Goal: Task Accomplishment & Management: Manage account settings

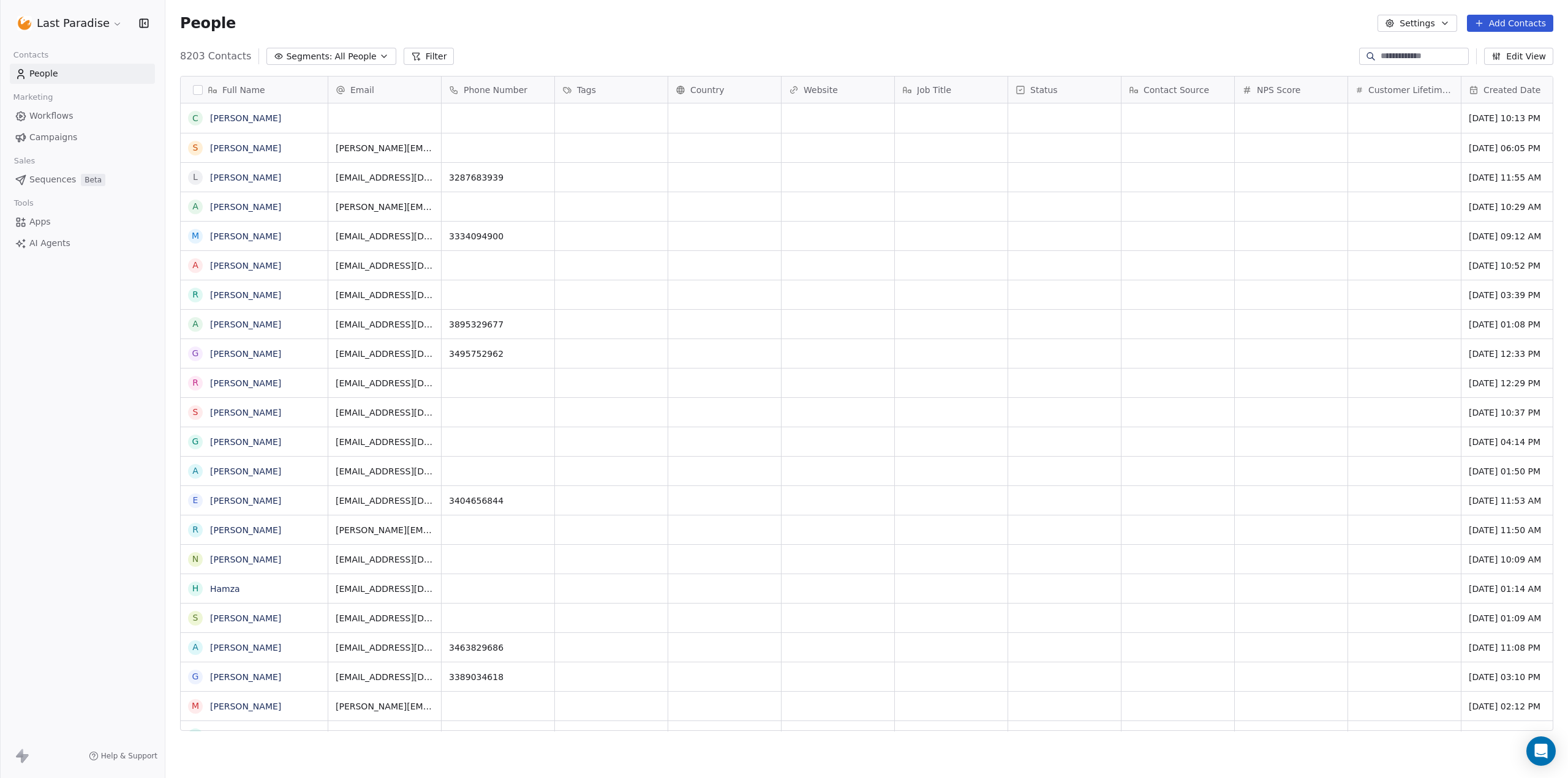
scroll to position [676, 1394]
click at [47, 141] on span "Campaigns" at bounding box center [53, 137] width 48 height 13
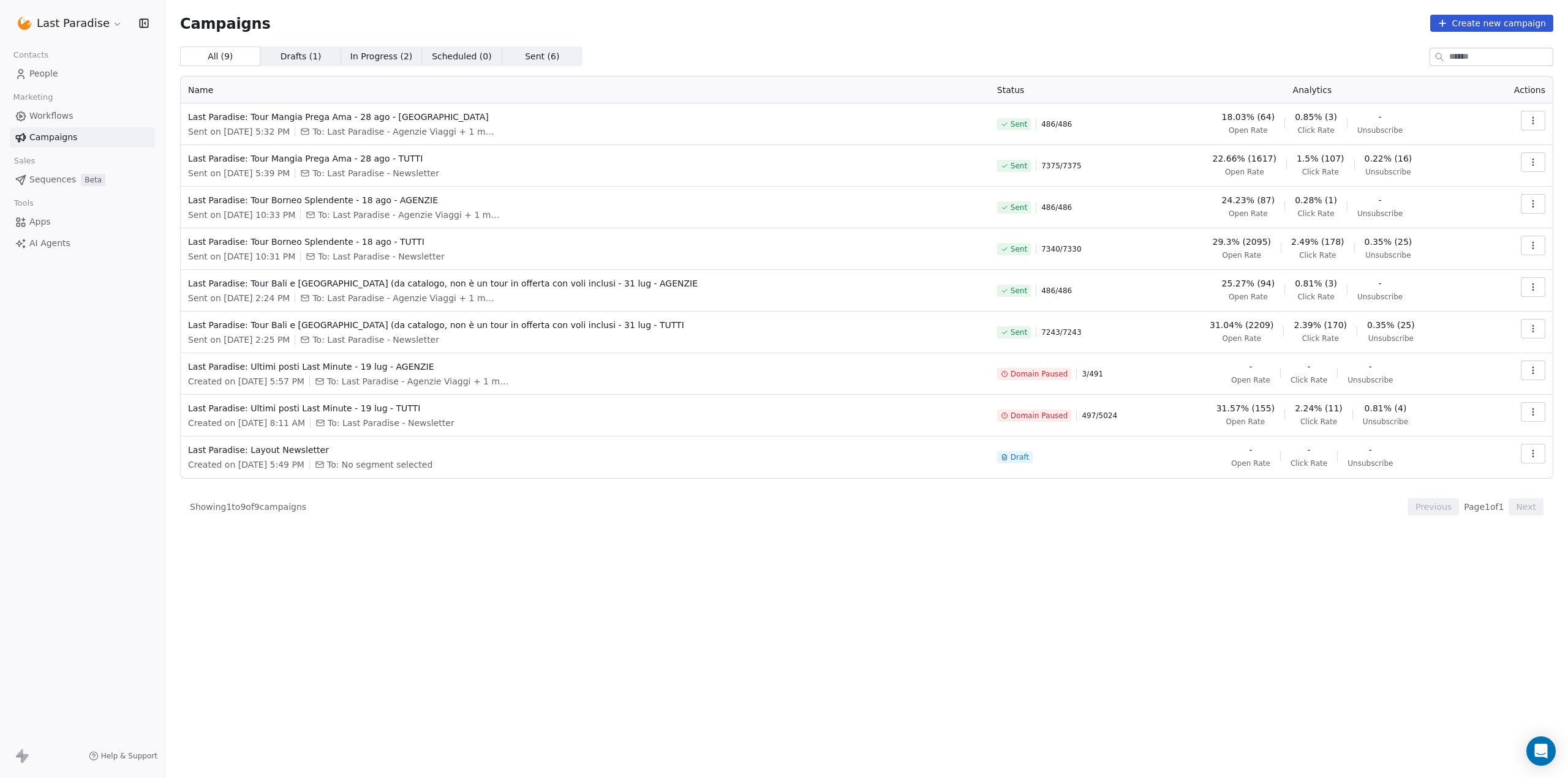
click at [65, 25] on html "Last Paradise Contacts People Marketing Workflows Campaigns Sales Sequences Bet…" at bounding box center [784, 389] width 1568 height 778
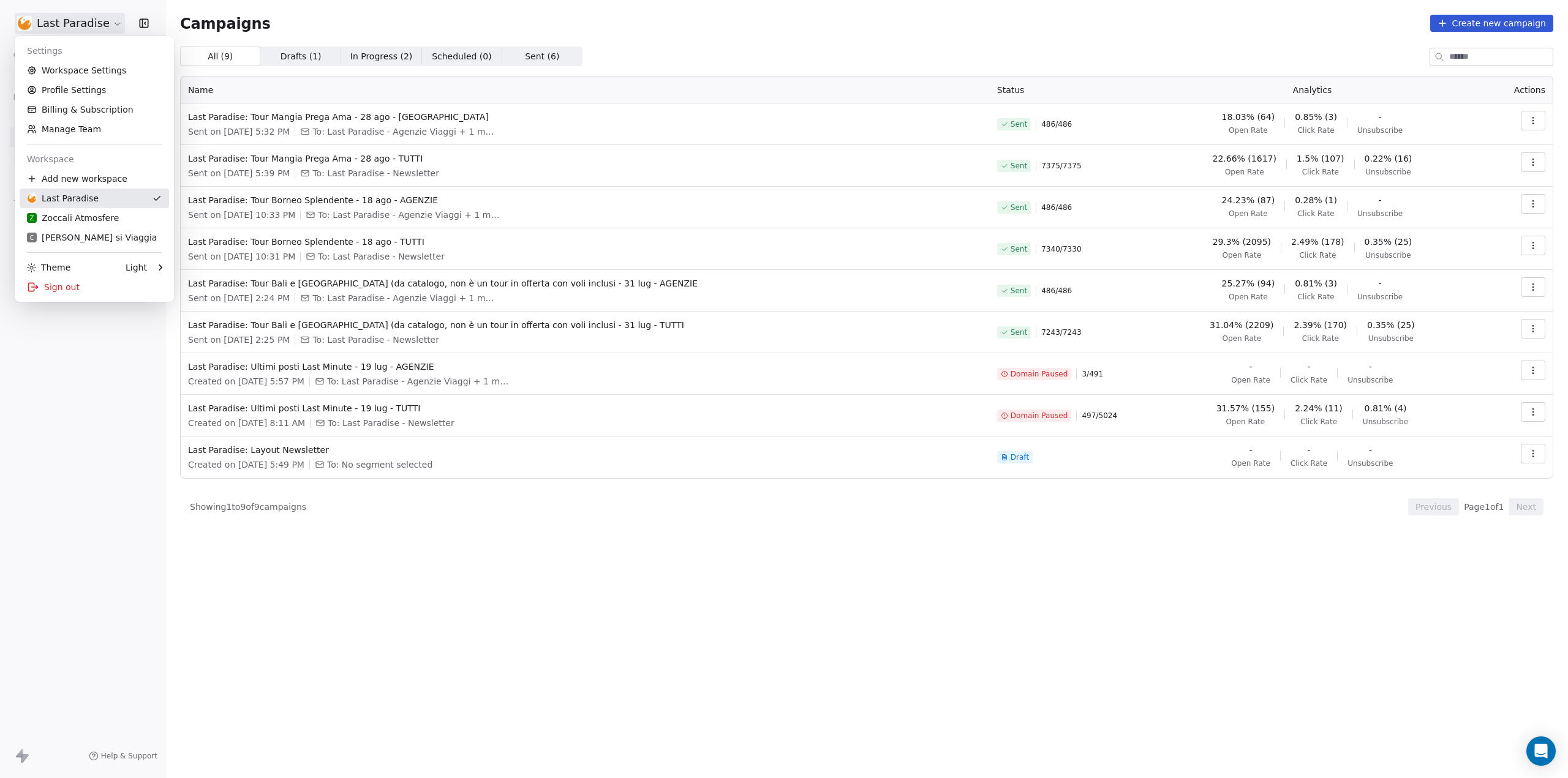
click at [100, 205] on link "Last Paradise" at bounding box center [94, 199] width 149 height 20
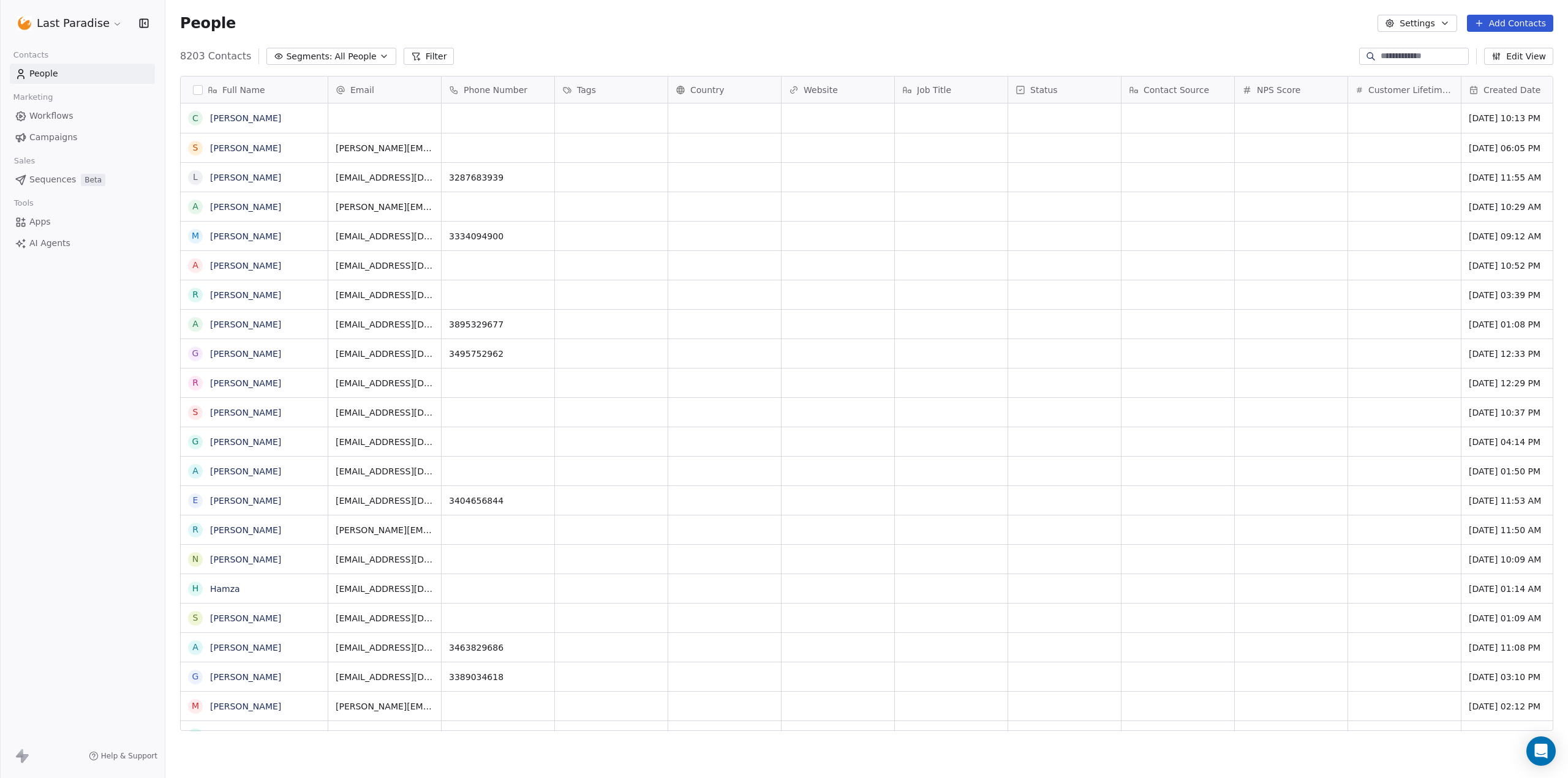
scroll to position [676, 1394]
click at [83, 28] on html "Last Paradise Contacts People Marketing Workflows Campaigns Sales Sequences Bet…" at bounding box center [784, 389] width 1568 height 778
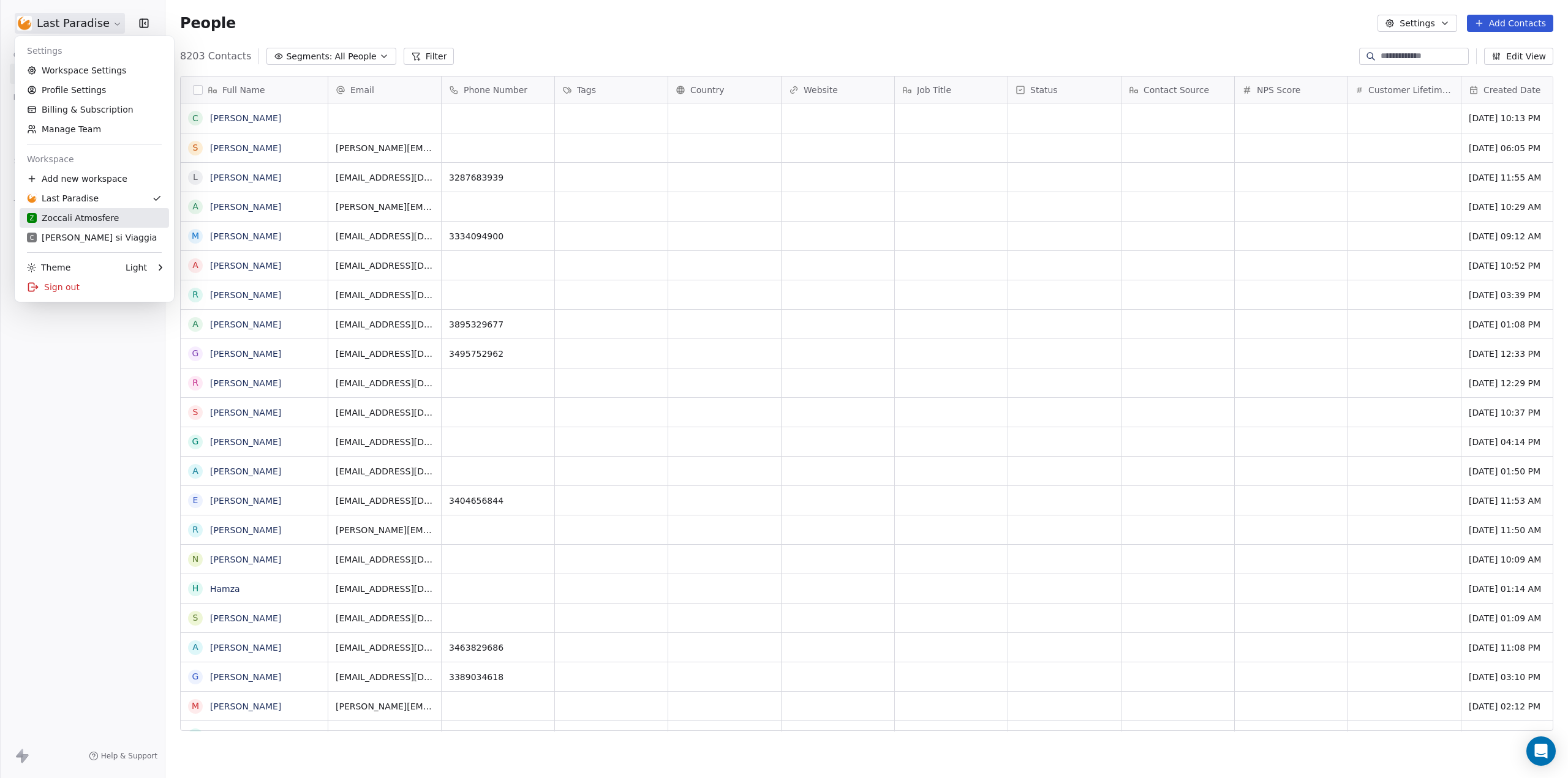
click at [73, 216] on div "Z Zoccali Atmosfere" at bounding box center [73, 218] width 92 height 13
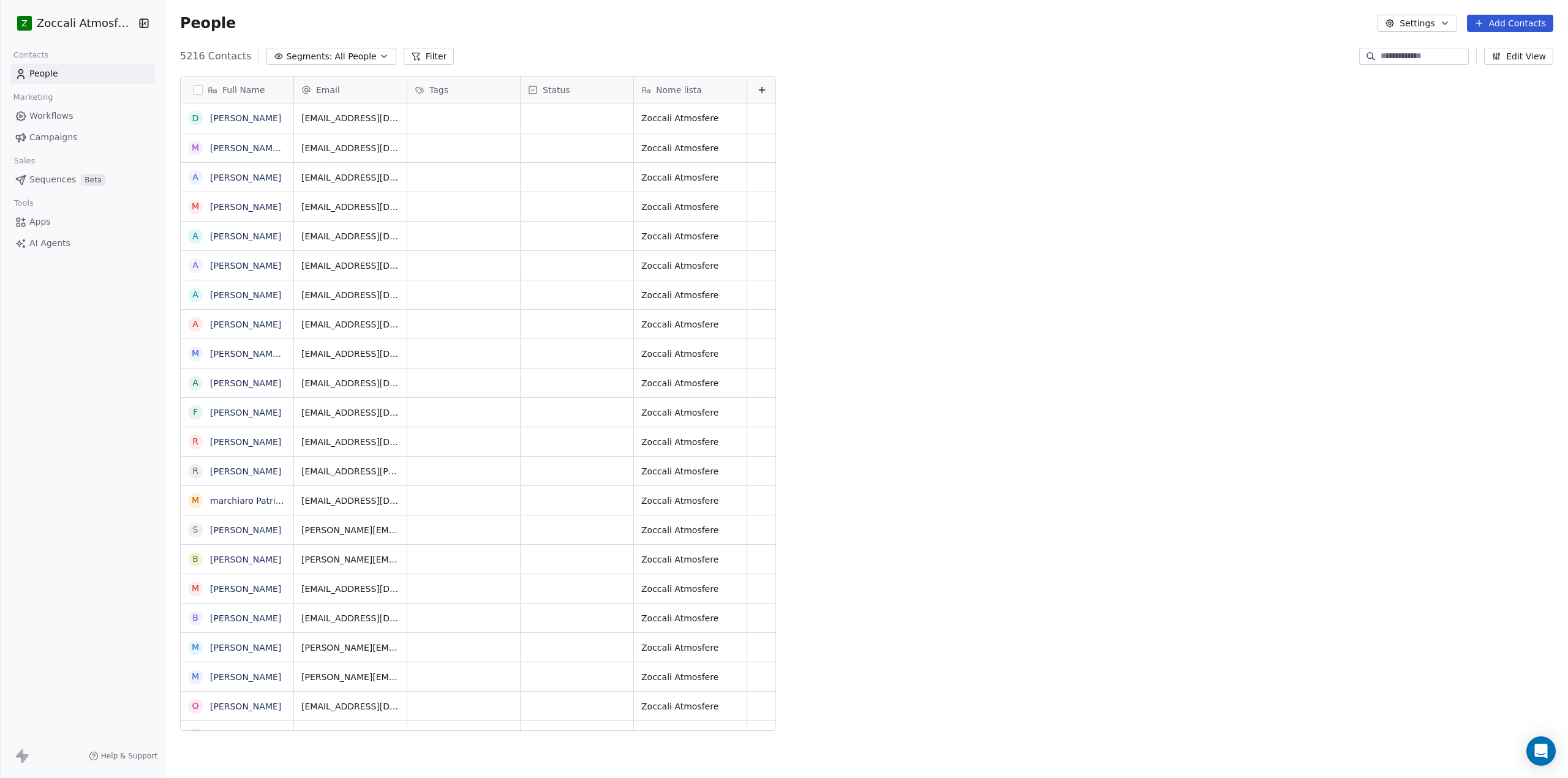
scroll to position [676, 1394]
click at [66, 139] on span "Campaigns" at bounding box center [53, 137] width 48 height 13
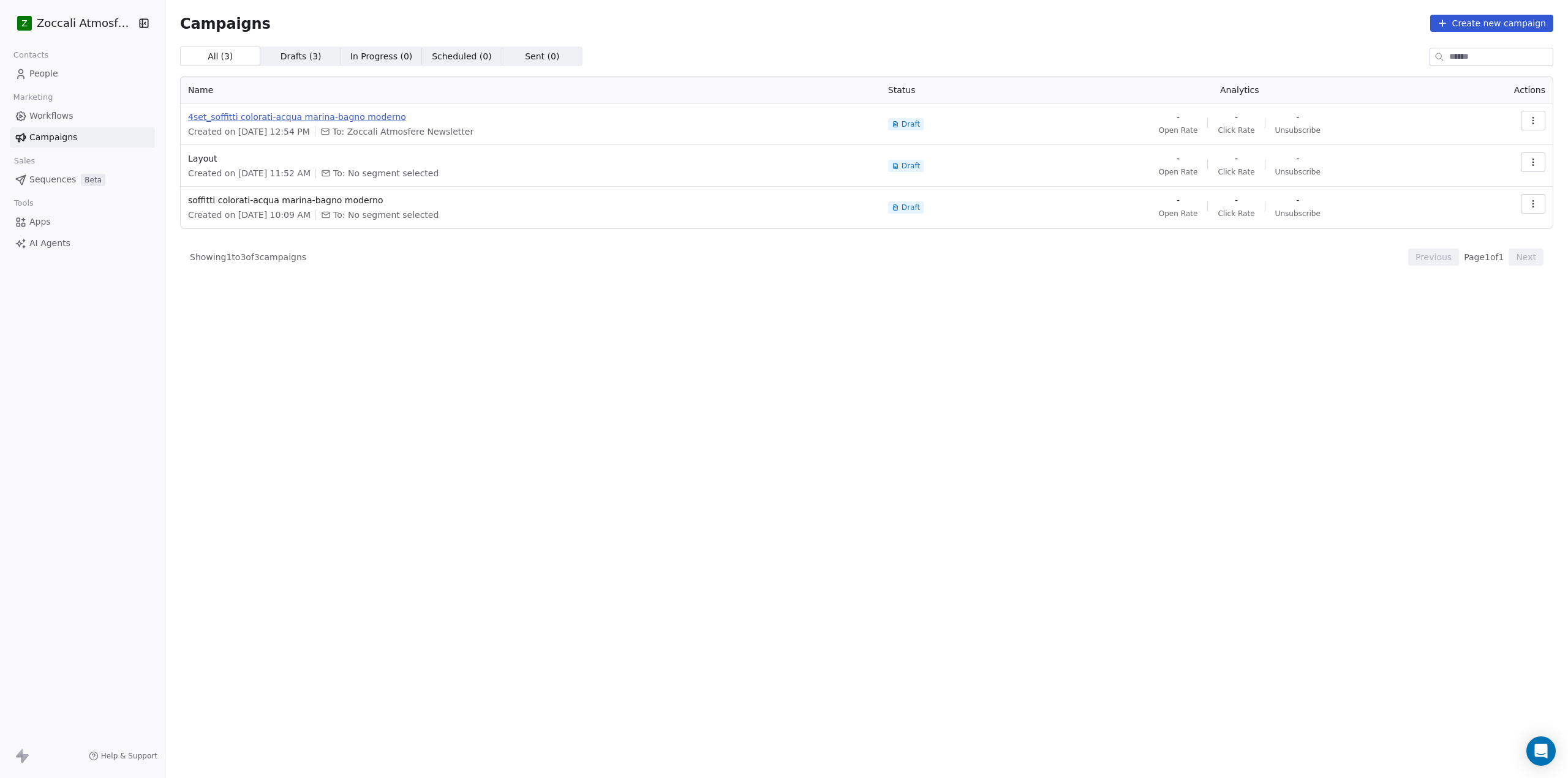
click at [360, 114] on span "4set_soffitti colorati-acqua marina-bagno moderno" at bounding box center [531, 117] width 685 height 13
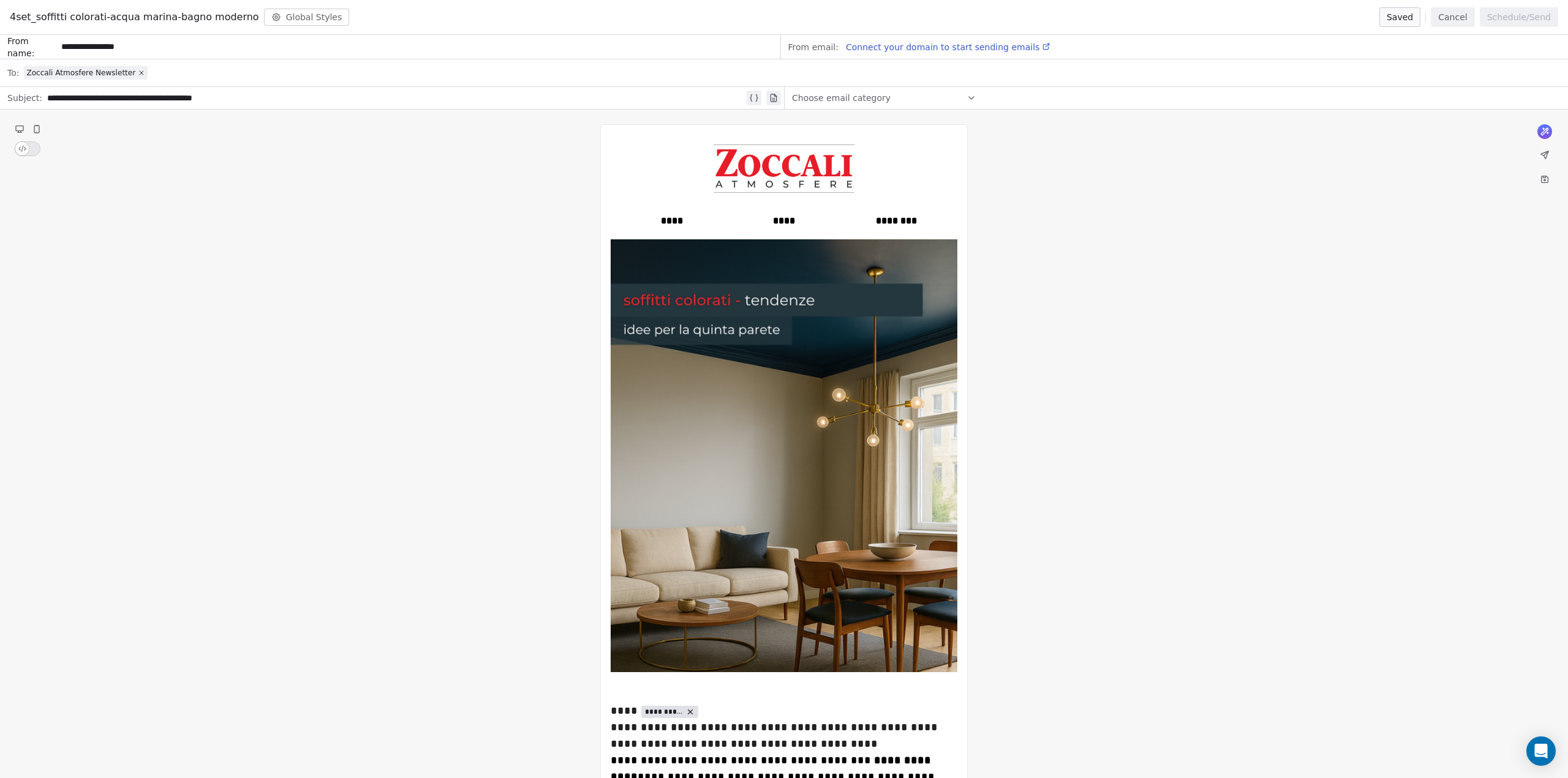
click at [918, 48] on span "Connect your domain to start sending emails" at bounding box center [942, 47] width 193 height 10
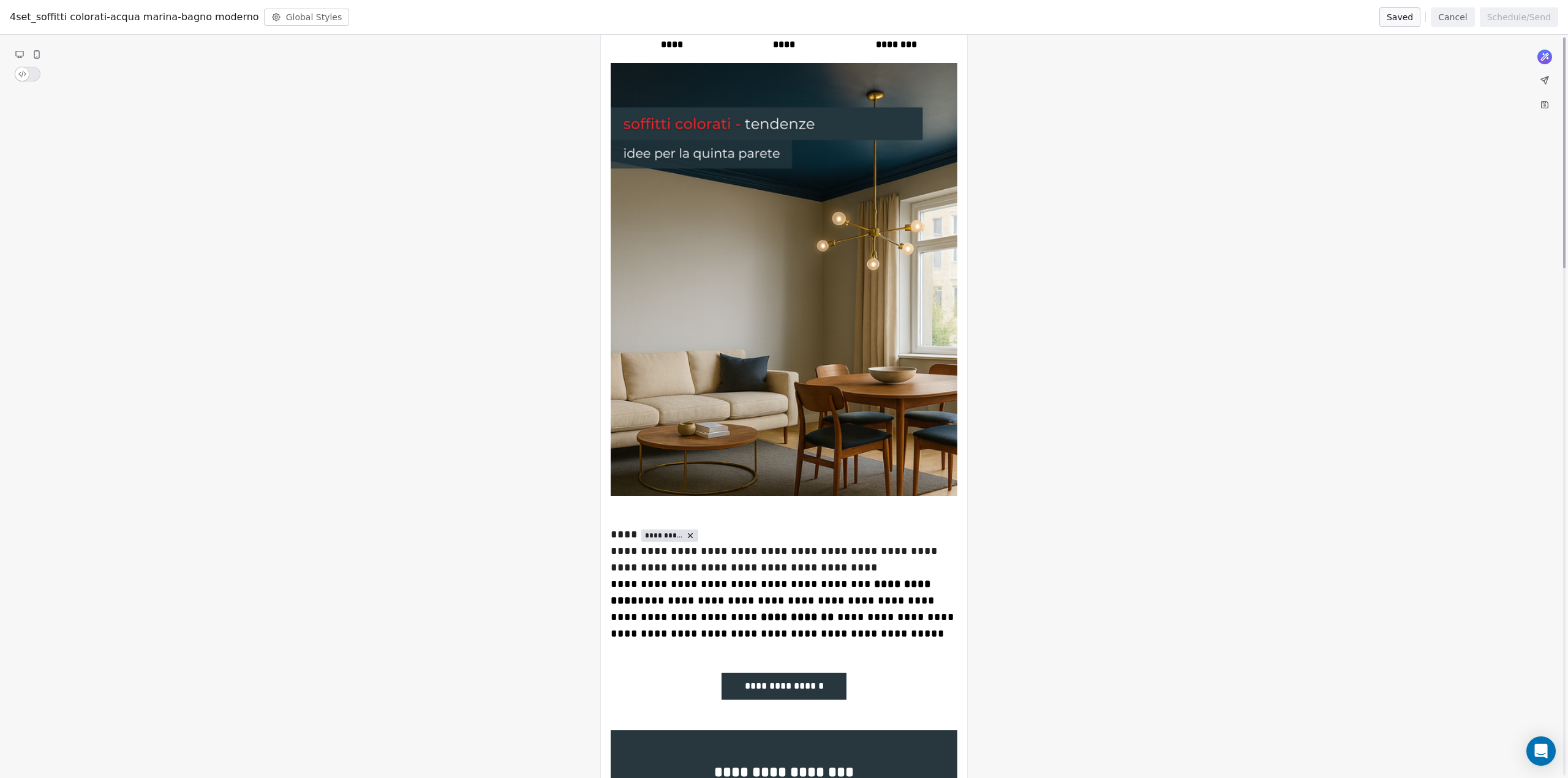
scroll to position [1, 0]
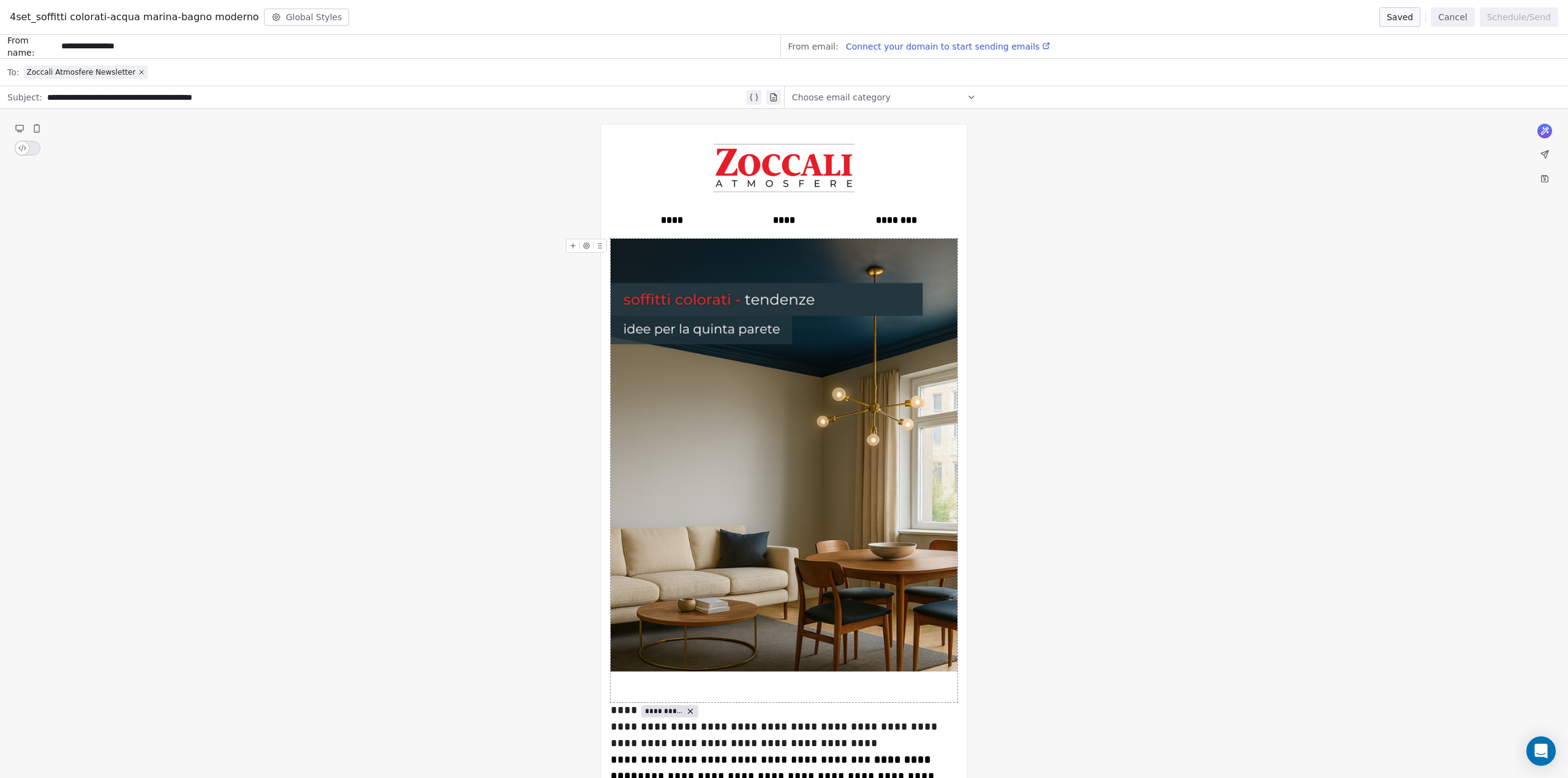
click at [1547, 150] on icon at bounding box center [1544, 154] width 10 height 10
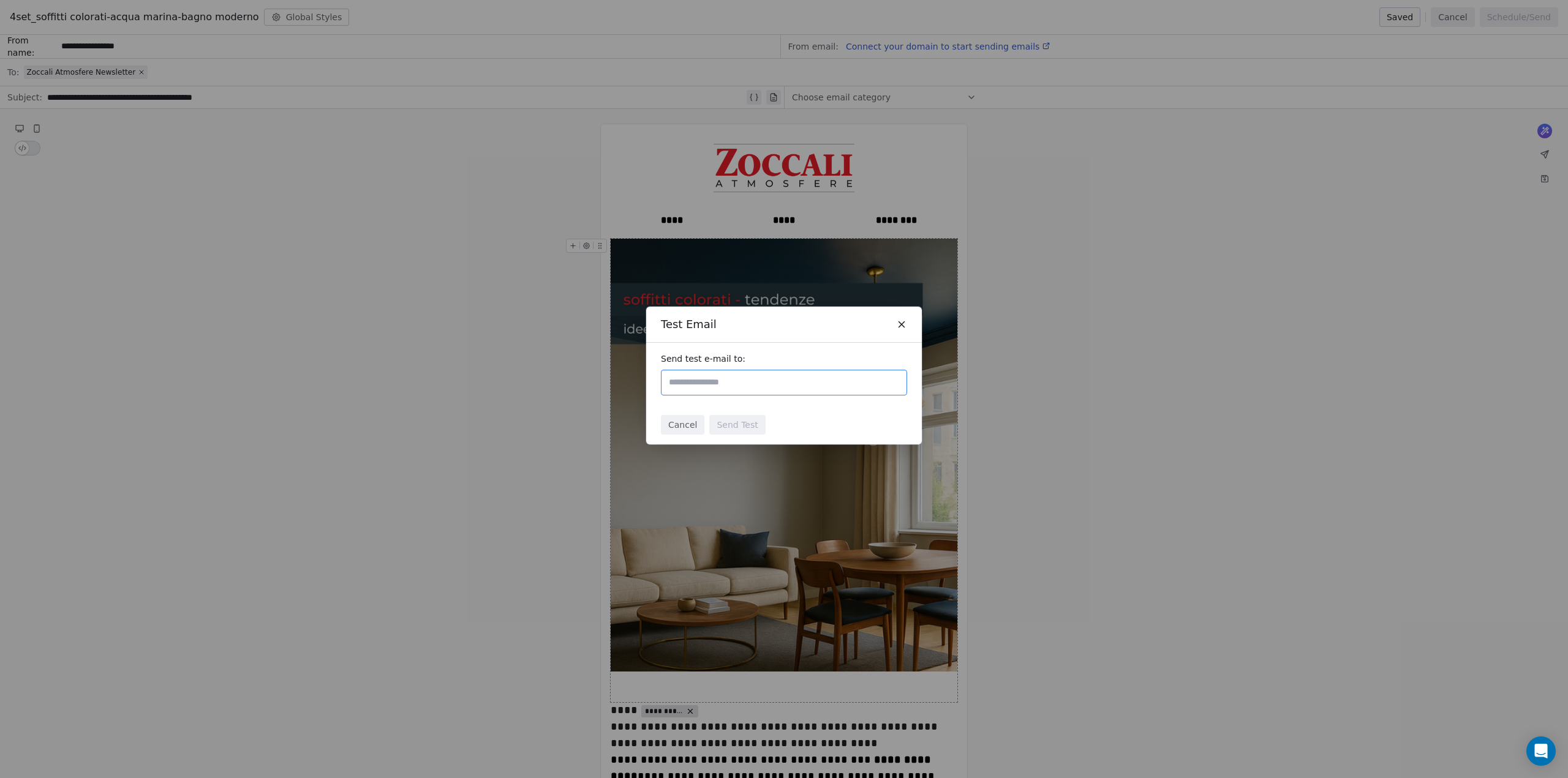
click at [708, 385] on input "text" at bounding box center [784, 383] width 235 height 15
type input "**********"
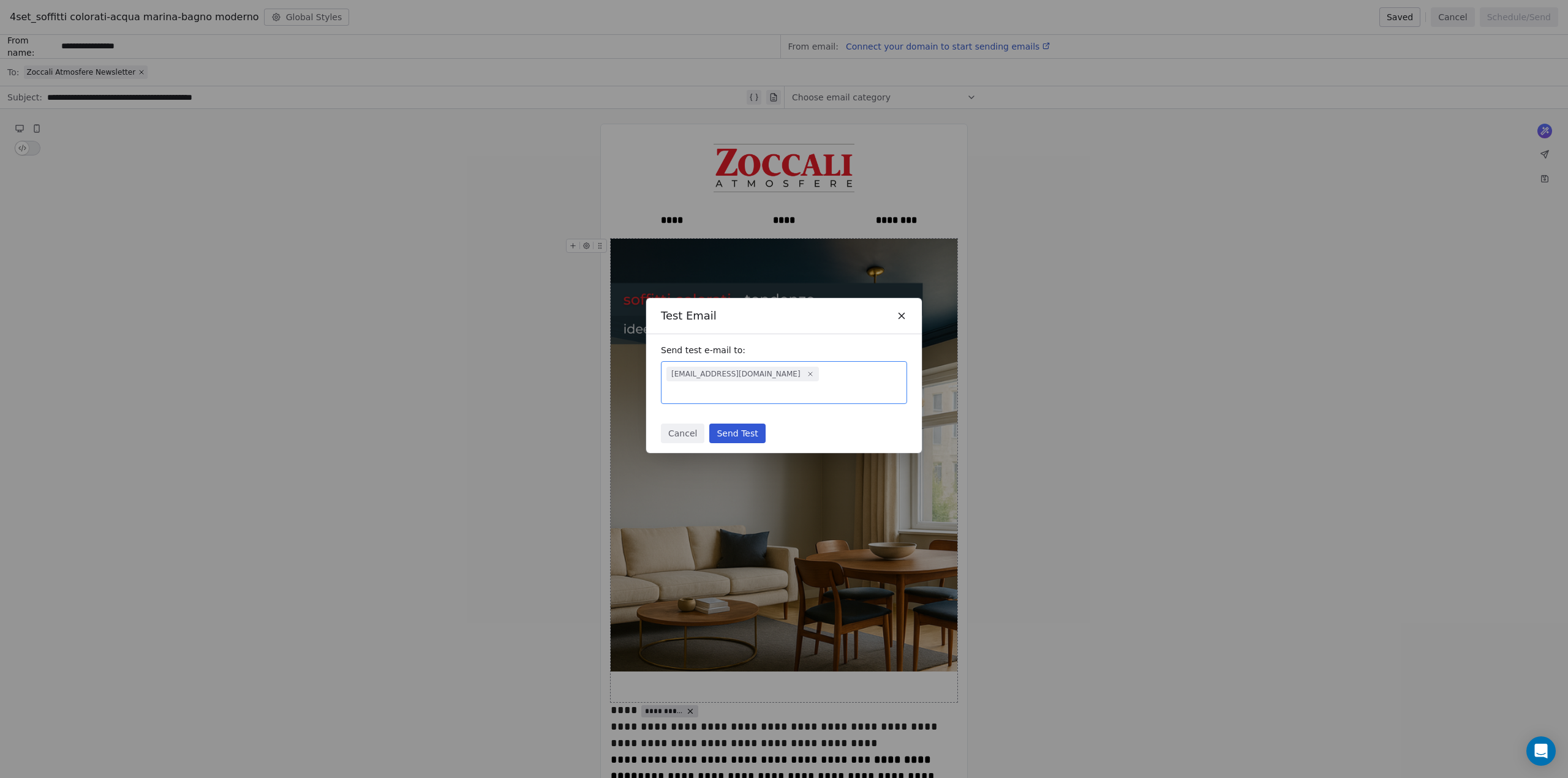
click at [737, 426] on button "Send Test" at bounding box center [737, 434] width 55 height 20
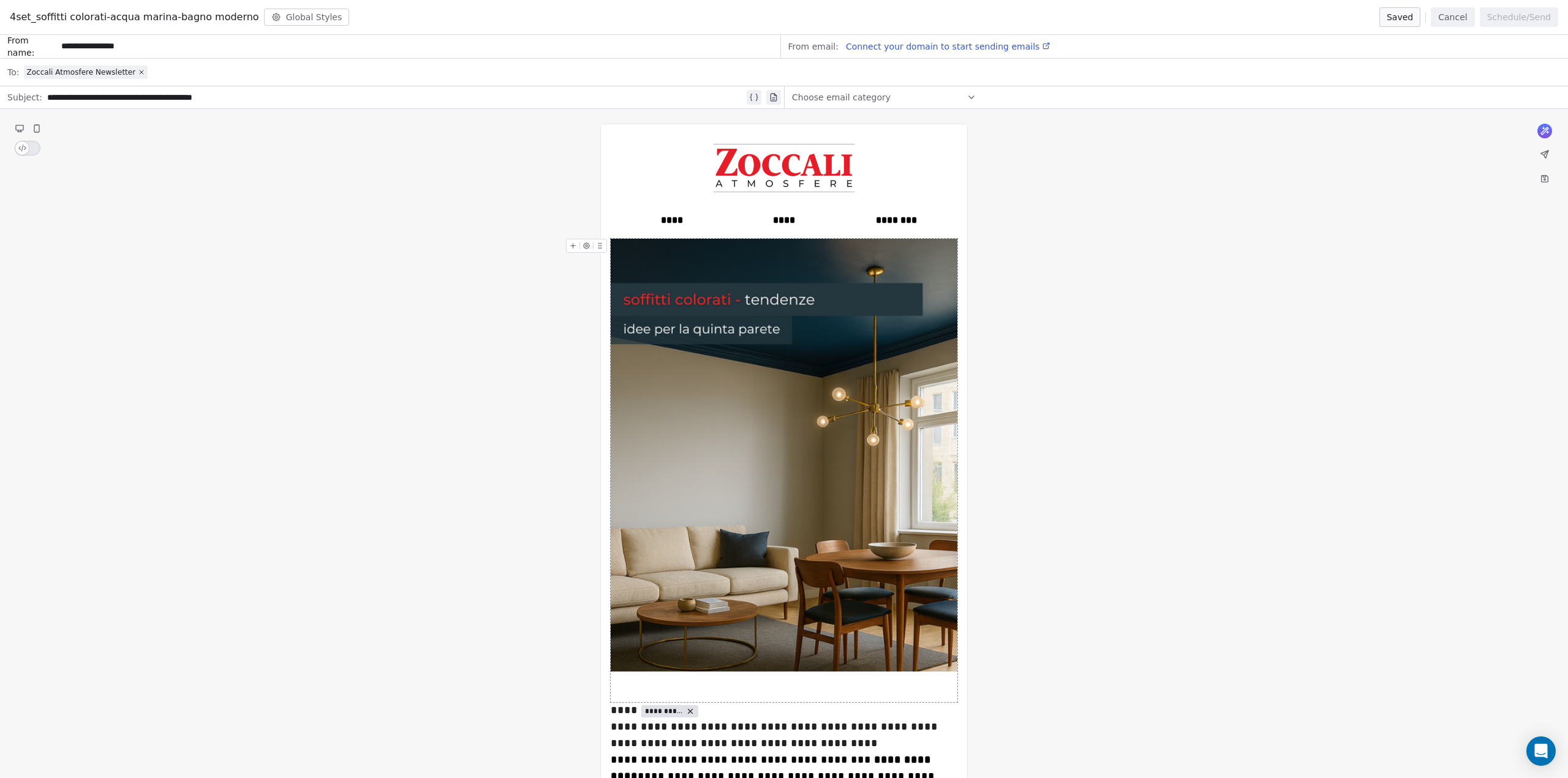
click at [1009, 48] on span "Connect your domain to start sending emails" at bounding box center [942, 46] width 193 height 10
click at [1043, 49] on div "From email: Connect your domain to start sending emails" at bounding box center [1175, 46] width 788 height 24
click at [800, 48] on span "From email:" at bounding box center [813, 46] width 50 height 13
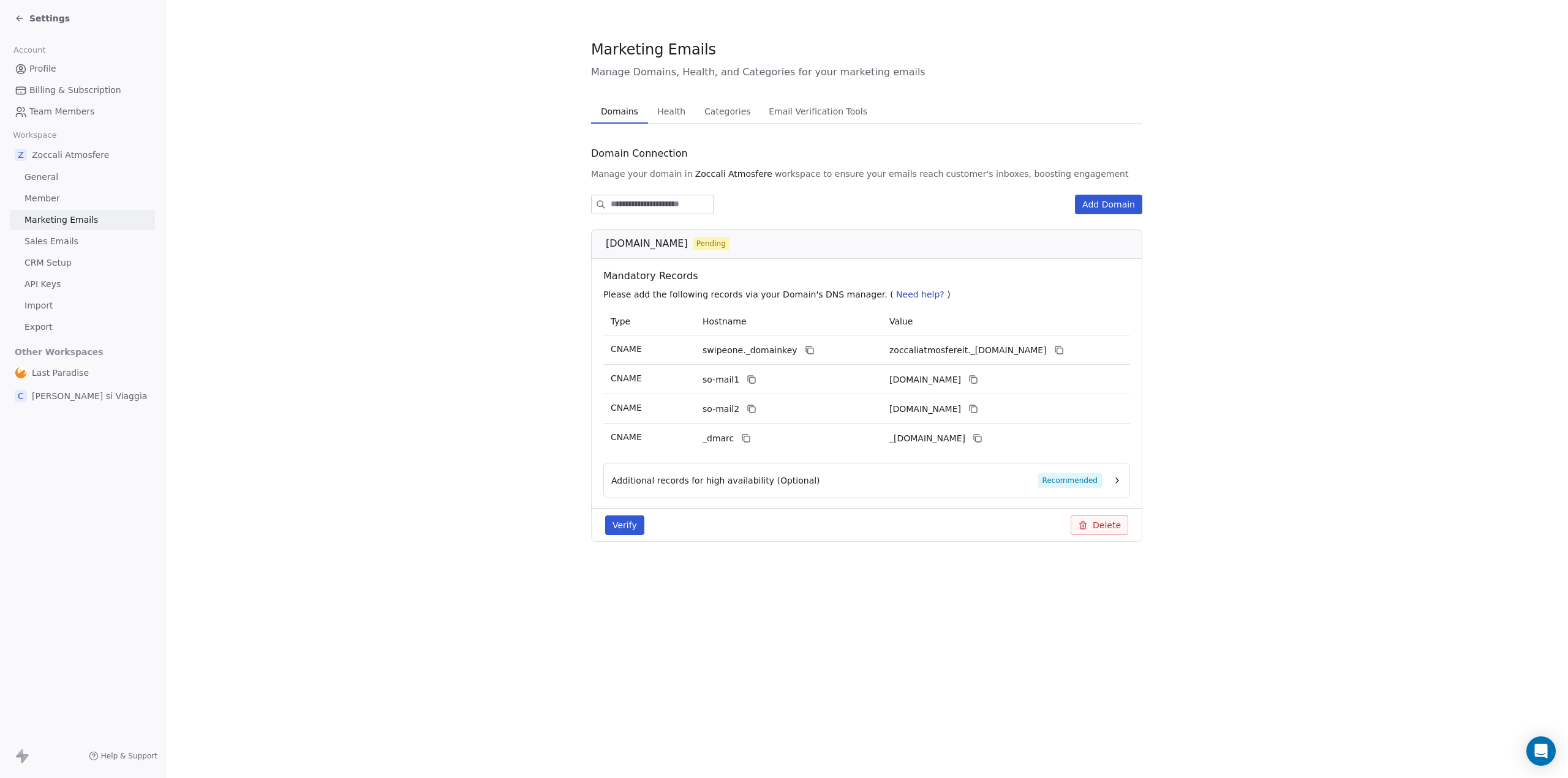
click at [627, 525] on button "Verify" at bounding box center [625, 525] width 39 height 20
click at [1116, 482] on icon "button" at bounding box center [1117, 480] width 10 height 10
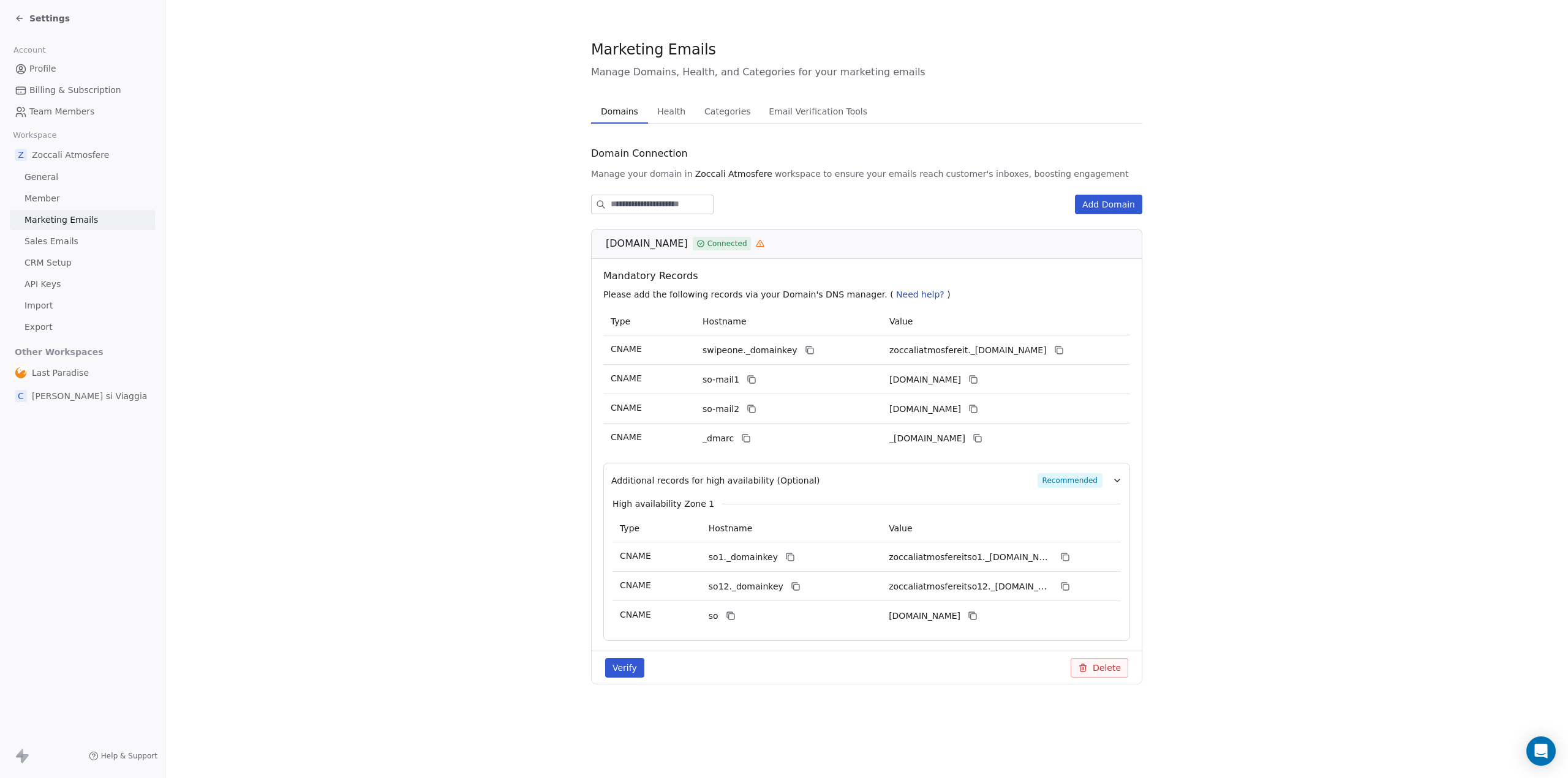
click at [1116, 482] on icon "button" at bounding box center [1117, 480] width 10 height 10
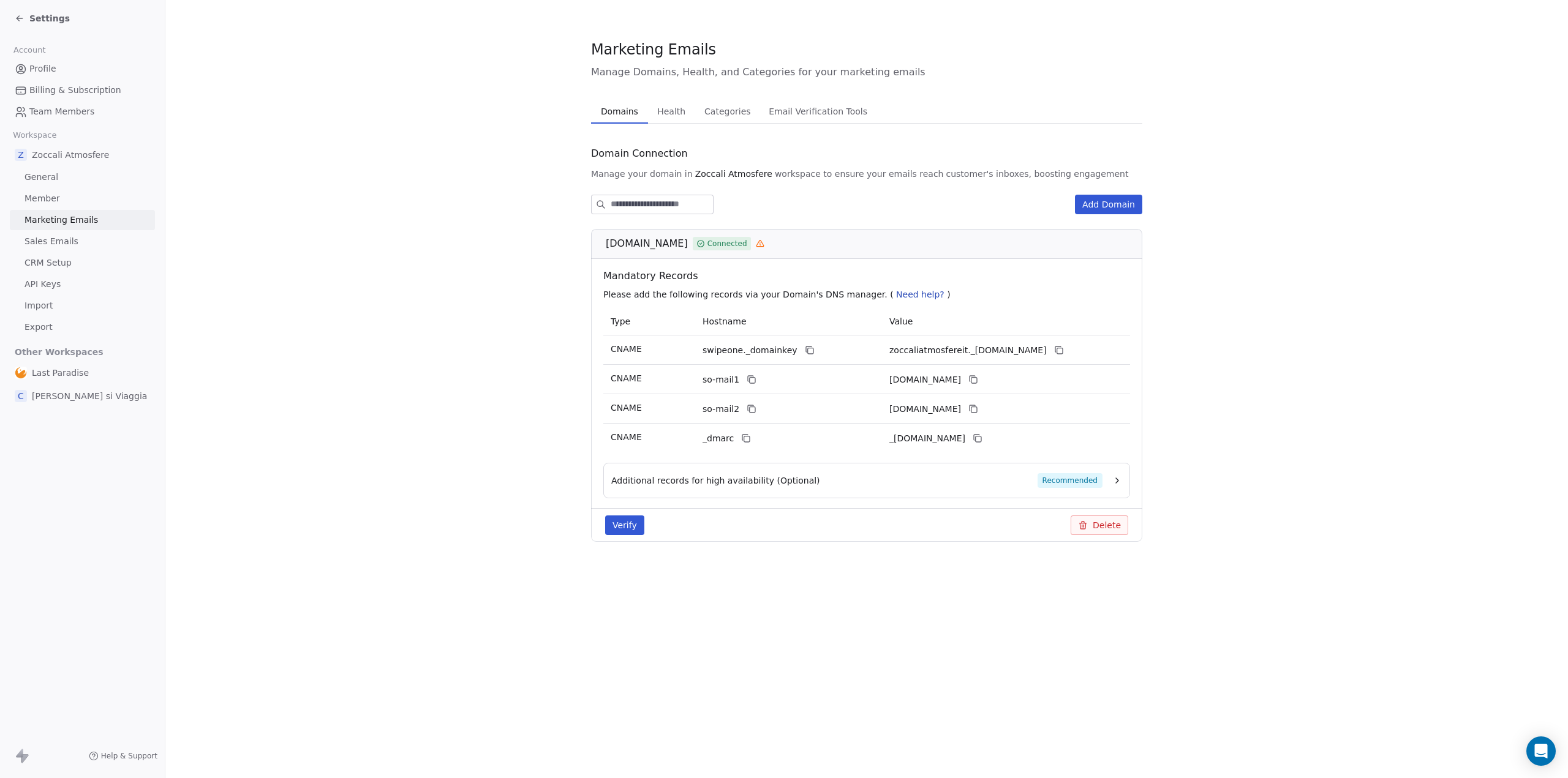
click at [786, 112] on span "Email Verification Tools" at bounding box center [818, 112] width 108 height 17
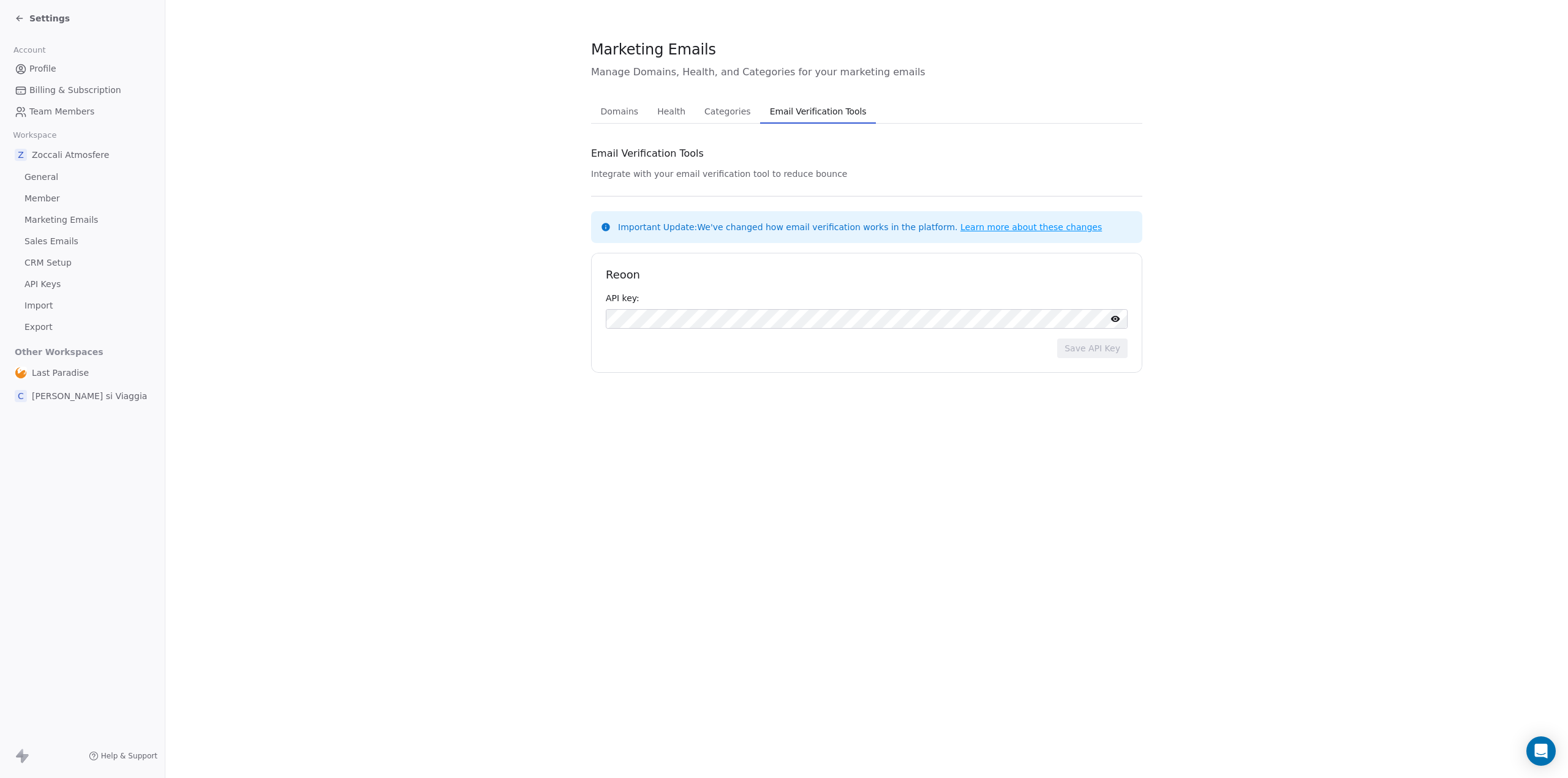
click at [664, 106] on span "Health" at bounding box center [671, 112] width 38 height 17
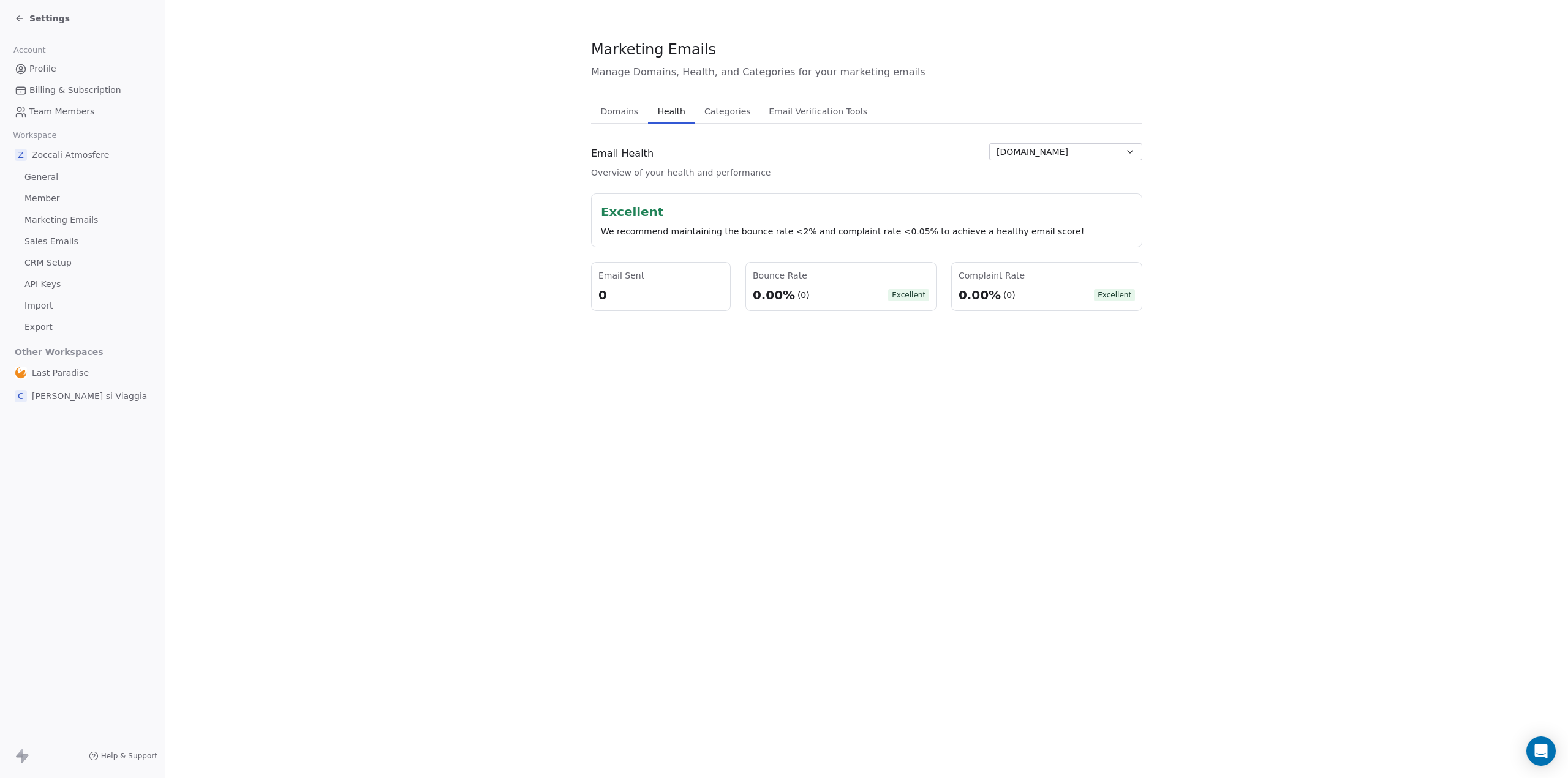
click at [723, 108] on span "Categories" at bounding box center [728, 112] width 55 height 17
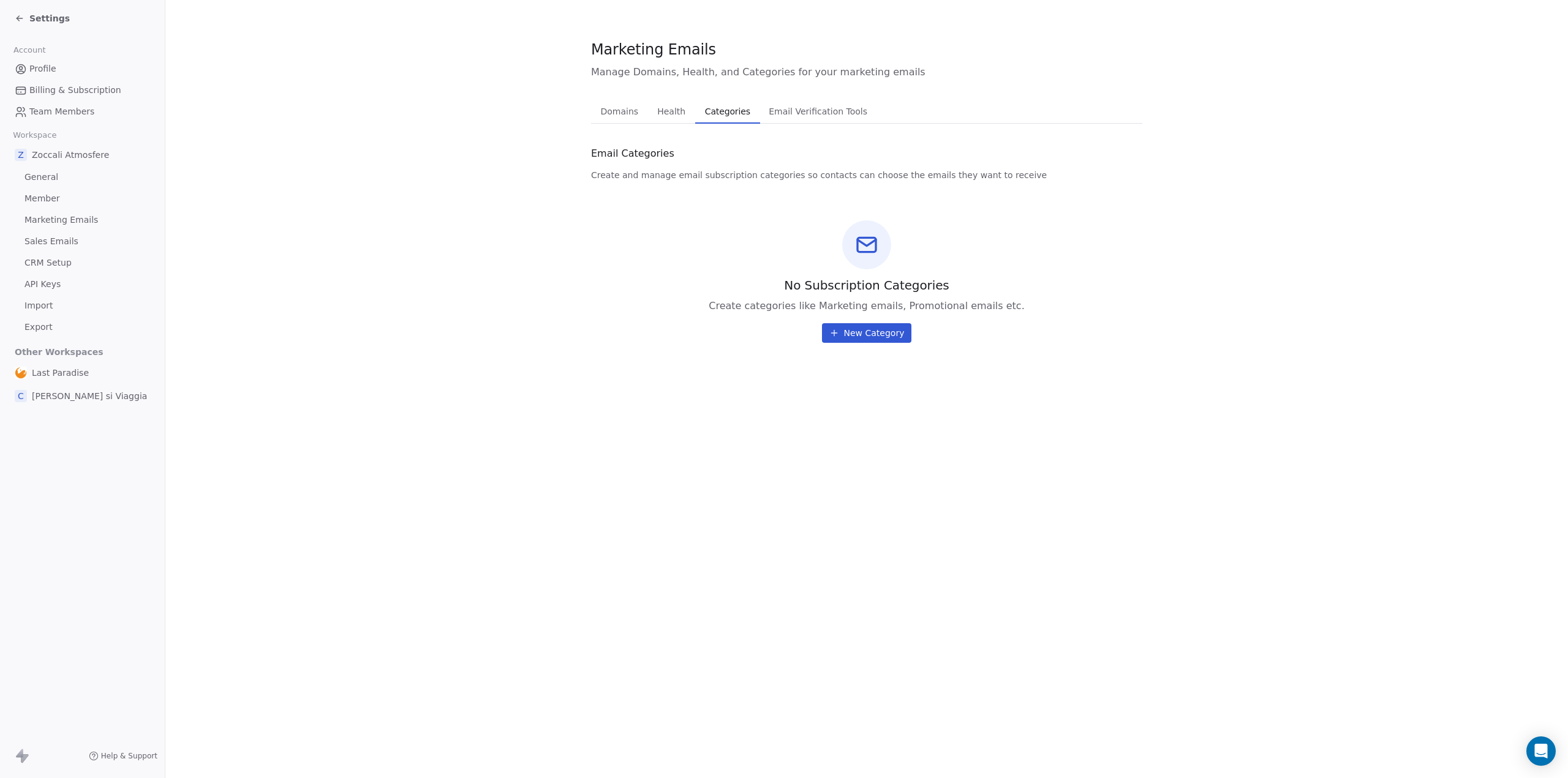
click at [613, 108] on span "Domains" at bounding box center [620, 112] width 48 height 17
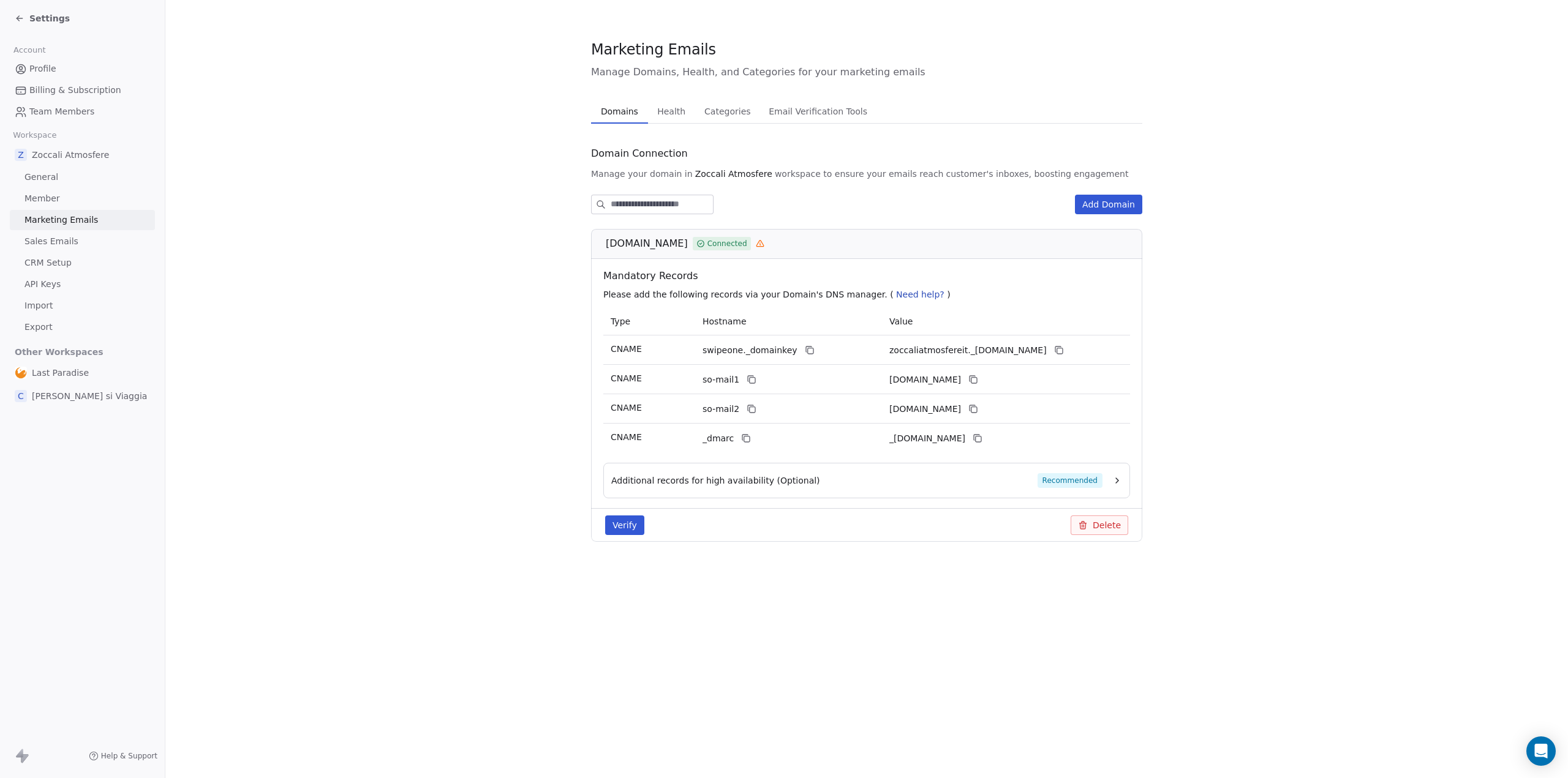
click at [21, 21] on icon at bounding box center [19, 18] width 10 height 10
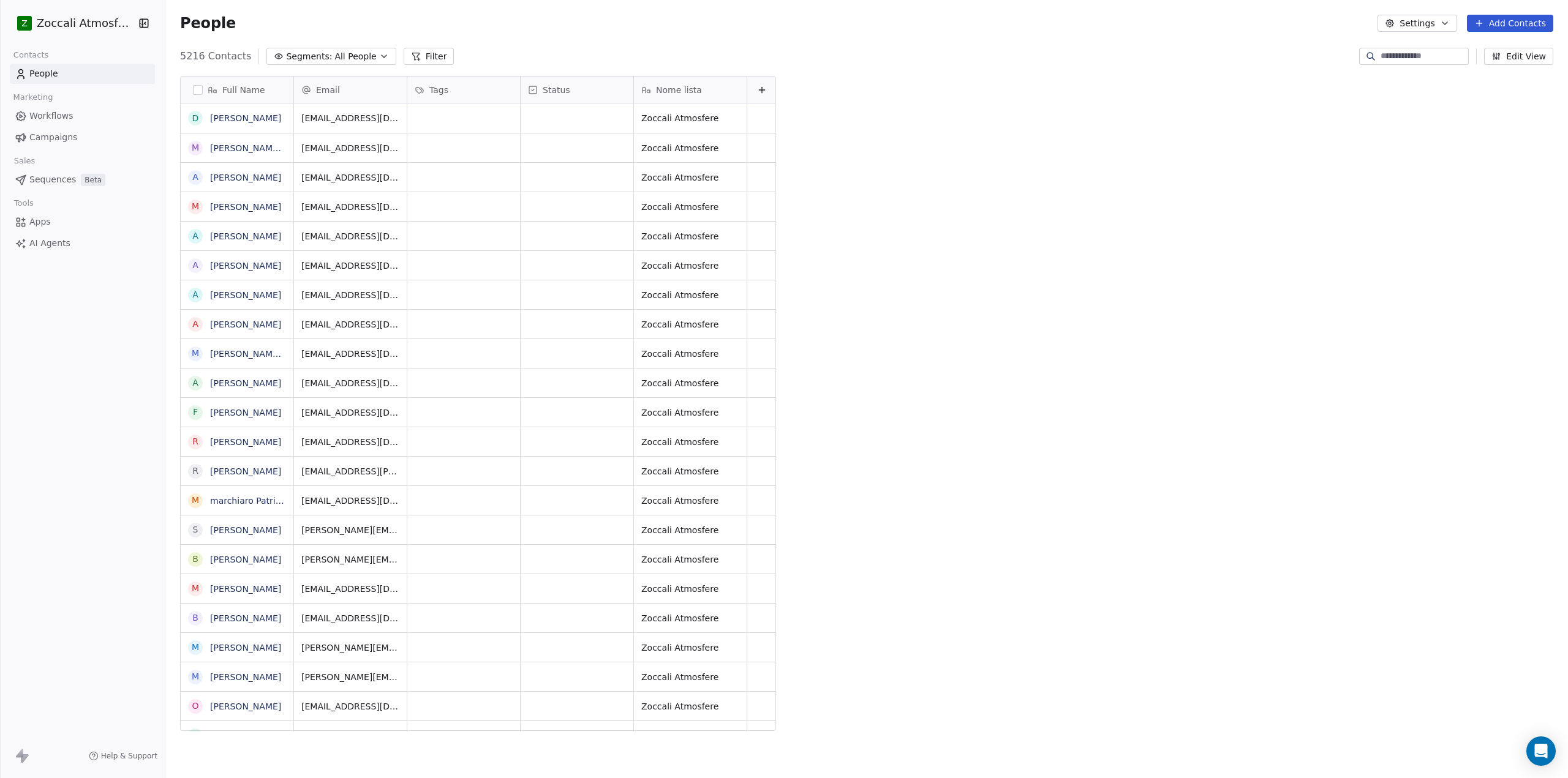
scroll to position [676, 1394]
click at [49, 134] on span "Campaigns" at bounding box center [53, 137] width 48 height 13
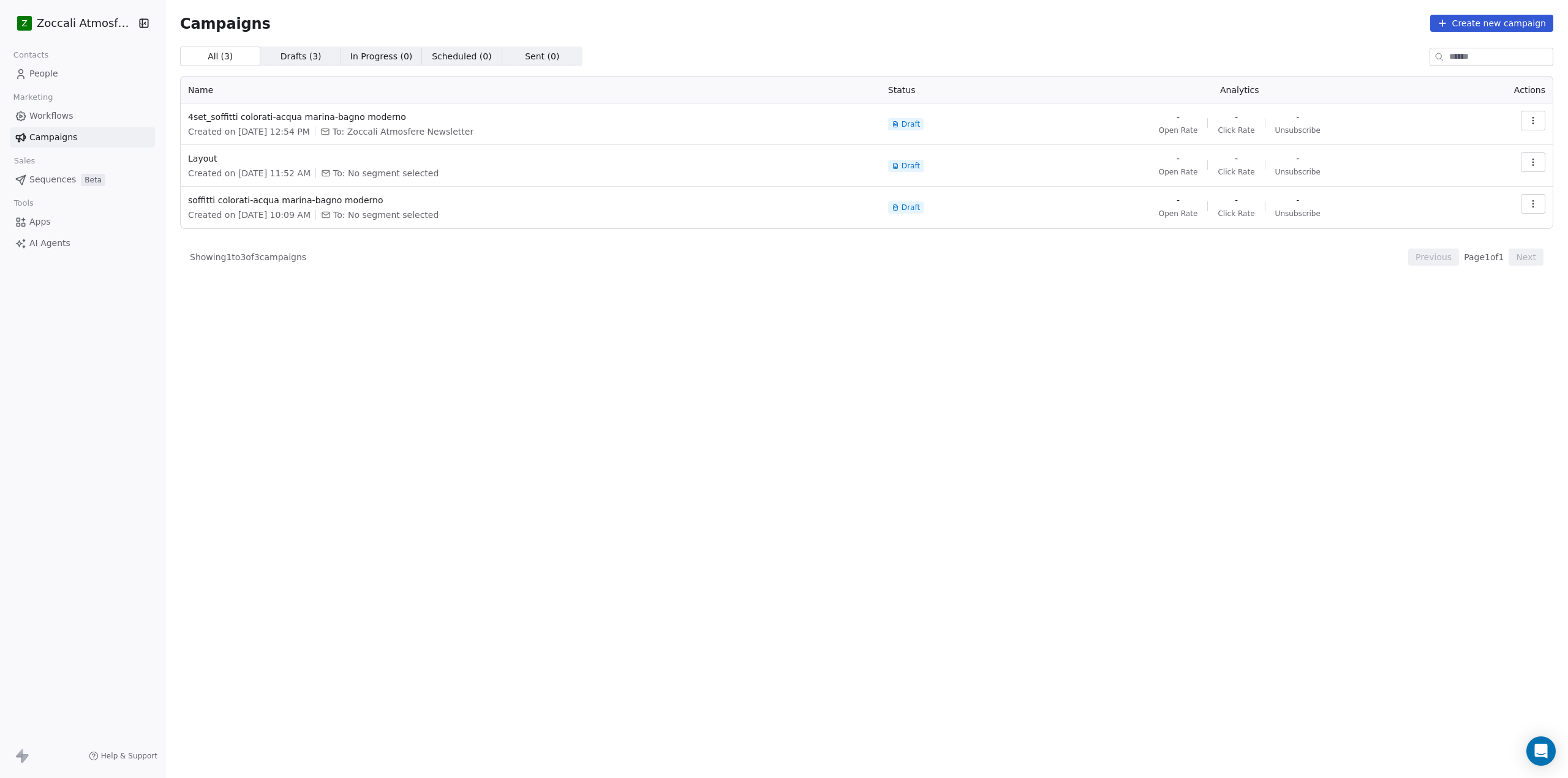
click at [83, 20] on html "Z Zoccali Atmosfere Contacts People Marketing Workflows Campaigns Sales Sequenc…" at bounding box center [784, 389] width 1568 height 778
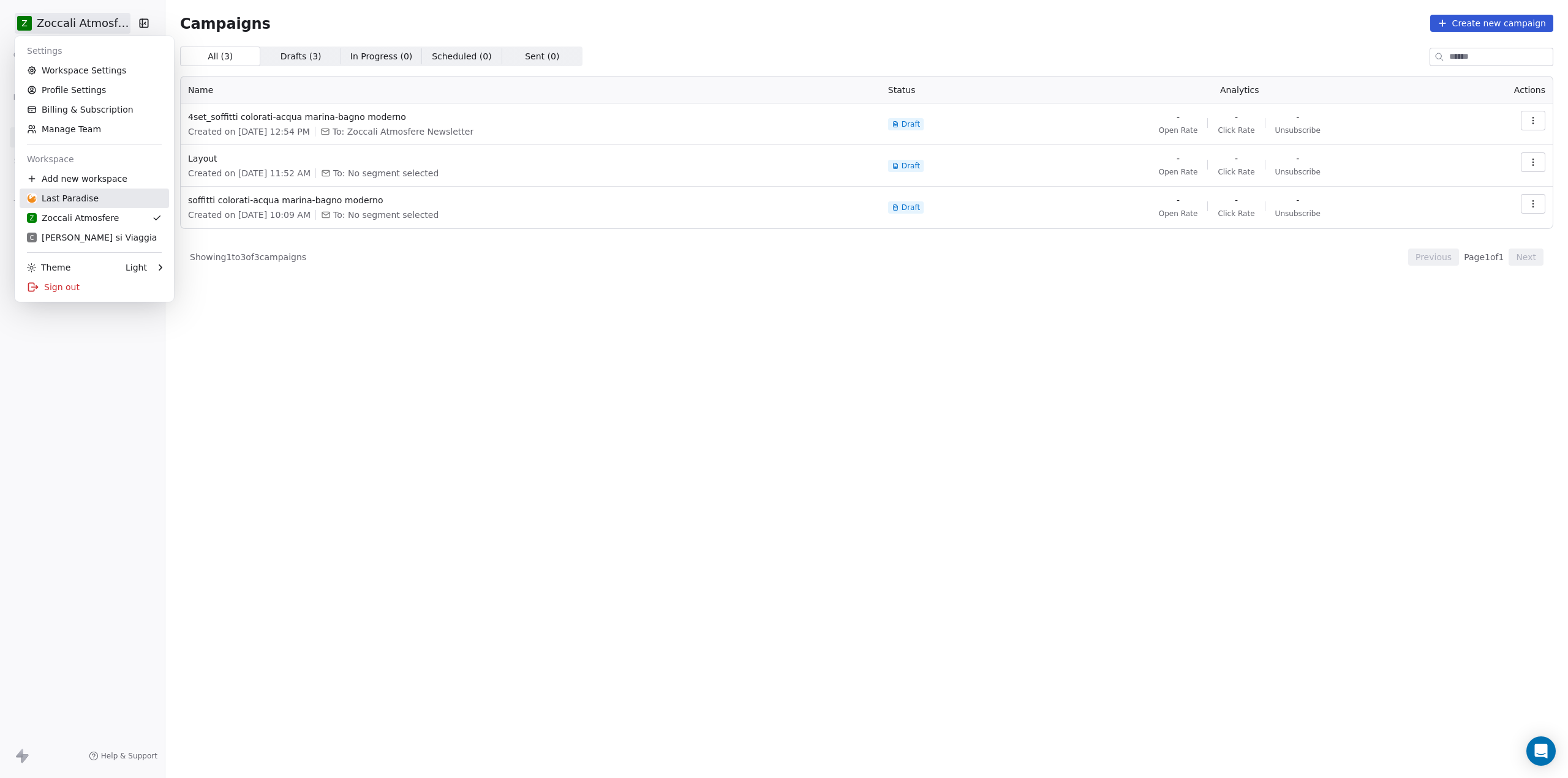
click at [77, 195] on div "Last Paradise" at bounding box center [63, 198] width 72 height 13
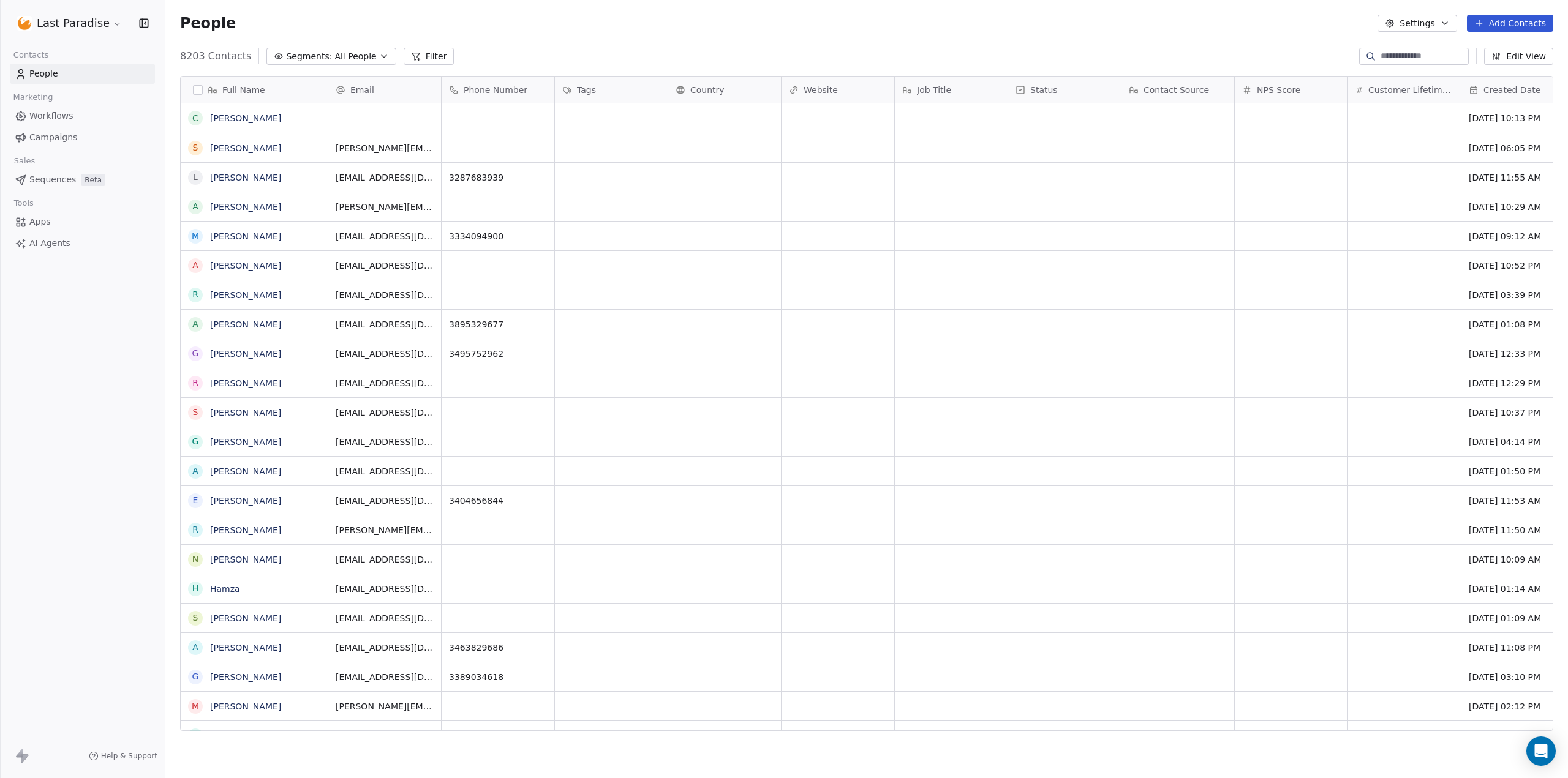
scroll to position [676, 1394]
click at [59, 140] on span "Campaigns" at bounding box center [53, 137] width 48 height 13
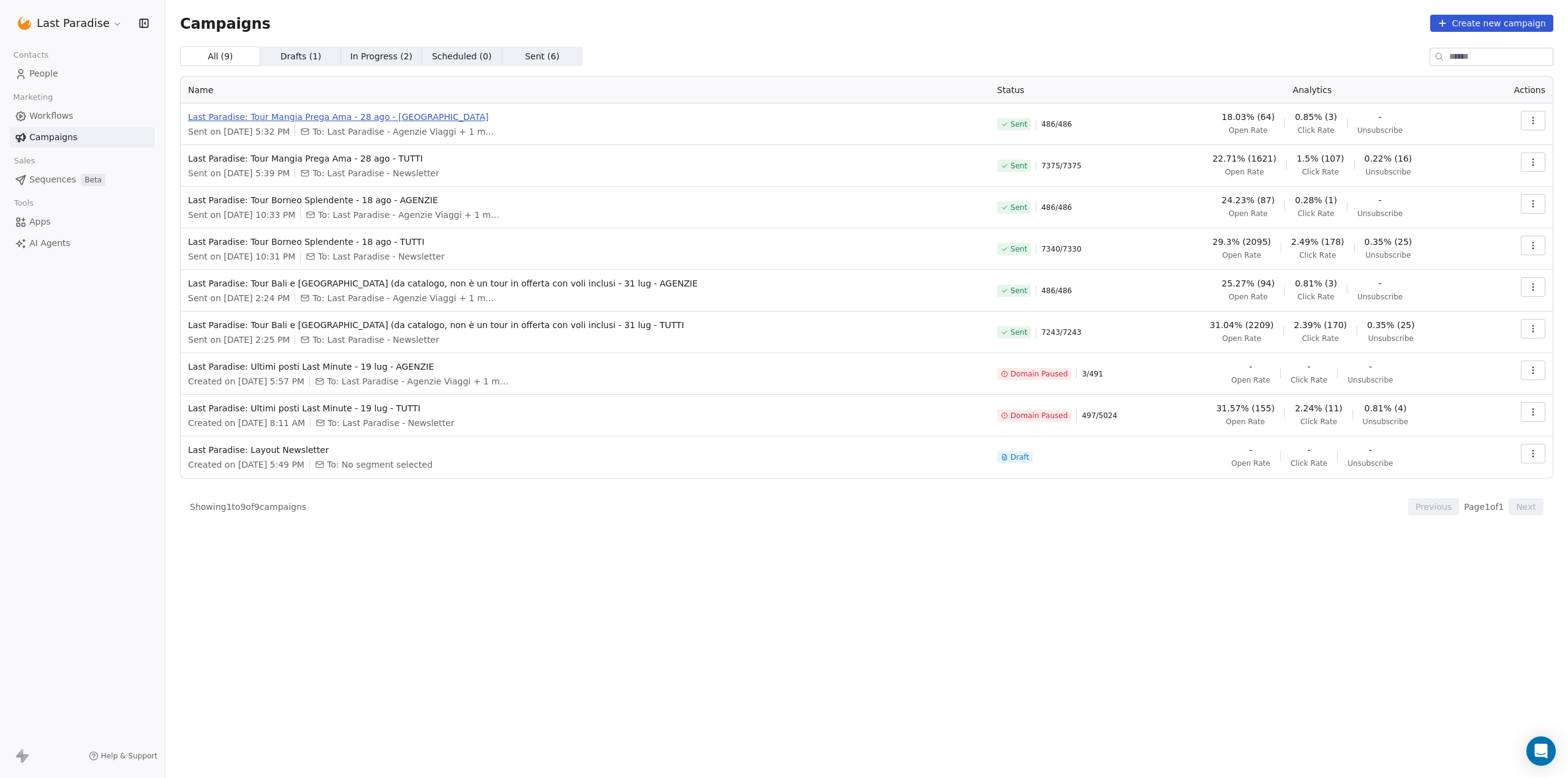
click at [329, 112] on span "Last Paradise: Tour Mangia Prega Ama - 28 ago - AGENZIE" at bounding box center [585, 117] width 794 height 13
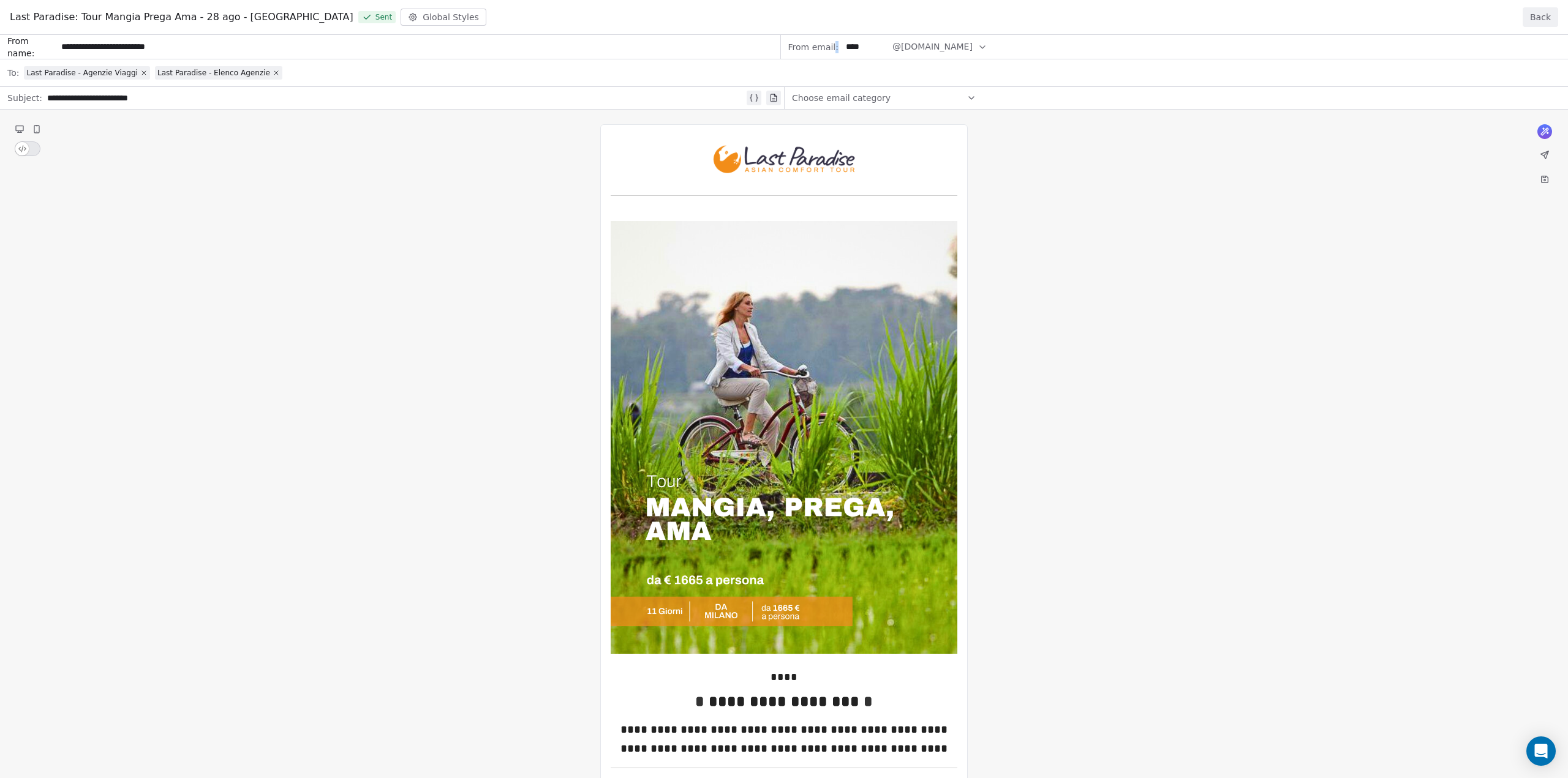
click at [1551, 13] on button "Back" at bounding box center [1541, 17] width 36 height 20
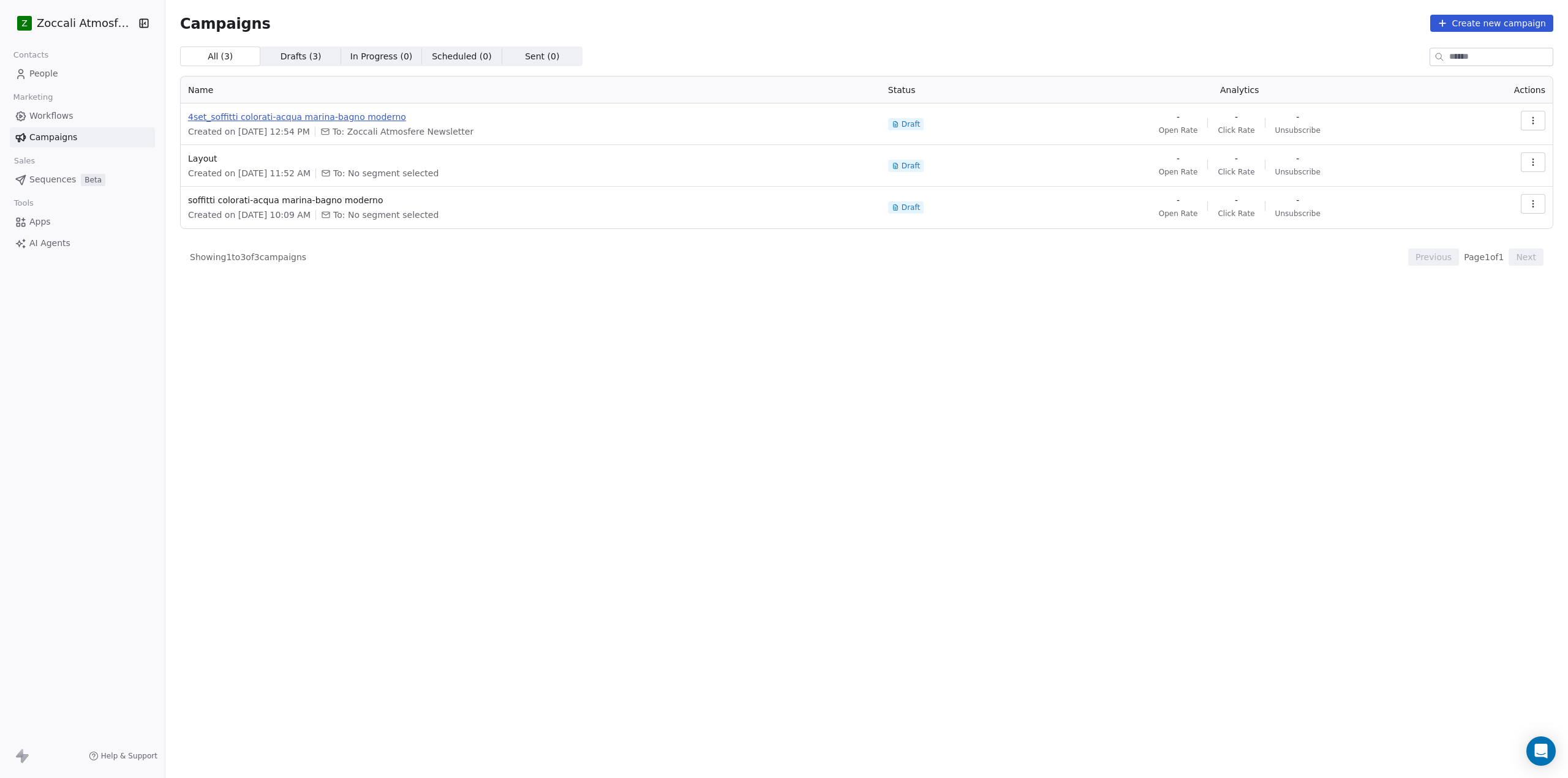
click at [297, 115] on span "4set_soffitti colorati-acqua marina-bagno moderno" at bounding box center [531, 117] width 685 height 13
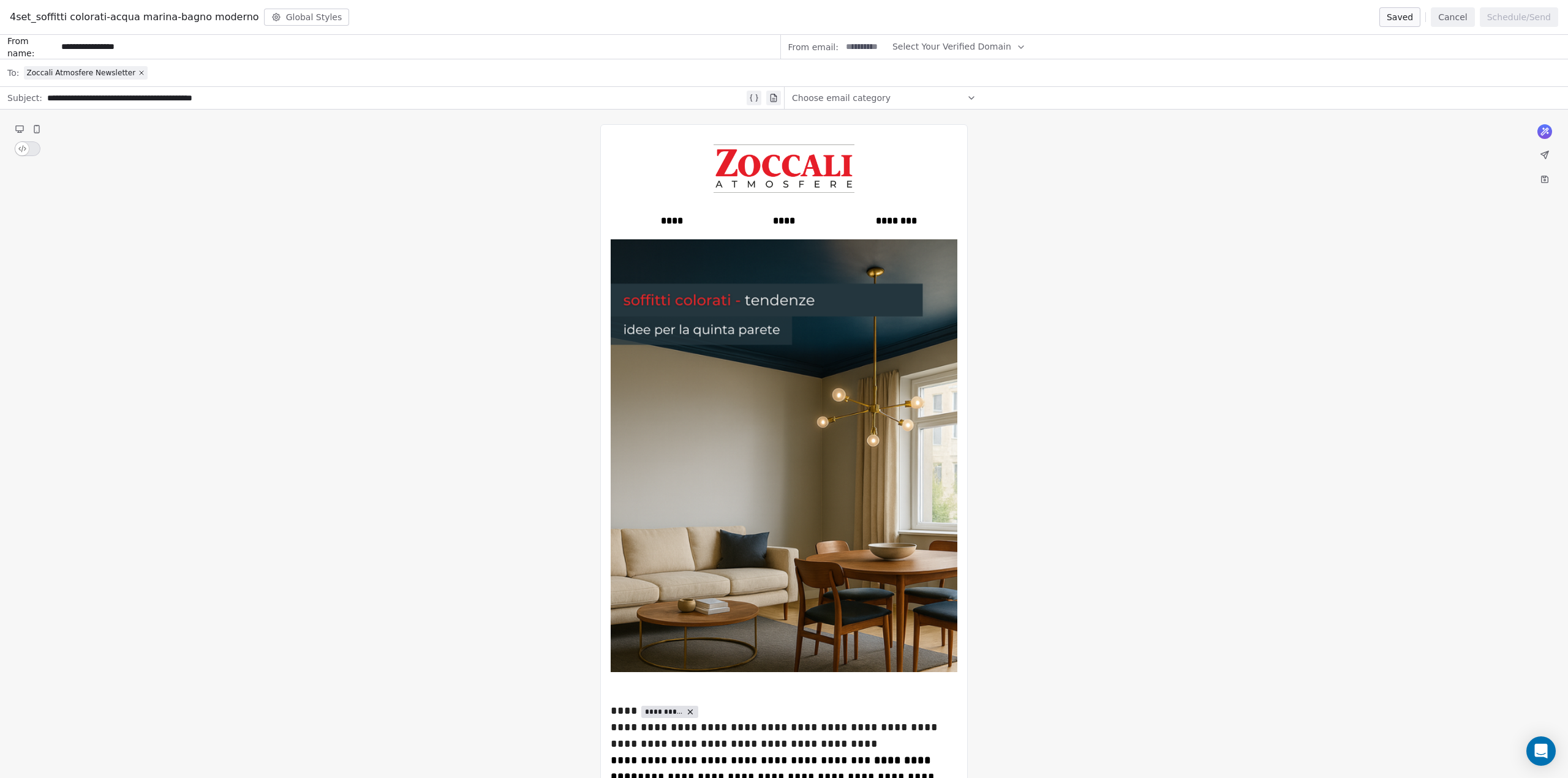
click at [996, 44] on button "Select Your Verified Domain" at bounding box center [959, 47] width 133 height 24
click at [971, 73] on span "@[DOMAIN_NAME]" at bounding box center [949, 77] width 97 height 13
click at [869, 47] on input at bounding box center [866, 47] width 48 height 22
type input "****"
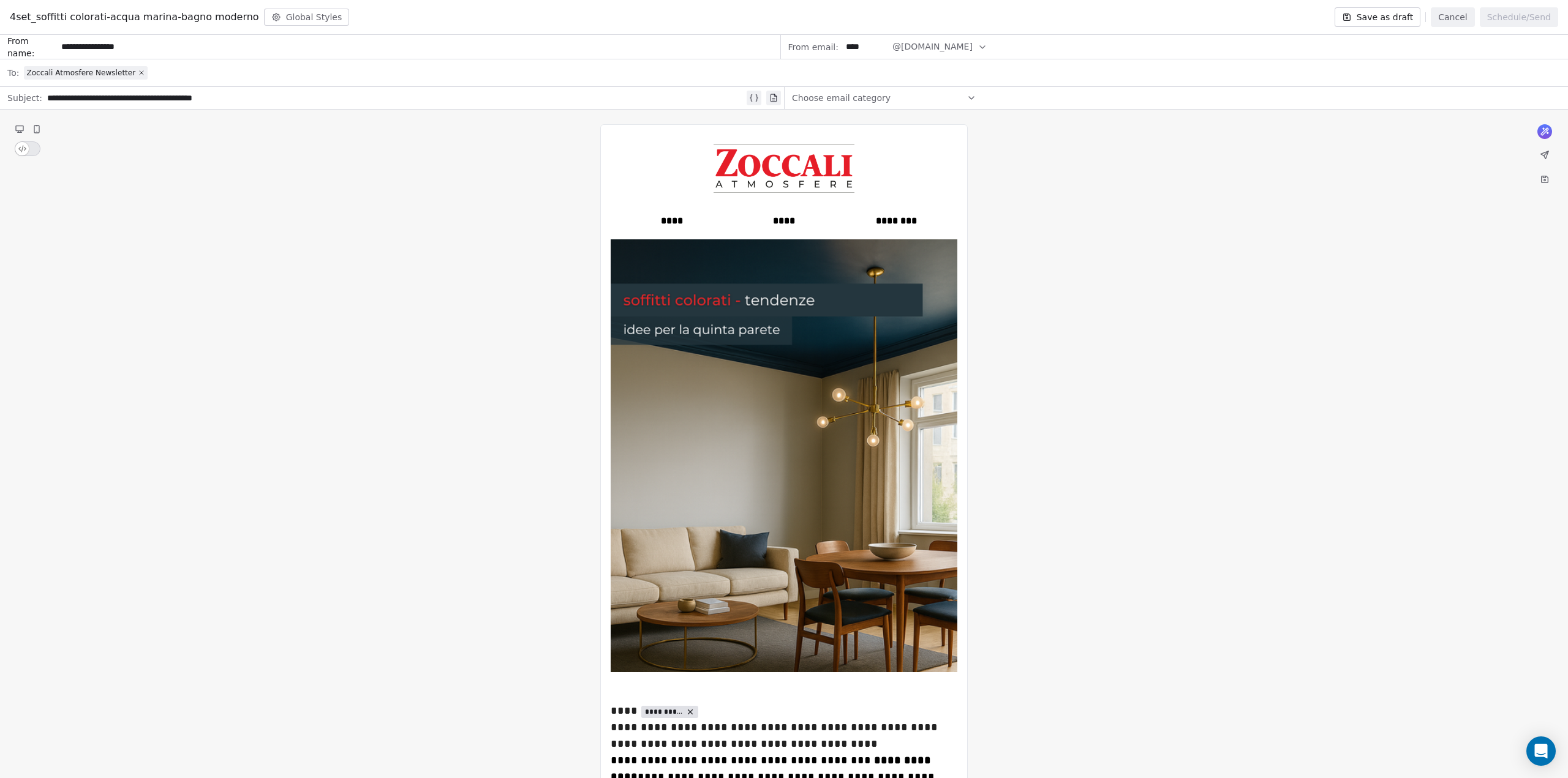
click at [1545, 152] on icon at bounding box center [1544, 154] width 10 height 10
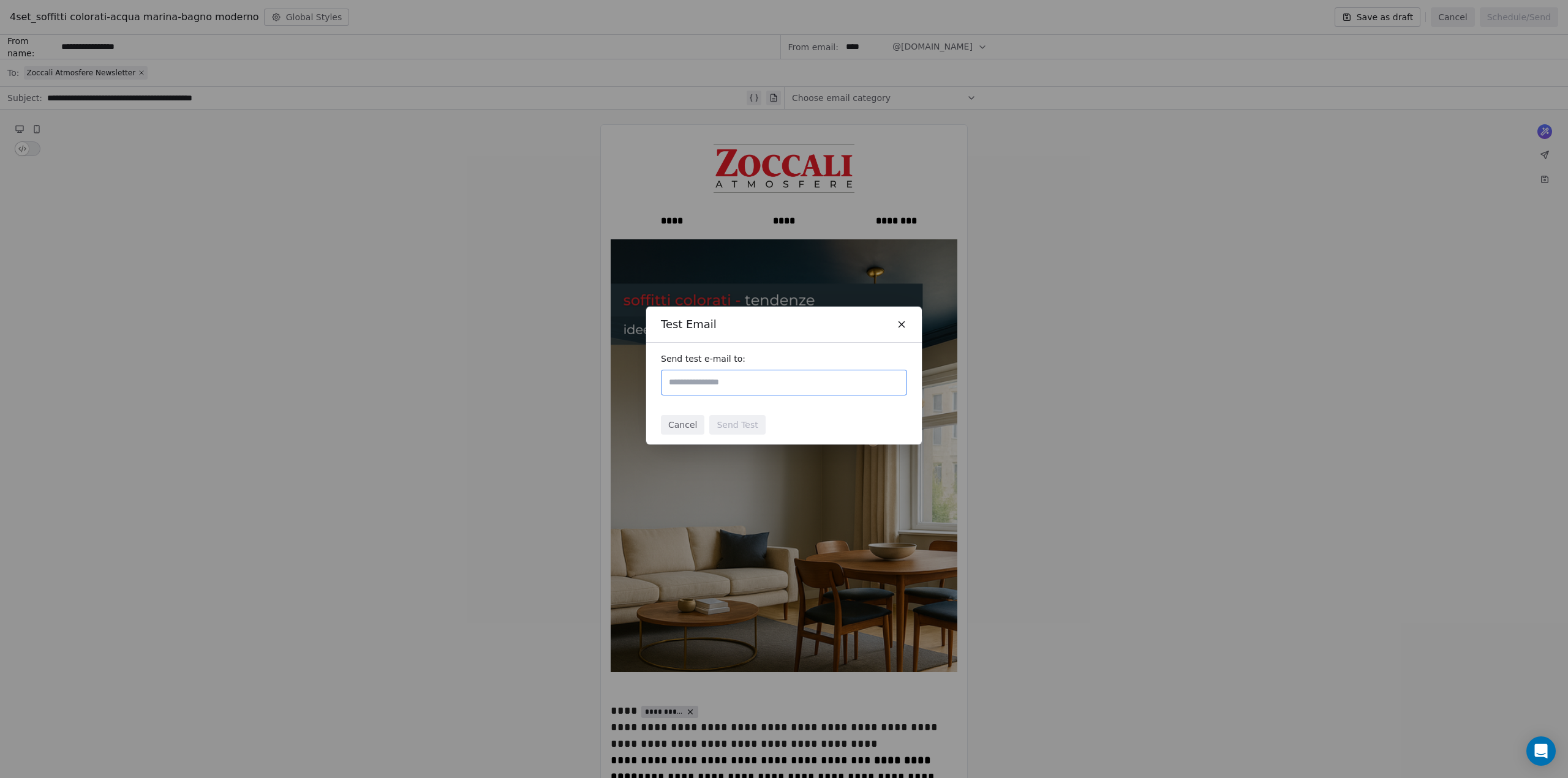
click at [710, 393] on div at bounding box center [784, 382] width 246 height 26
click at [718, 383] on input "text" at bounding box center [784, 383] width 235 height 15
type input "**********"
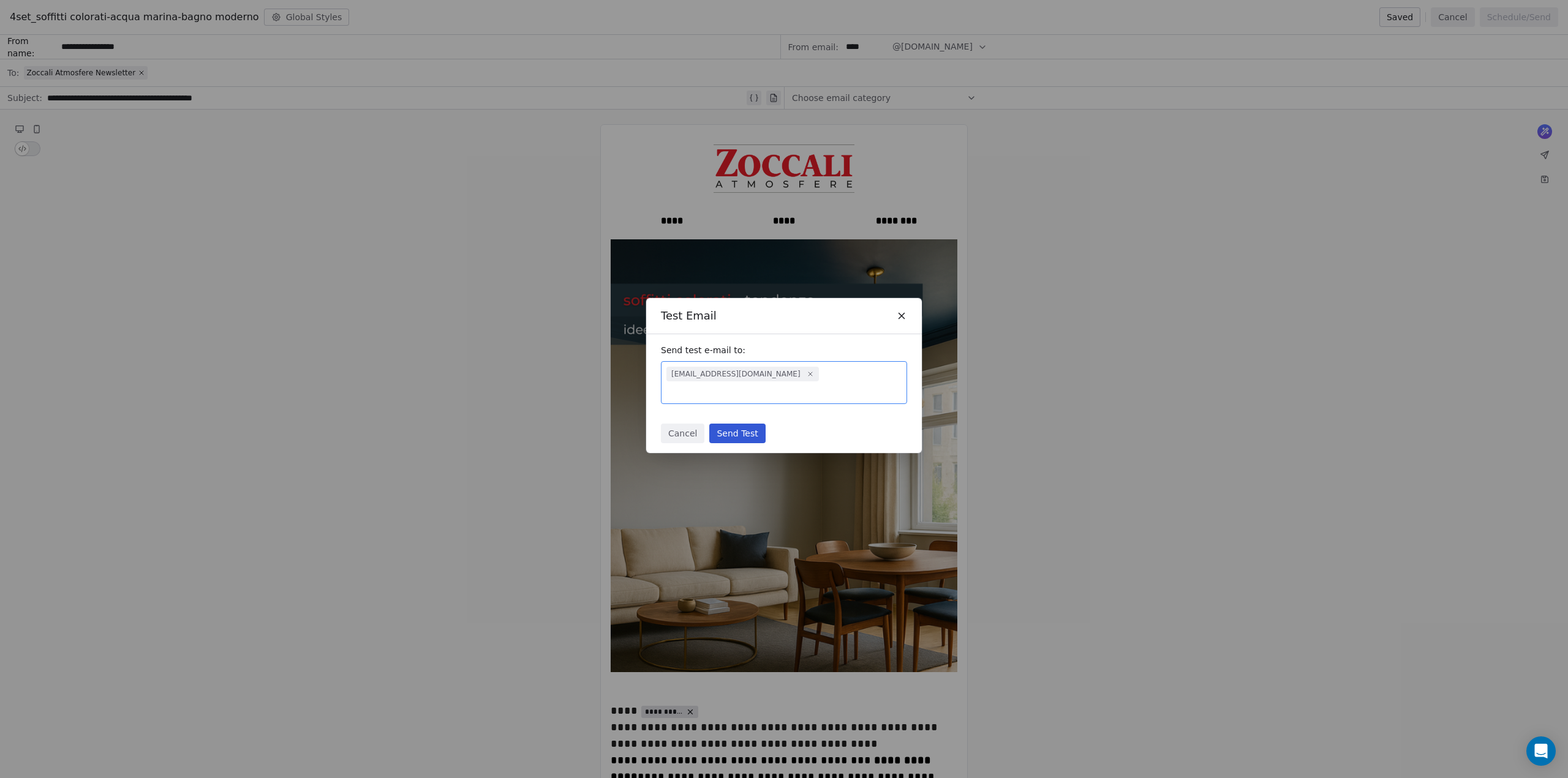
click at [744, 424] on button "Send Test" at bounding box center [737, 434] width 55 height 20
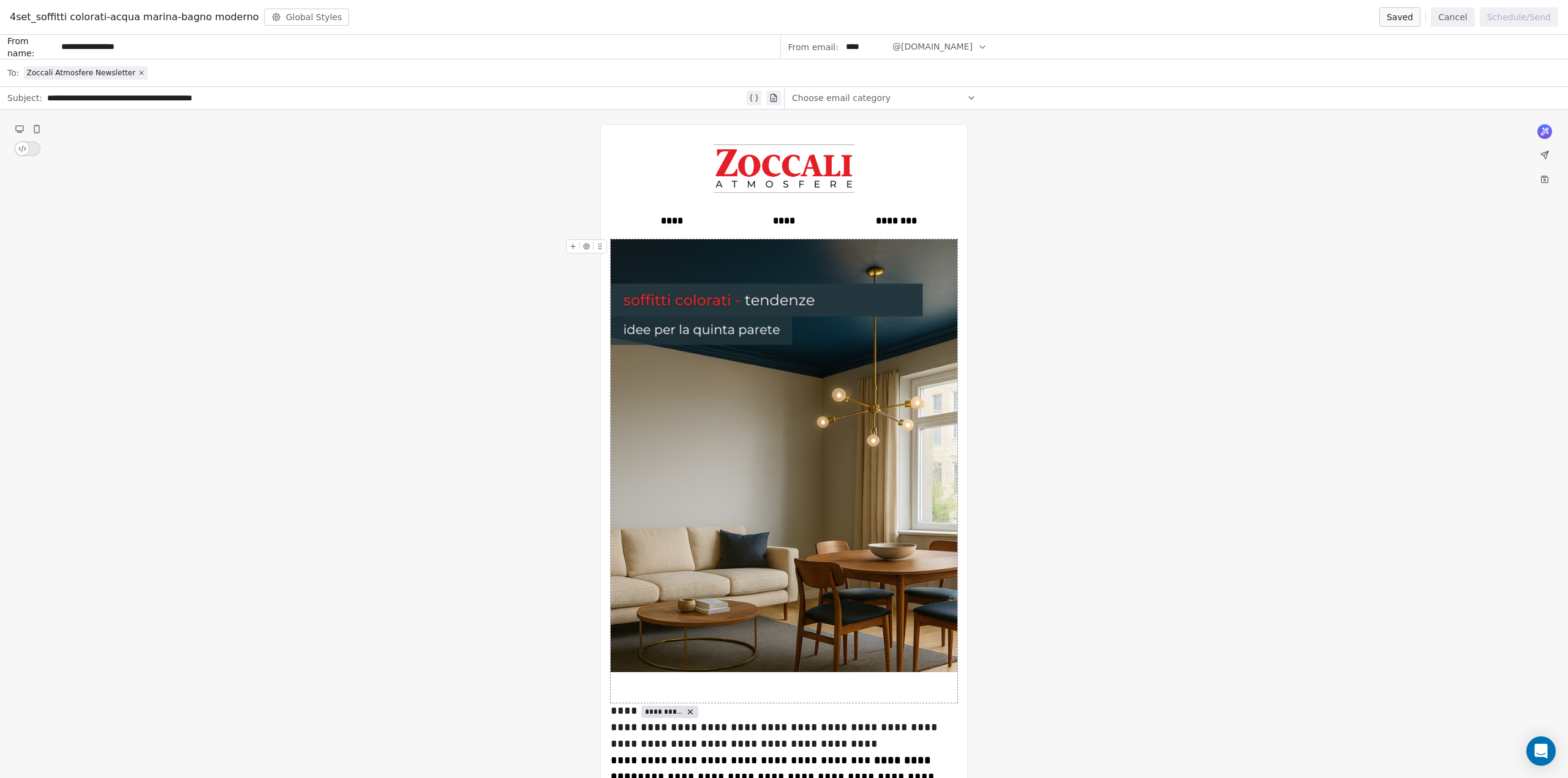
click at [39, 125] on icon at bounding box center [36, 129] width 10 height 10
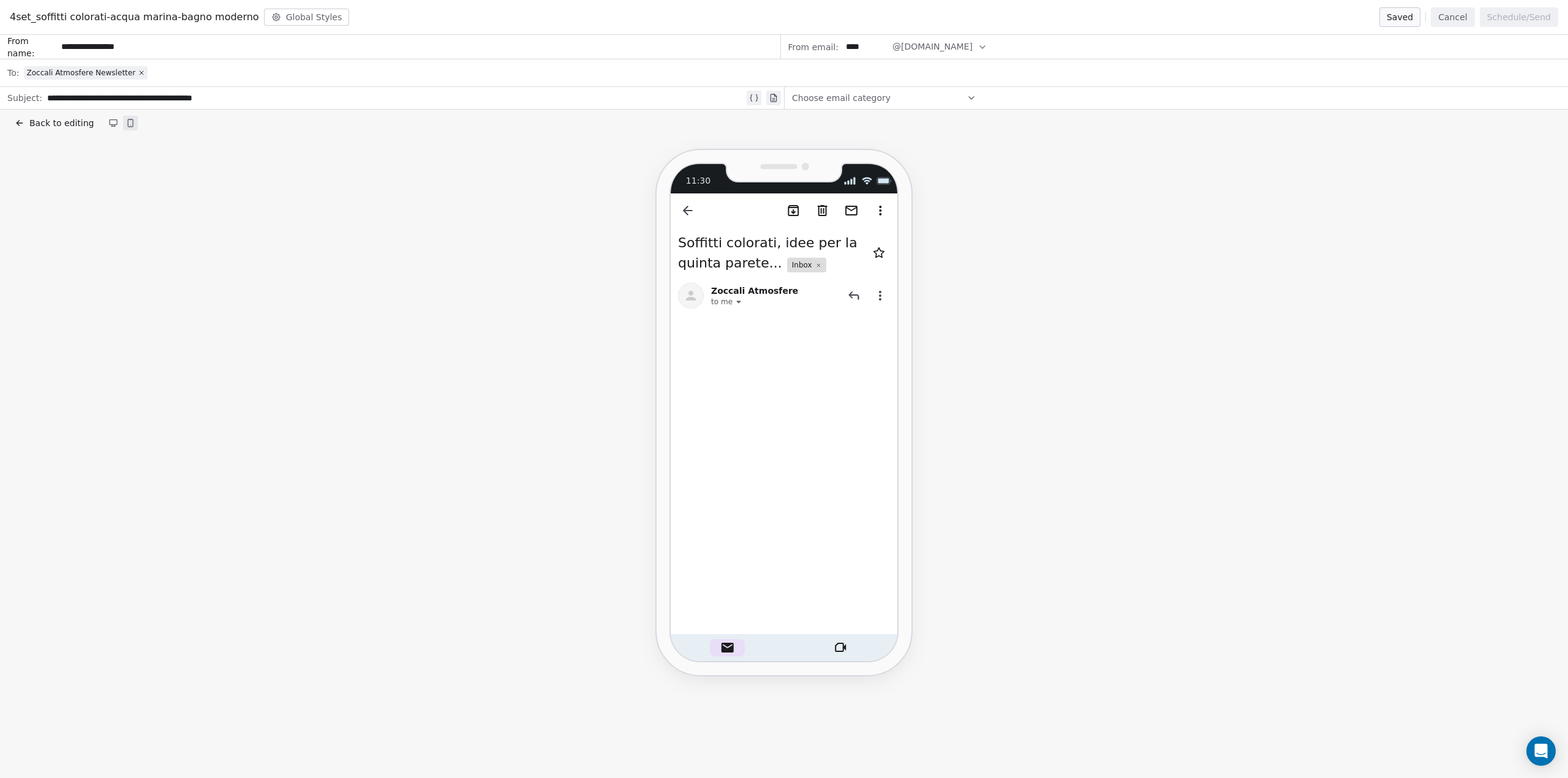
click at [24, 125] on icon at bounding box center [19, 123] width 10 height 10
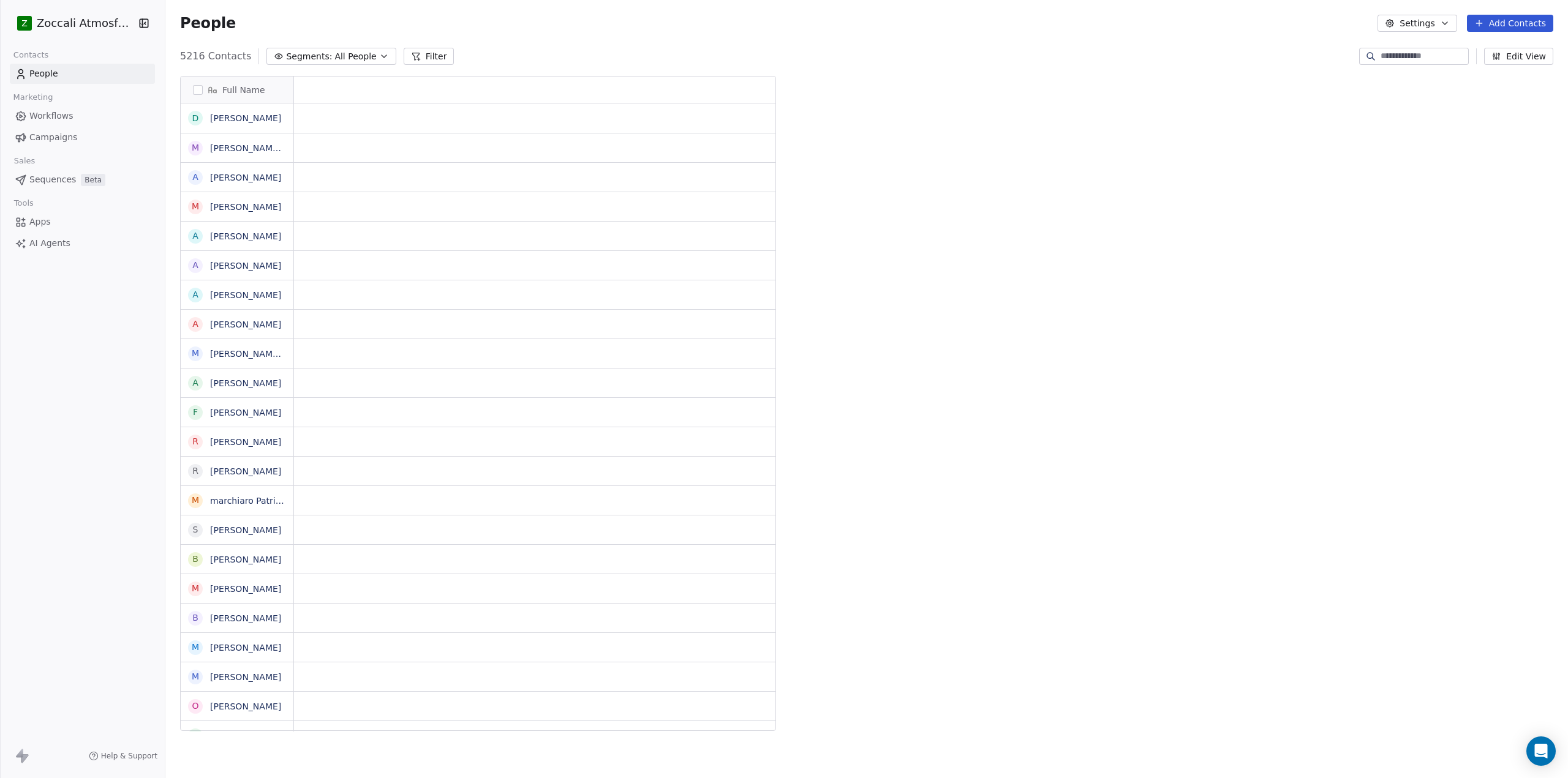
scroll to position [676, 1394]
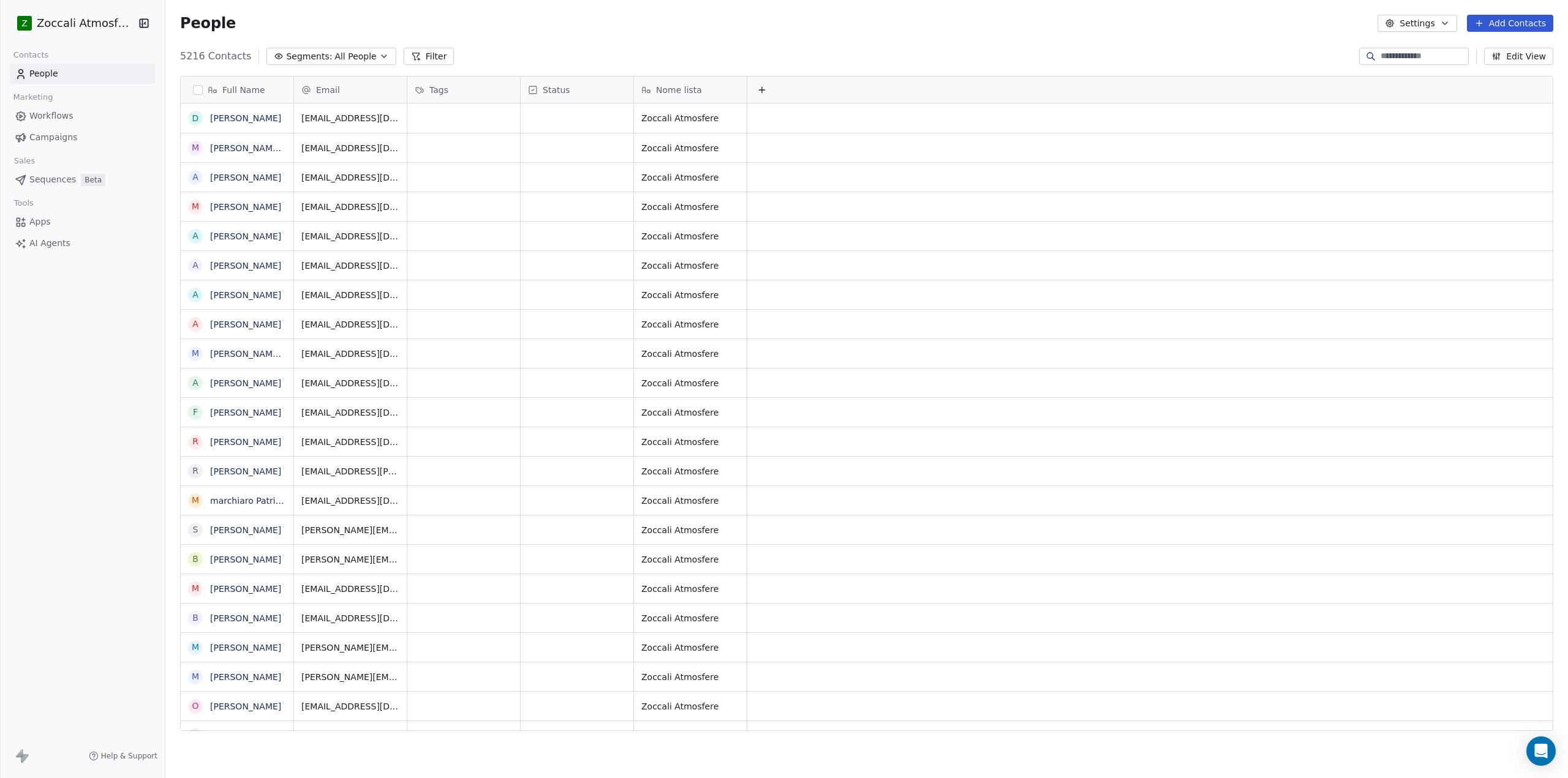
click at [1403, 27] on button "Settings" at bounding box center [1417, 23] width 79 height 17
click at [1293, 28] on html "Z Zoccali Atmosfere Contacts People Marketing Workflows Campaigns Sales Sequenc…" at bounding box center [784, 389] width 1568 height 778
click at [92, 20] on html "Z Zoccali Atmosfere Contacts People Marketing Workflows Campaigns Sales Sequenc…" at bounding box center [784, 389] width 1568 height 778
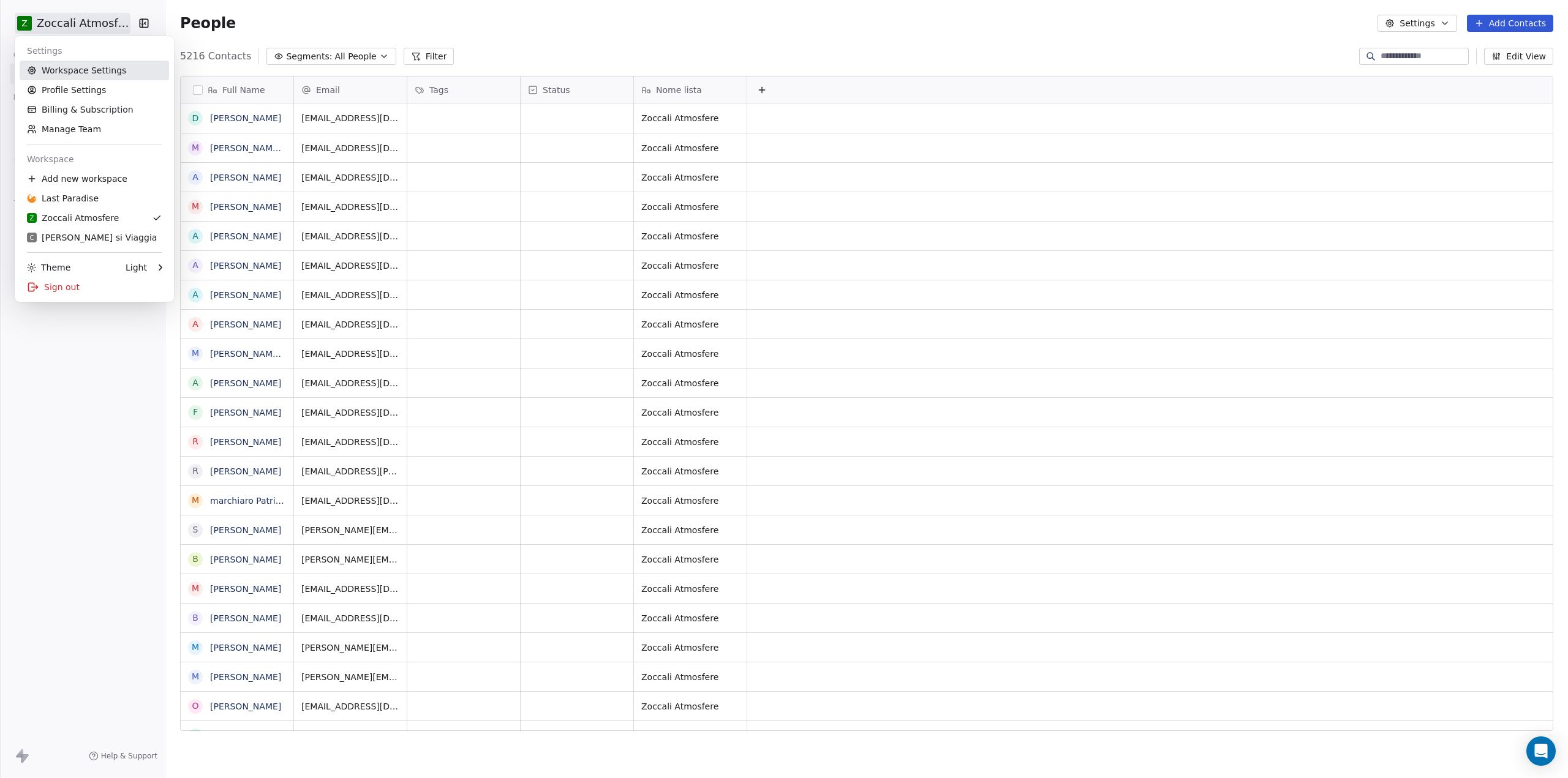
click at [97, 73] on link "Workspace Settings" at bounding box center [94, 71] width 149 height 20
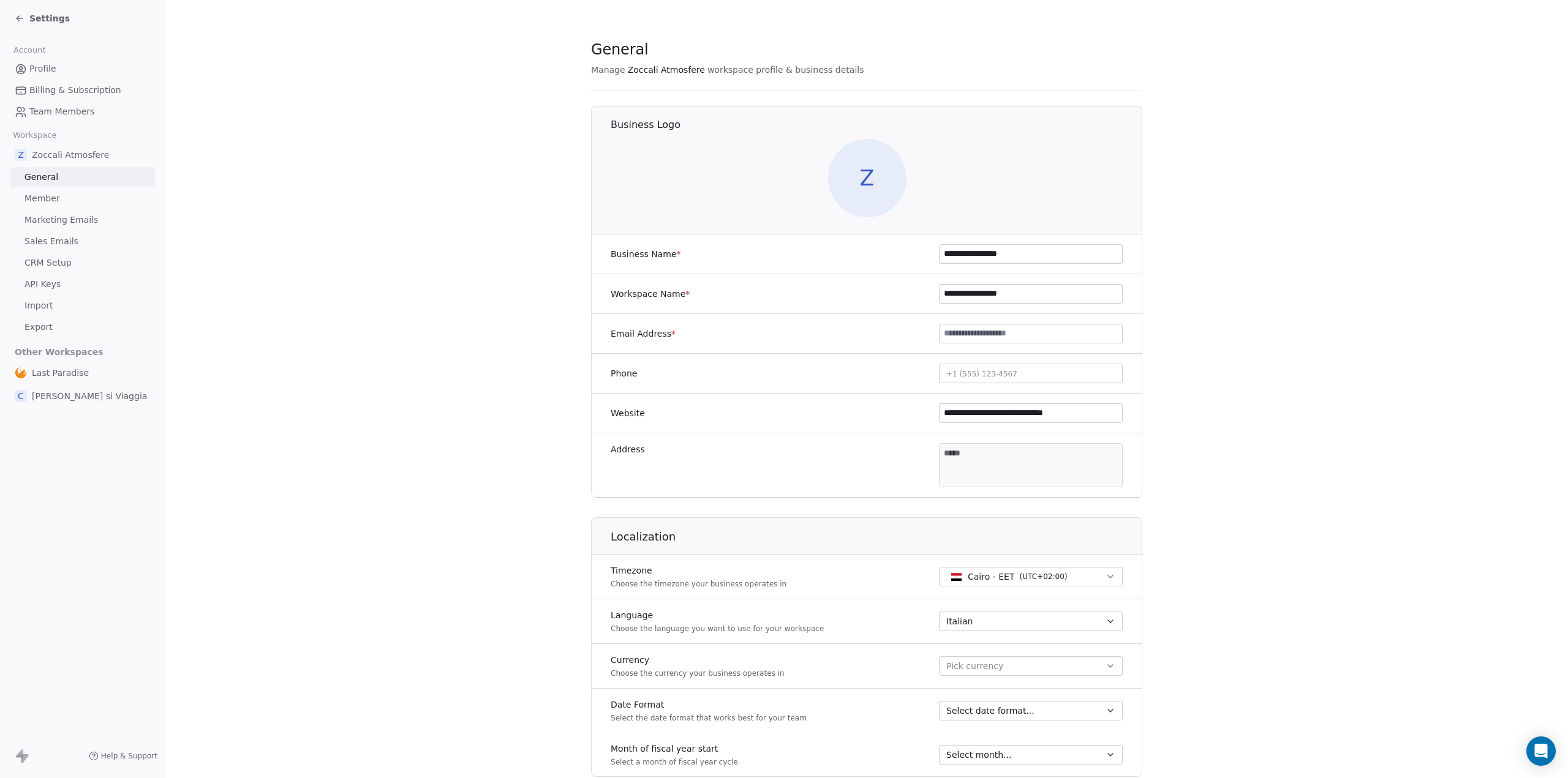
click at [982, 331] on input at bounding box center [1031, 334] width 182 height 18
type input "**********"
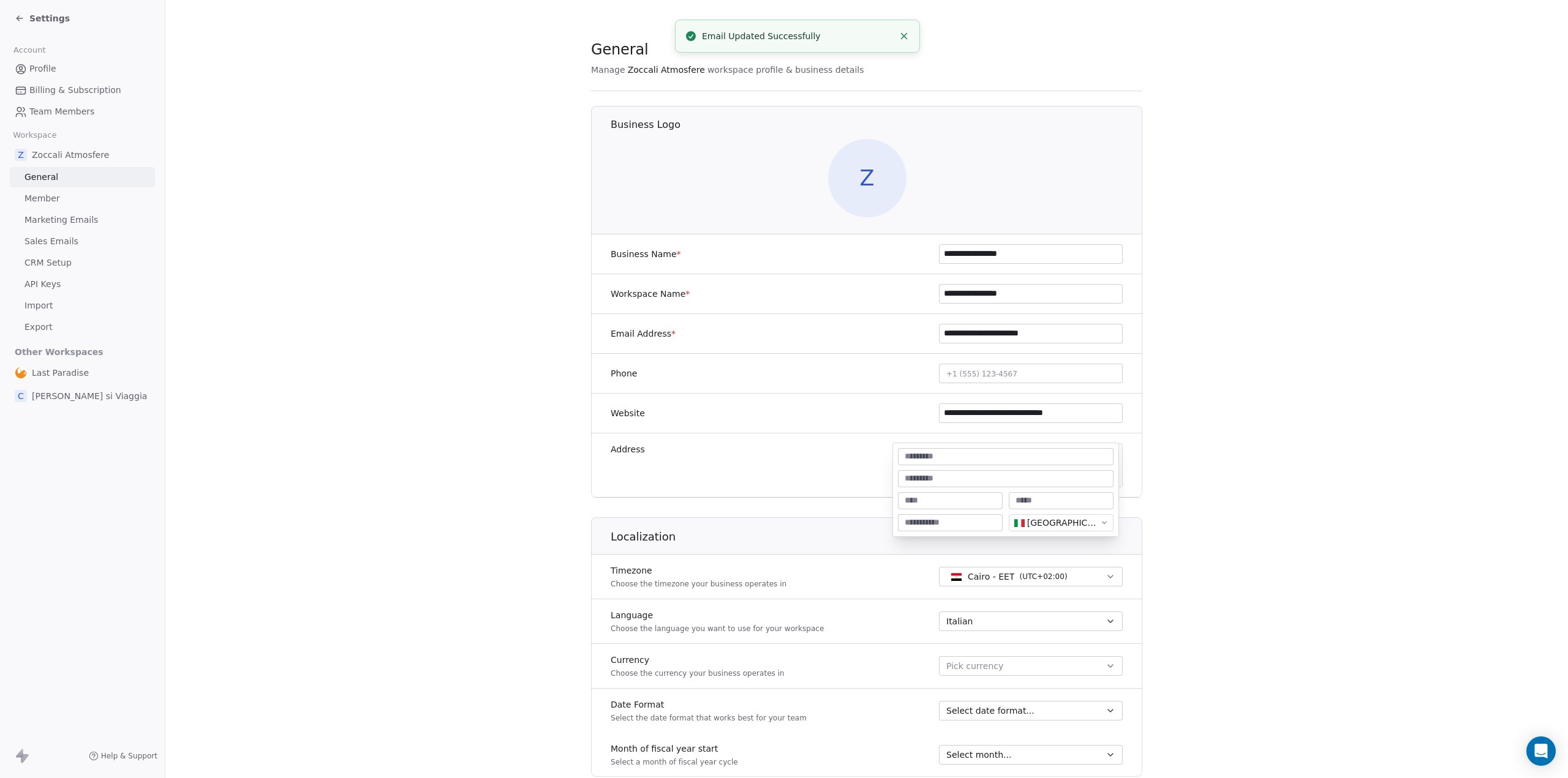
drag, startPoint x: 998, startPoint y: 457, endPoint x: 924, endPoint y: 453, distance: 74.1
click at [924, 453] on body "**********" at bounding box center [784, 389] width 1568 height 778
type input "**********"
click at [932, 496] on input at bounding box center [950, 501] width 100 height 13
type input "*"
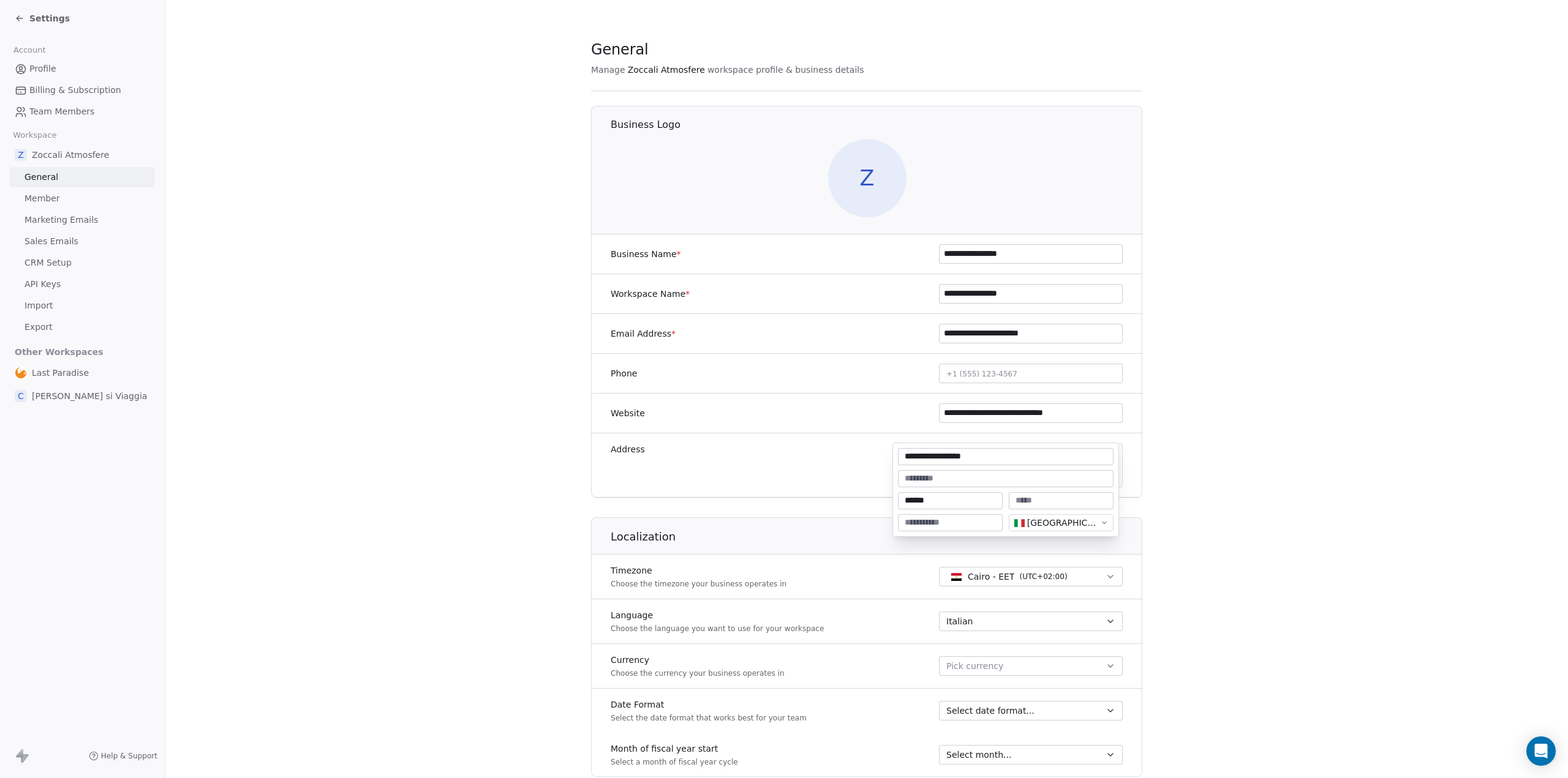
type input "******"
type input "*****"
type textarea "**********"
click at [819, 503] on html "**********" at bounding box center [784, 389] width 1568 height 778
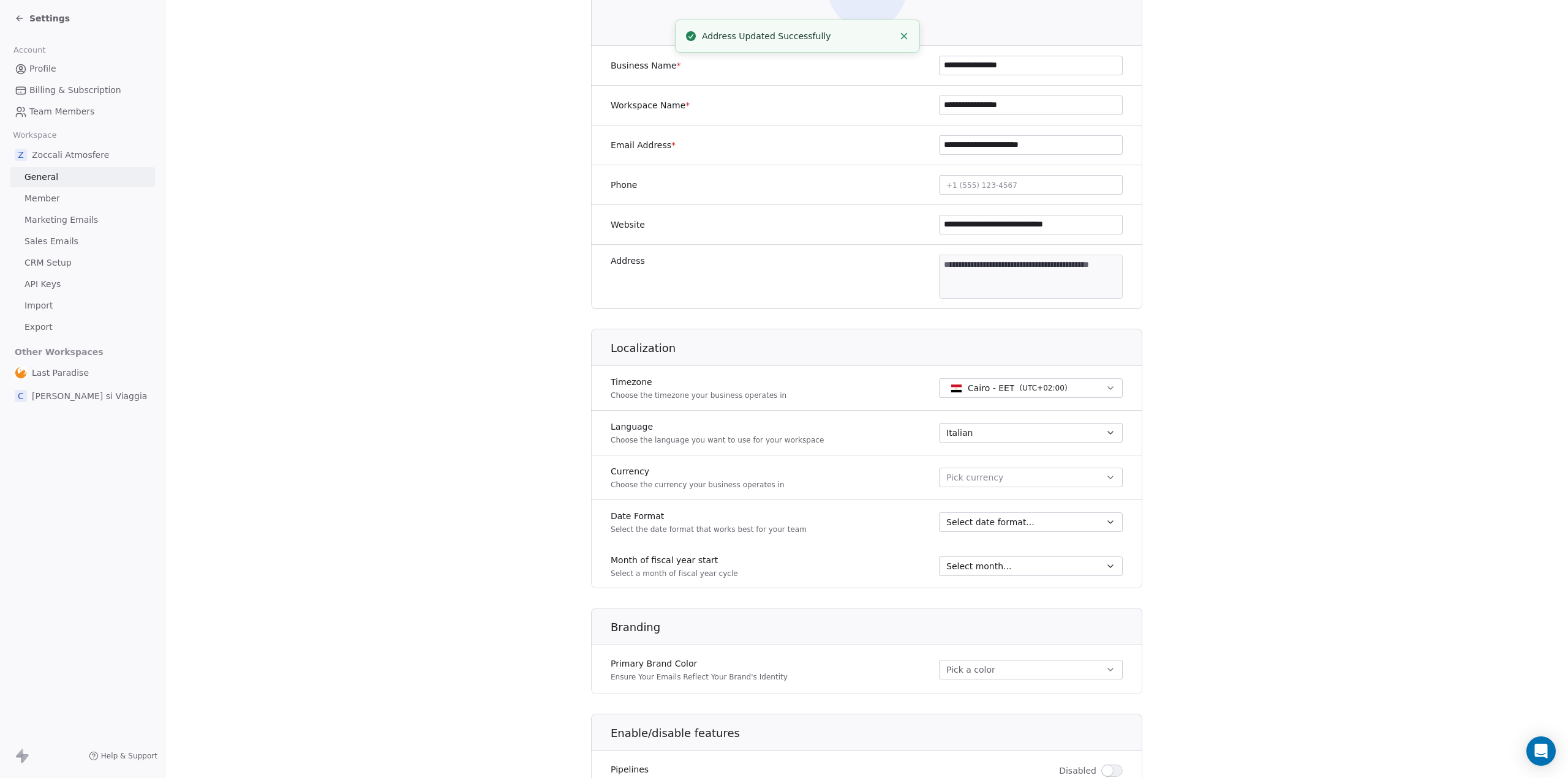
scroll to position [204, 0]
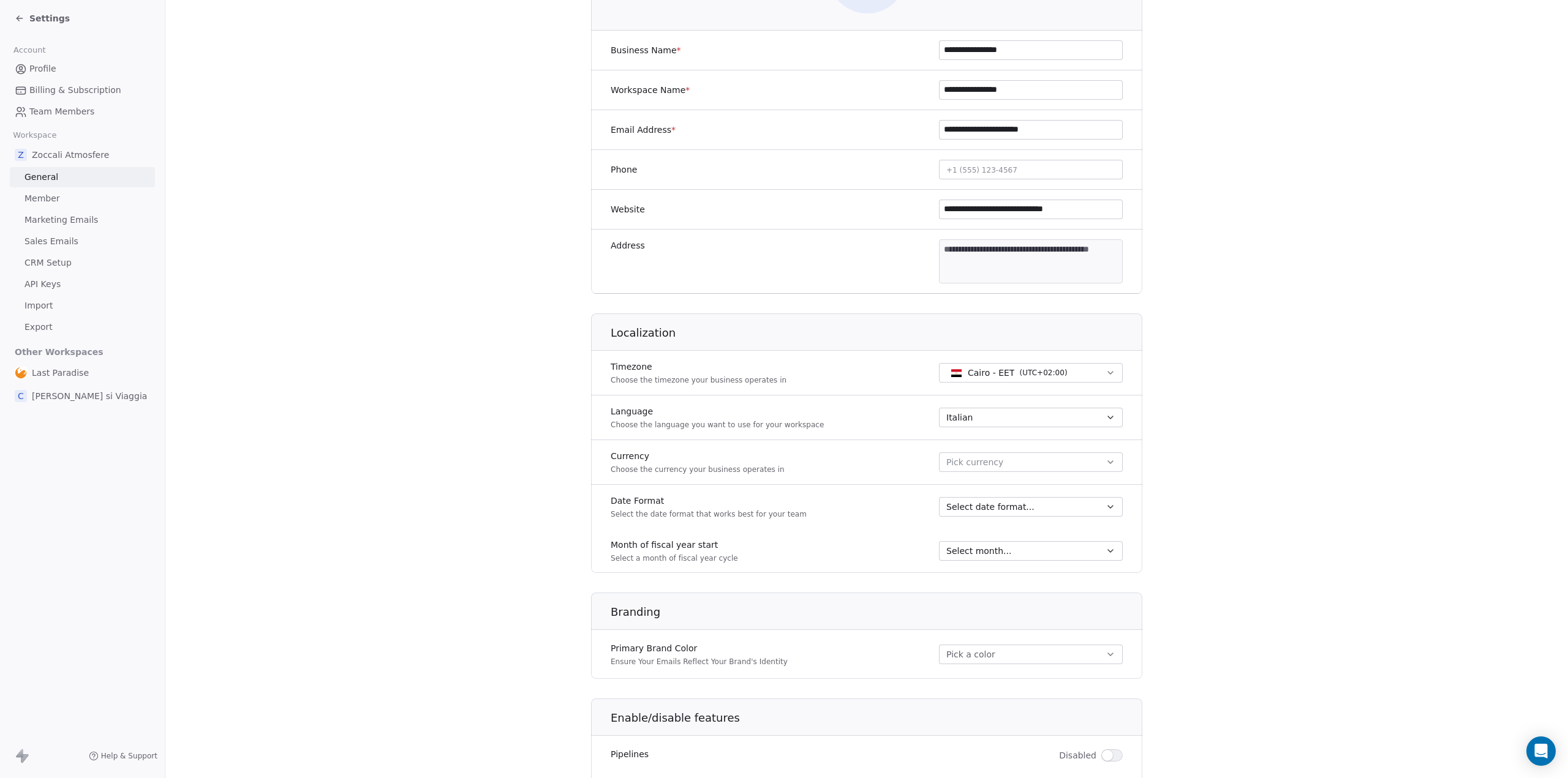
click at [1007, 369] on div "Cairo - EET ( UTC+02:00 )" at bounding box center [1017, 373] width 100 height 13
type input "****"
click at [1032, 418] on span "( UTC+01:00 )" at bounding box center [1047, 422] width 48 height 11
click at [1009, 460] on button "Pick currency" at bounding box center [1031, 463] width 184 height 20
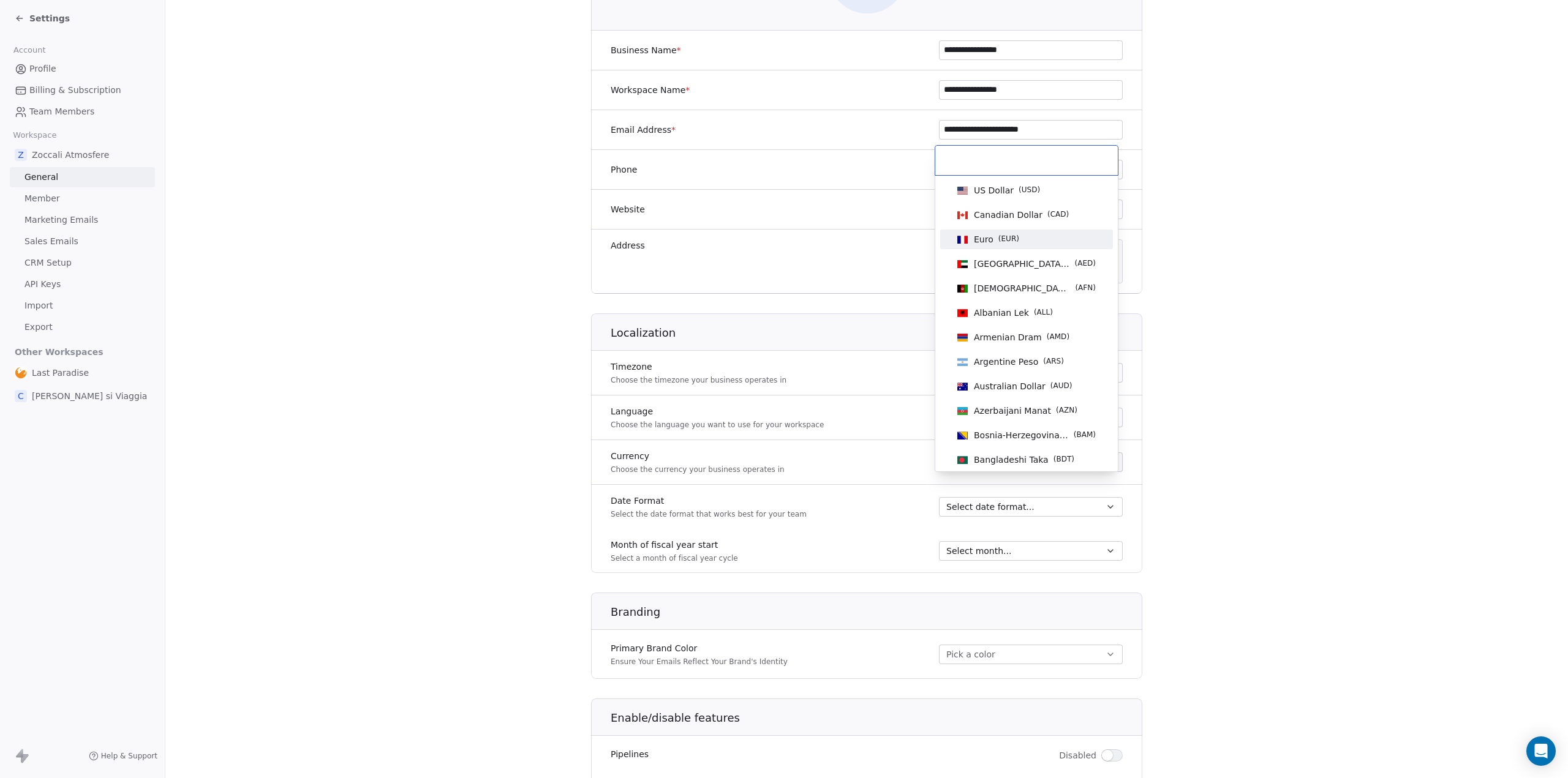
click at [997, 230] on div "Euro ( EUR )" at bounding box center [1027, 240] width 163 height 20
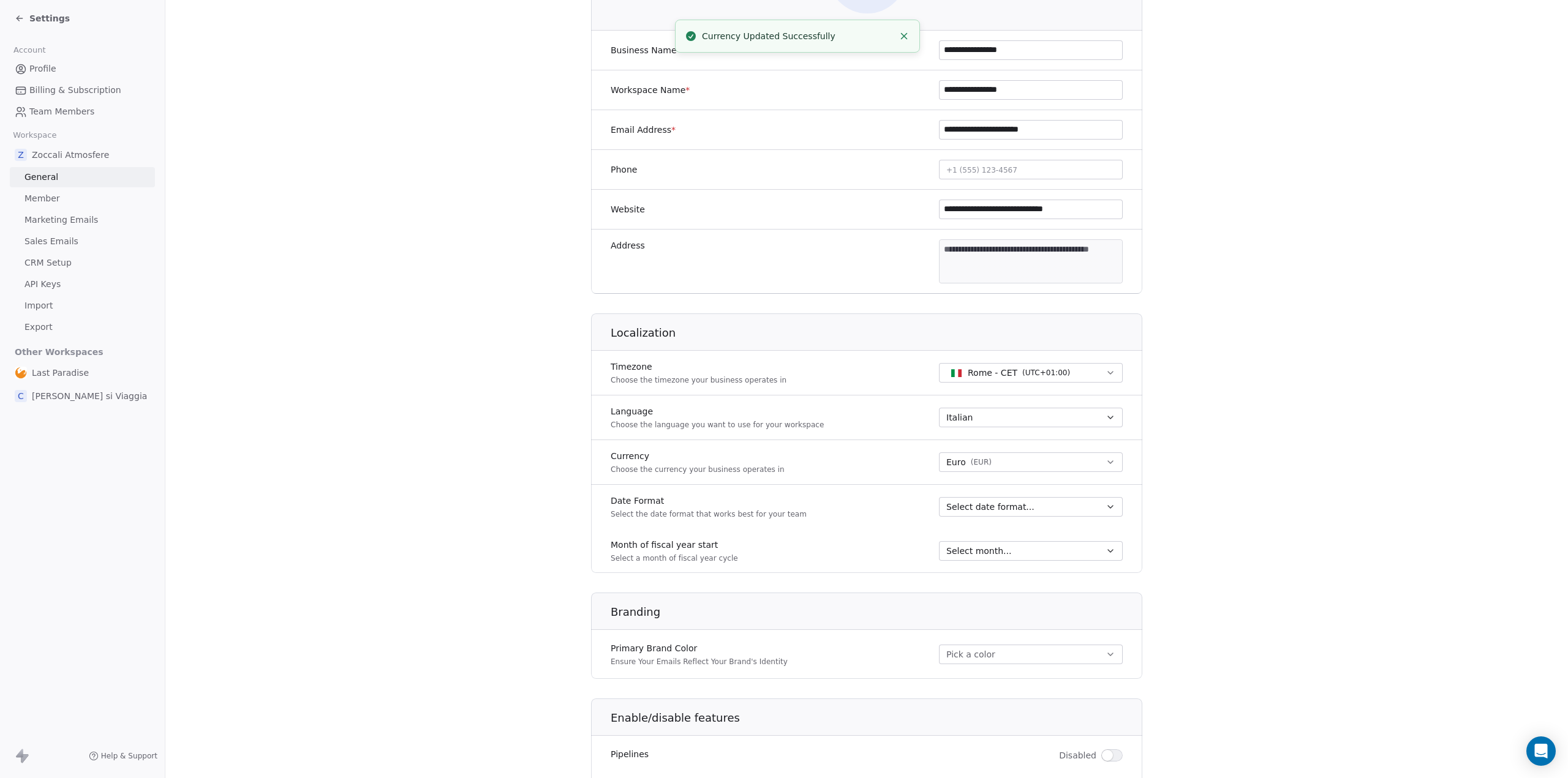
scroll to position [306, 0]
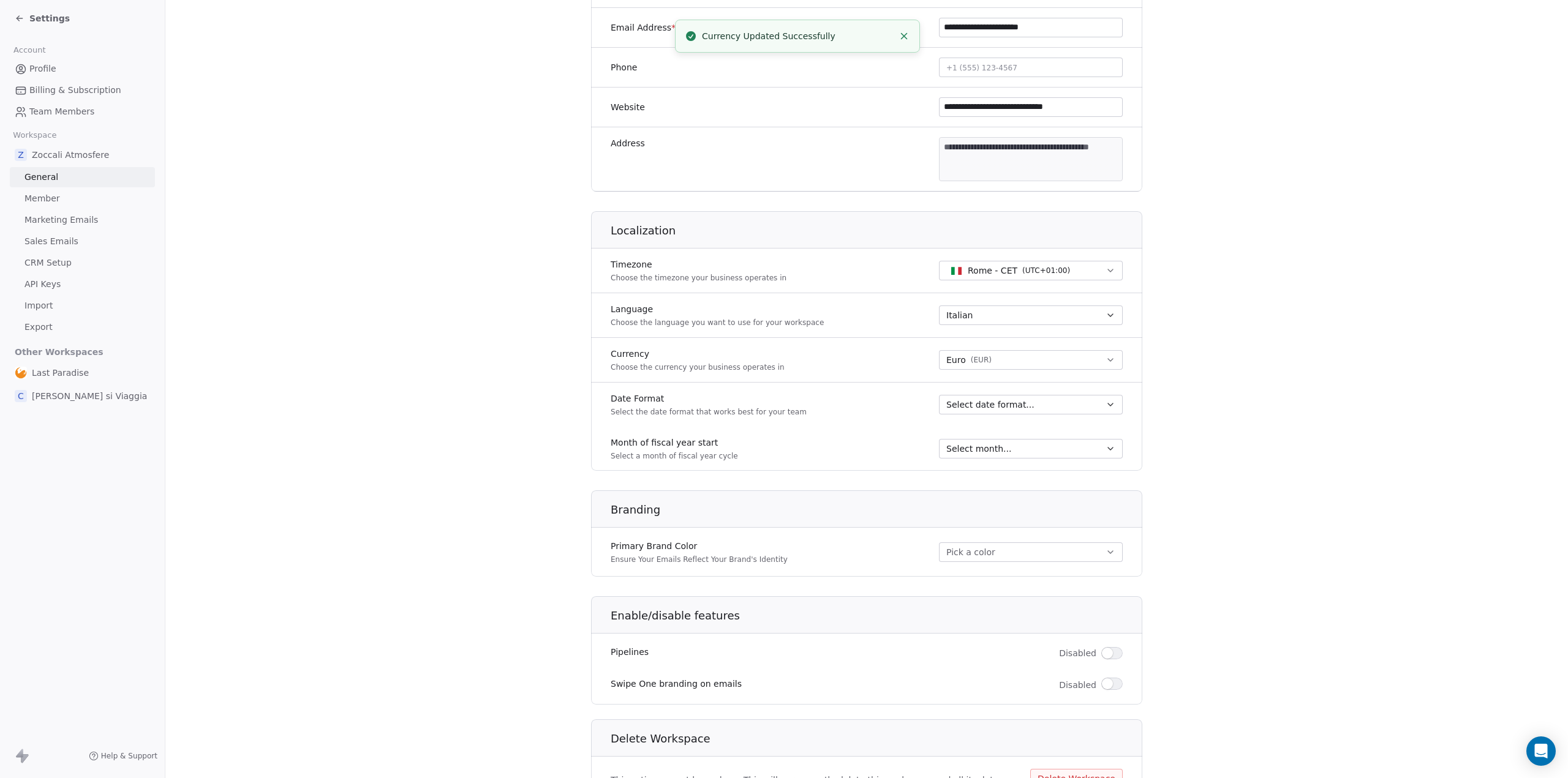
click at [961, 401] on span "Select date format..." at bounding box center [990, 405] width 88 height 13
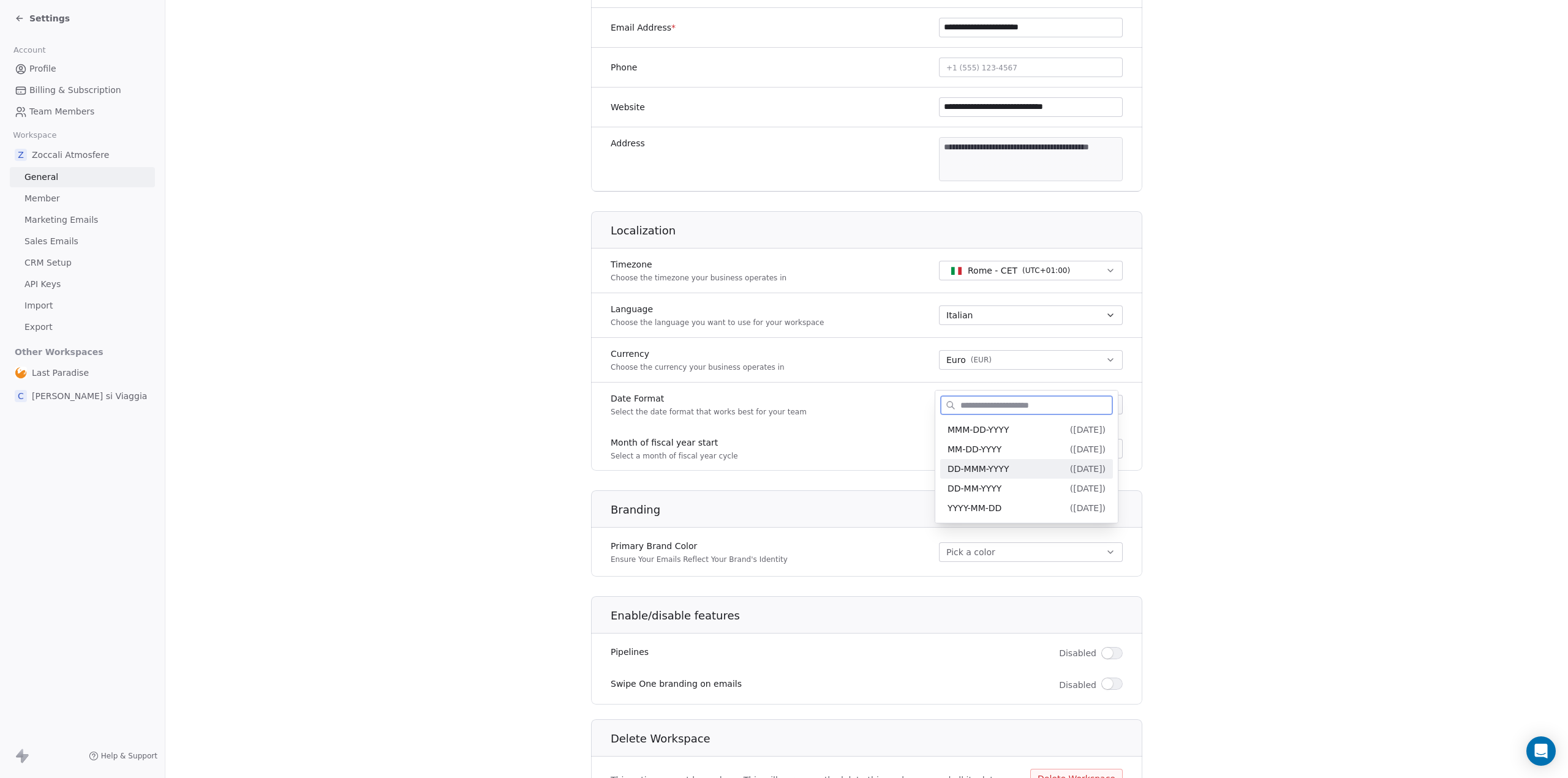
click at [975, 465] on span "DD-MMM-YYYY" at bounding box center [978, 469] width 61 height 10
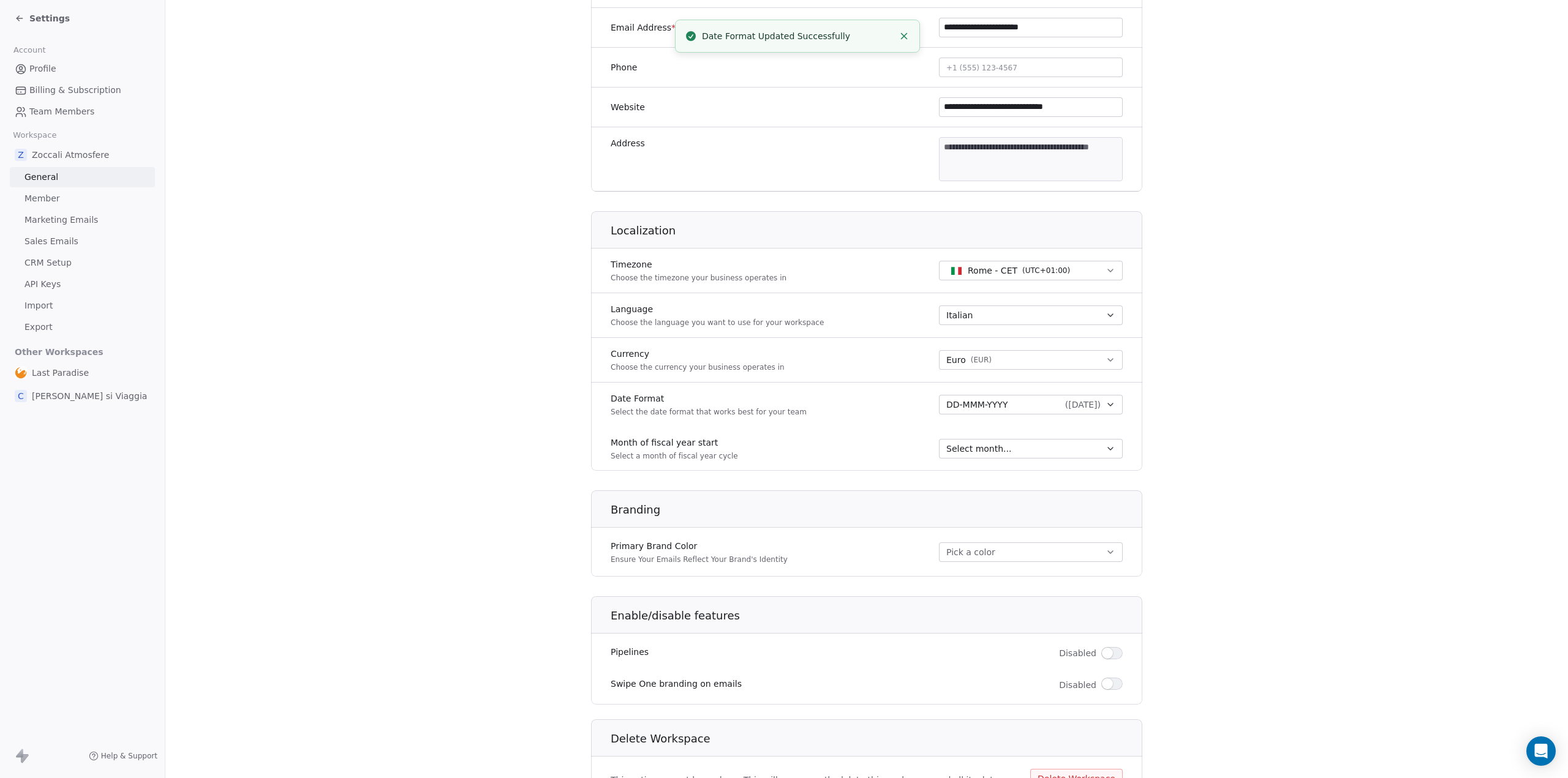
click at [969, 445] on span "Select month..." at bounding box center [978, 449] width 65 height 13
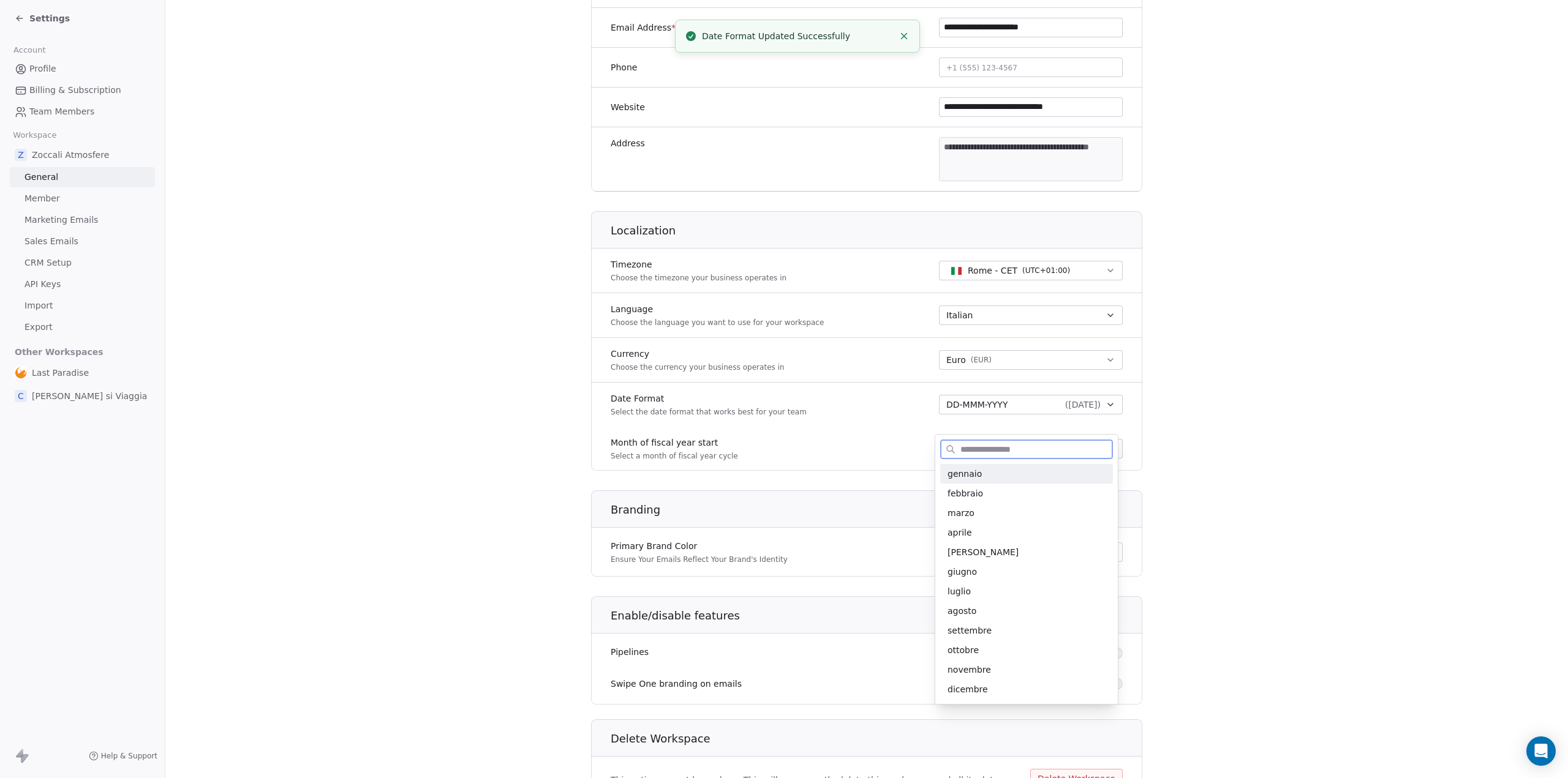
click at [969, 469] on span "gennaio" at bounding box center [1026, 474] width 158 height 13
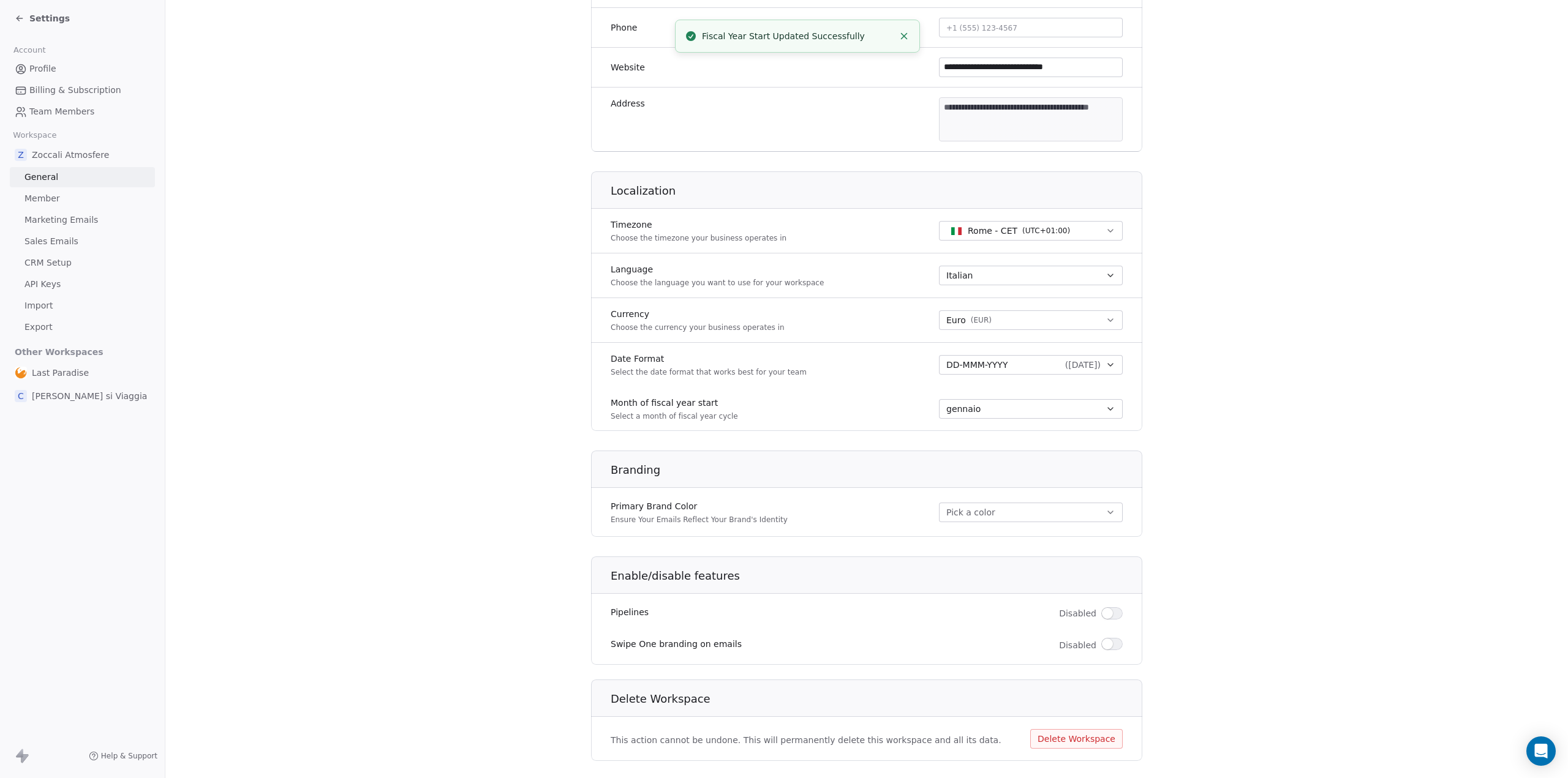
scroll to position [368, 0]
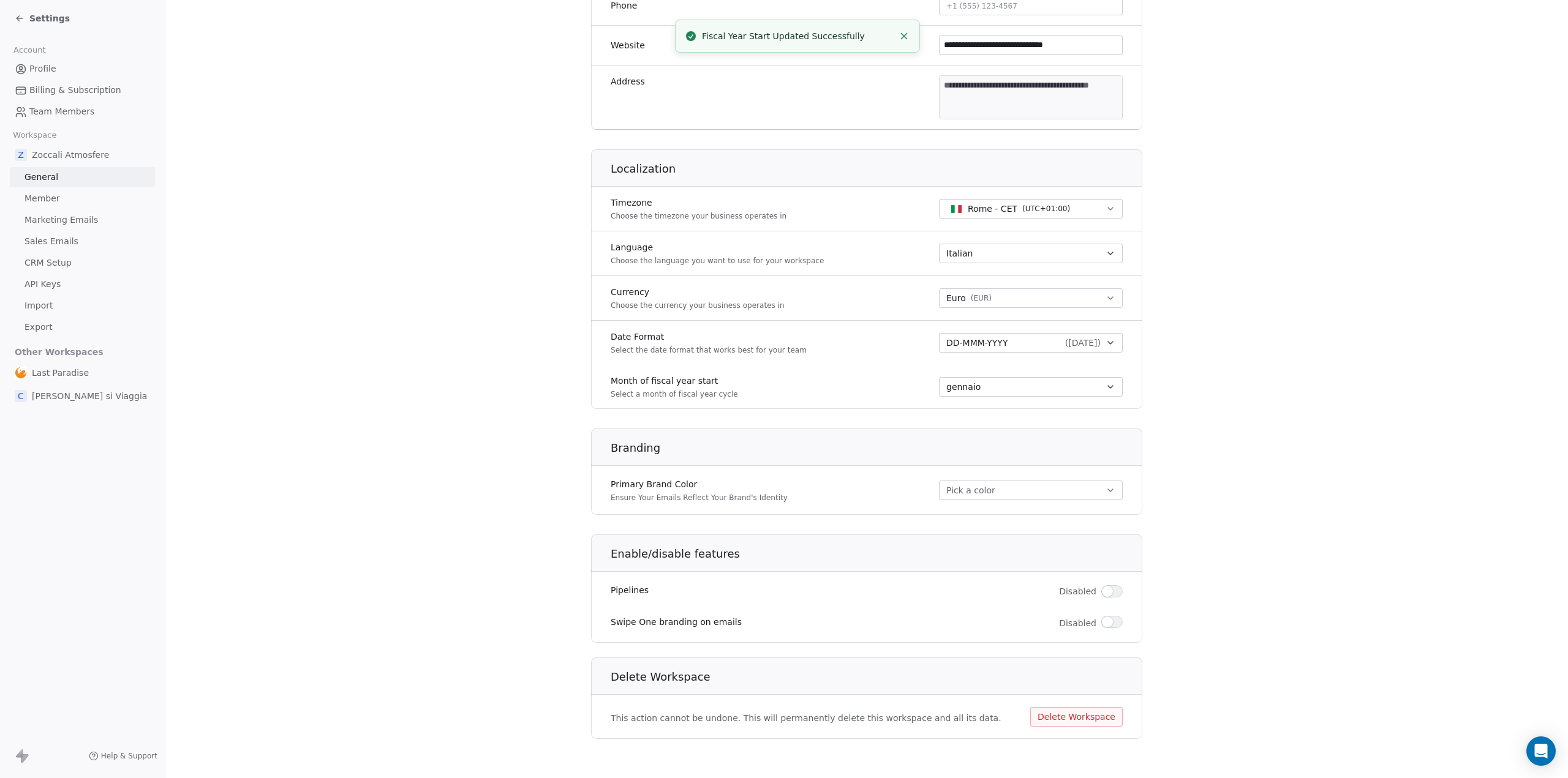
click at [1022, 490] on button "Pick a color" at bounding box center [1031, 490] width 184 height 20
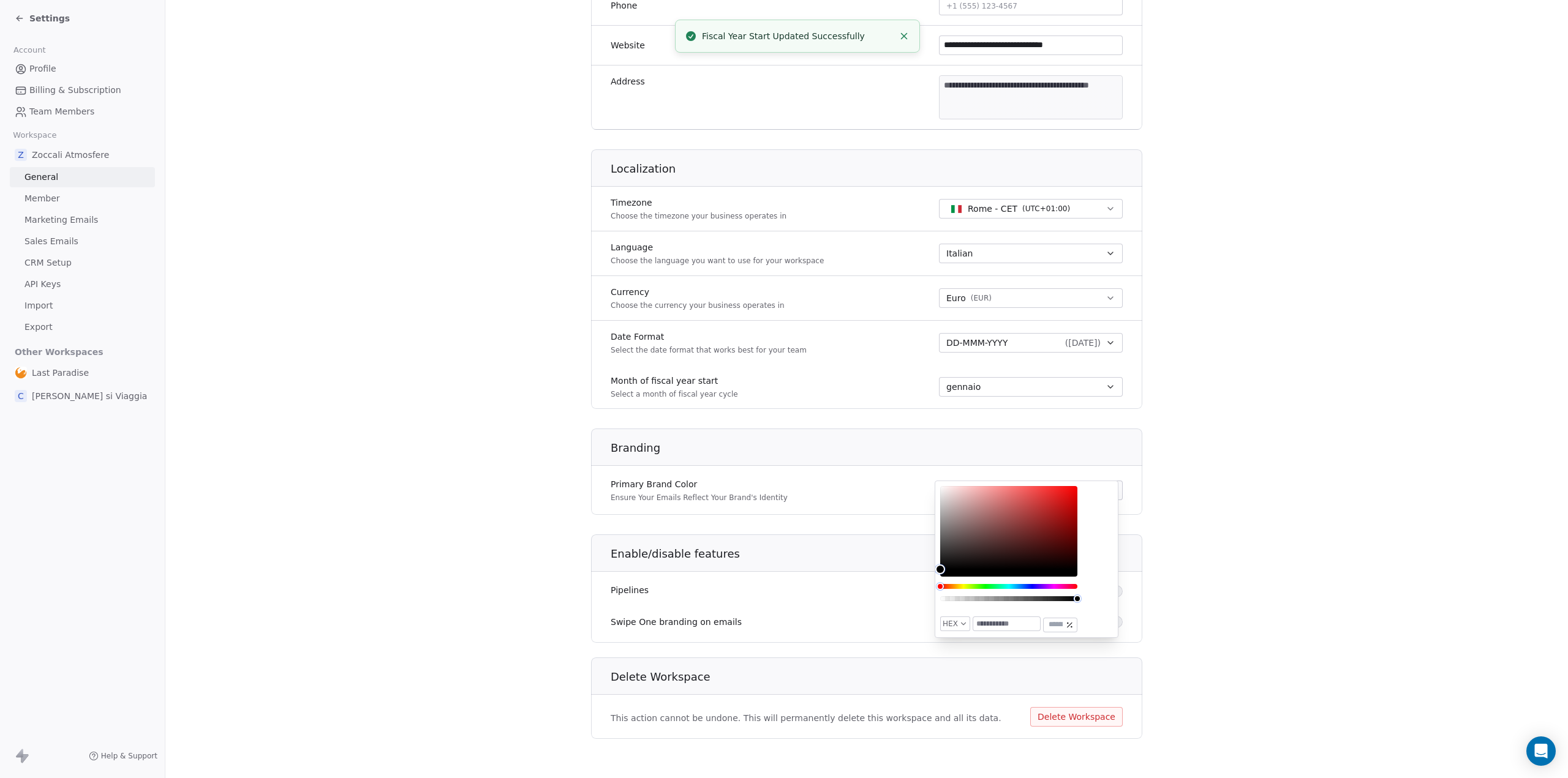
click at [1243, 482] on section "**********" at bounding box center [867, 205] width 1403 height 1146
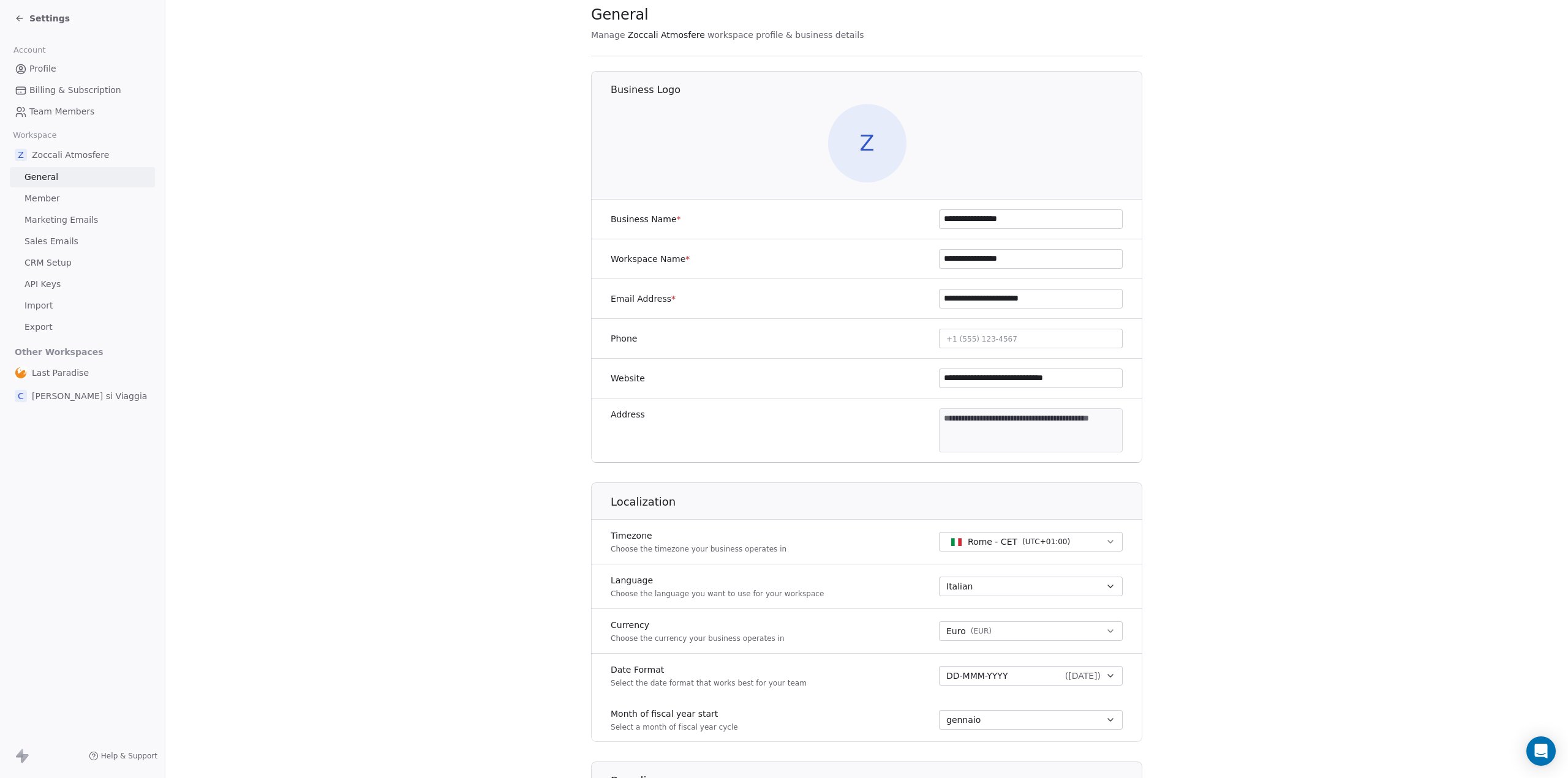
scroll to position [0, 0]
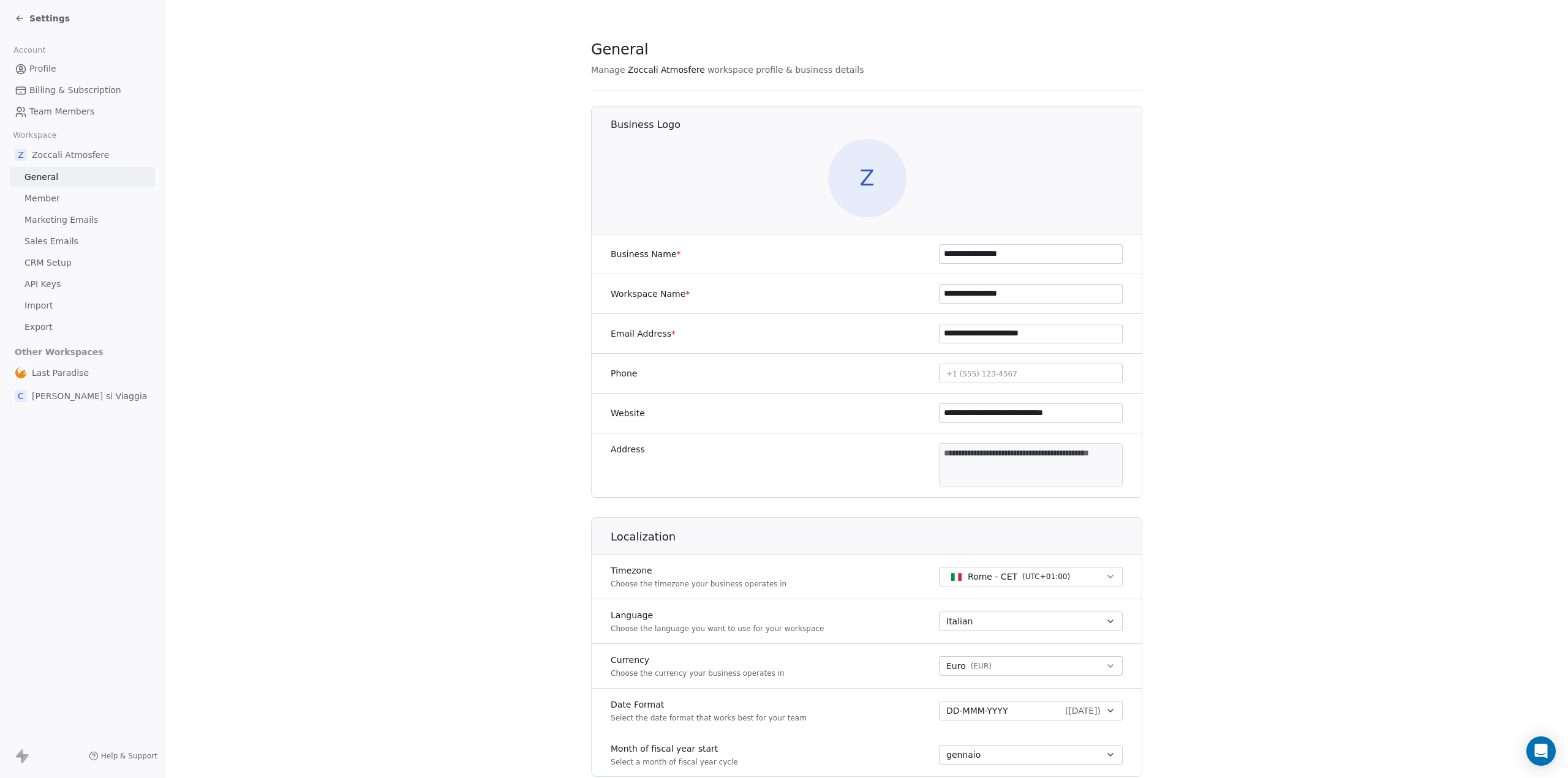
click at [18, 21] on icon at bounding box center [19, 18] width 10 height 10
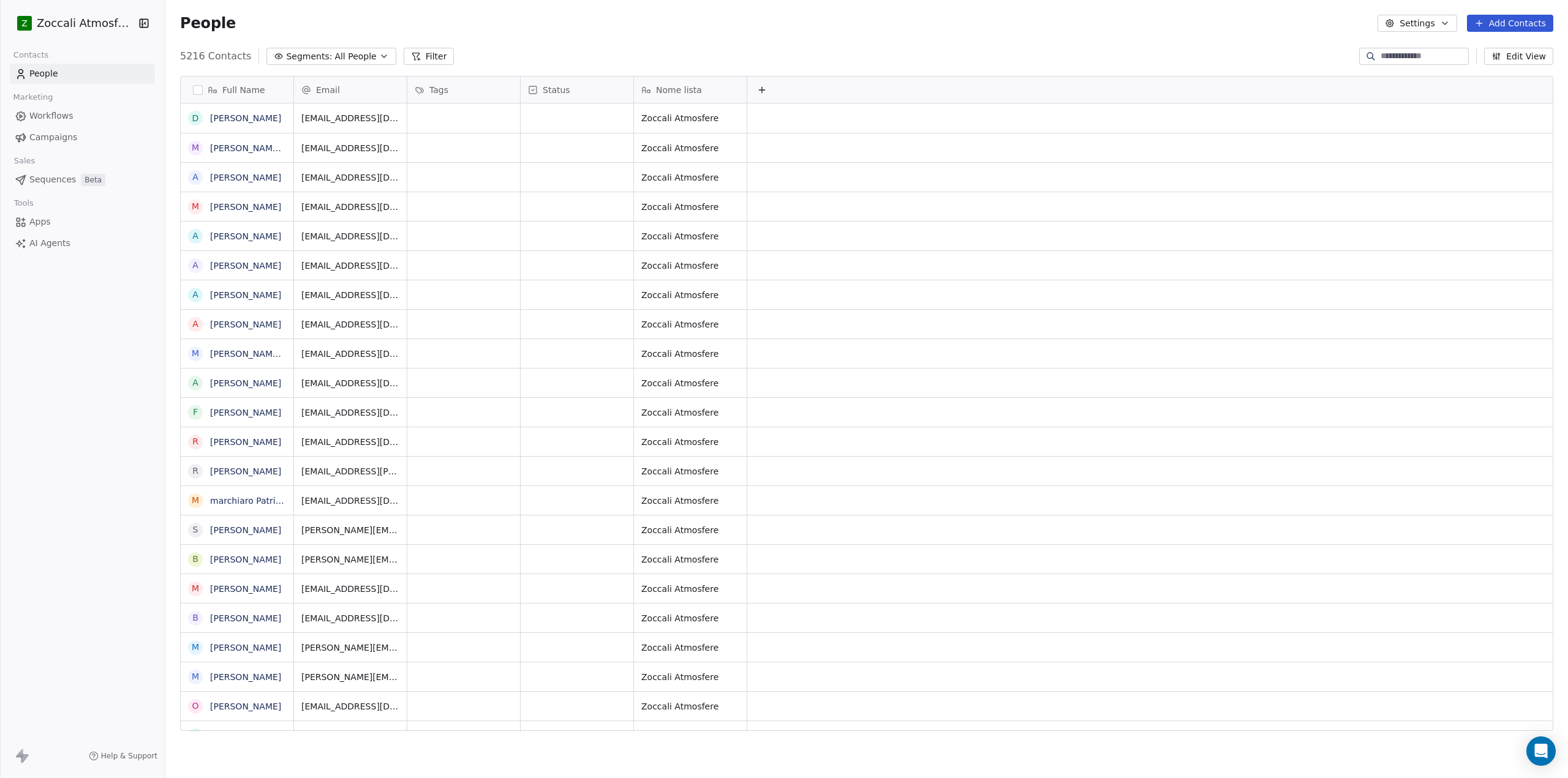
scroll to position [676, 1394]
click at [50, 138] on span "Campaigns" at bounding box center [53, 137] width 48 height 13
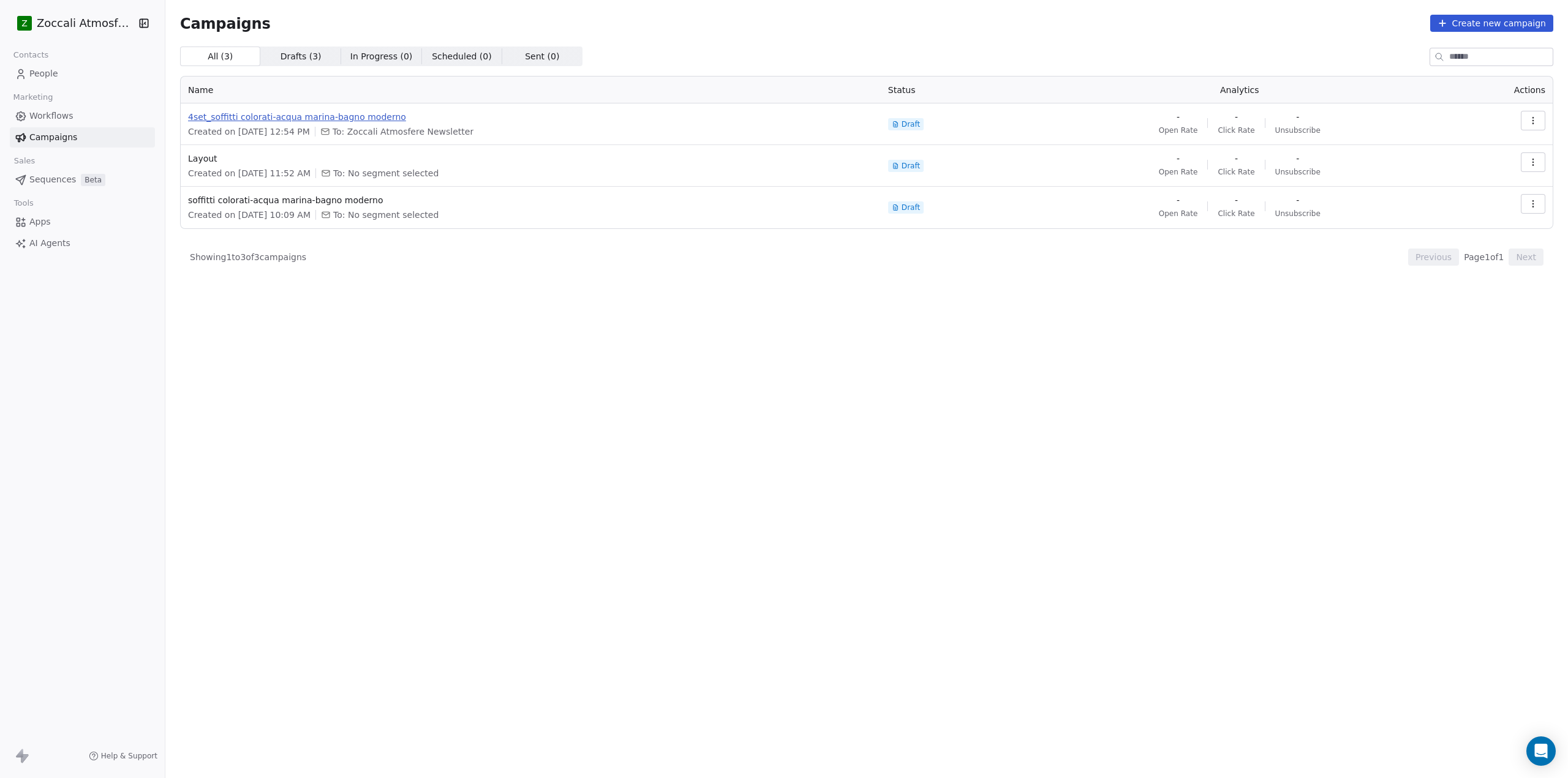
click at [329, 115] on span "4set_soffitti colorati-acqua marina-bagno moderno" at bounding box center [531, 117] width 685 height 13
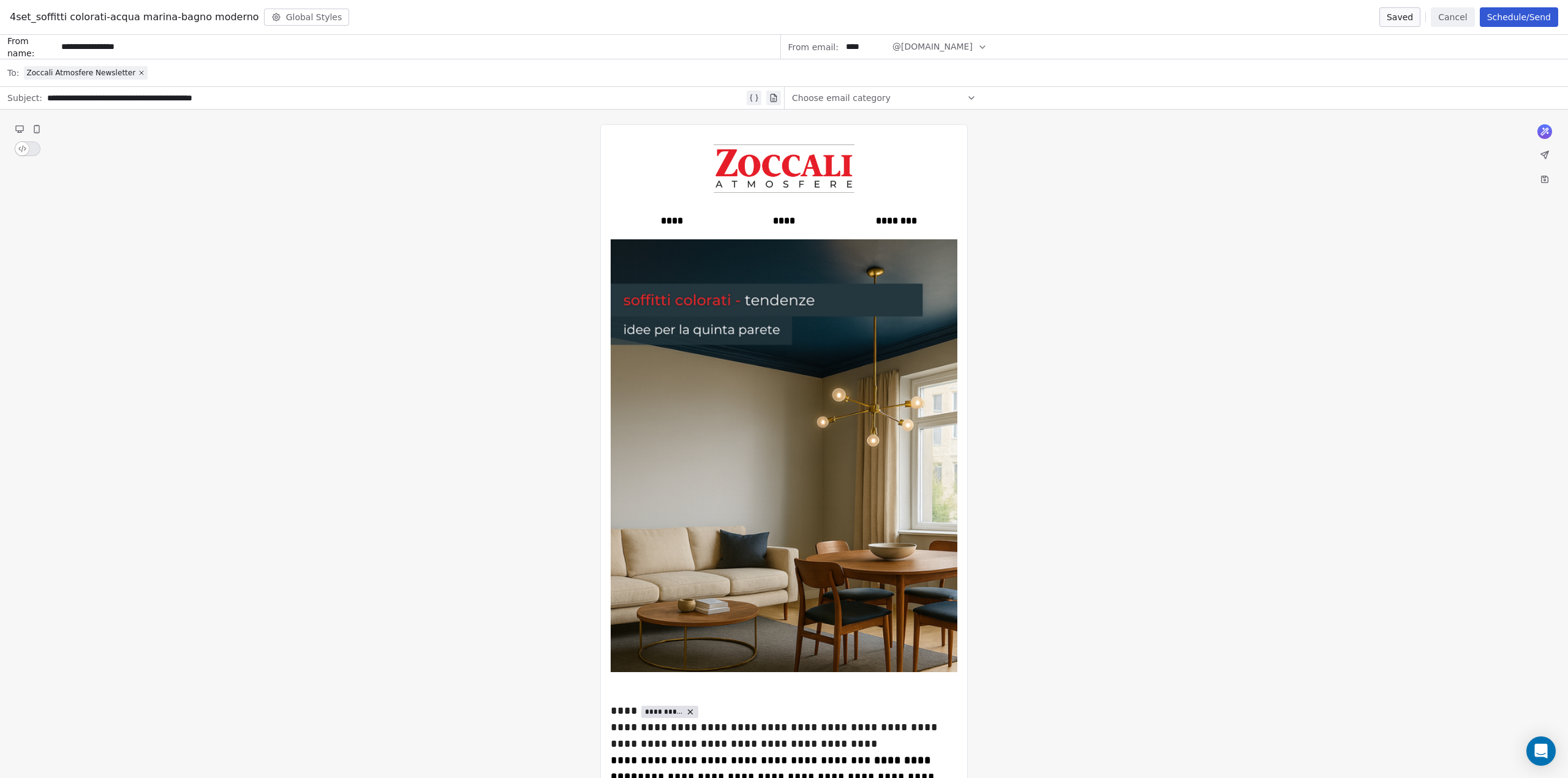
click at [1518, 16] on button "Schedule/Send" at bounding box center [1519, 17] width 79 height 20
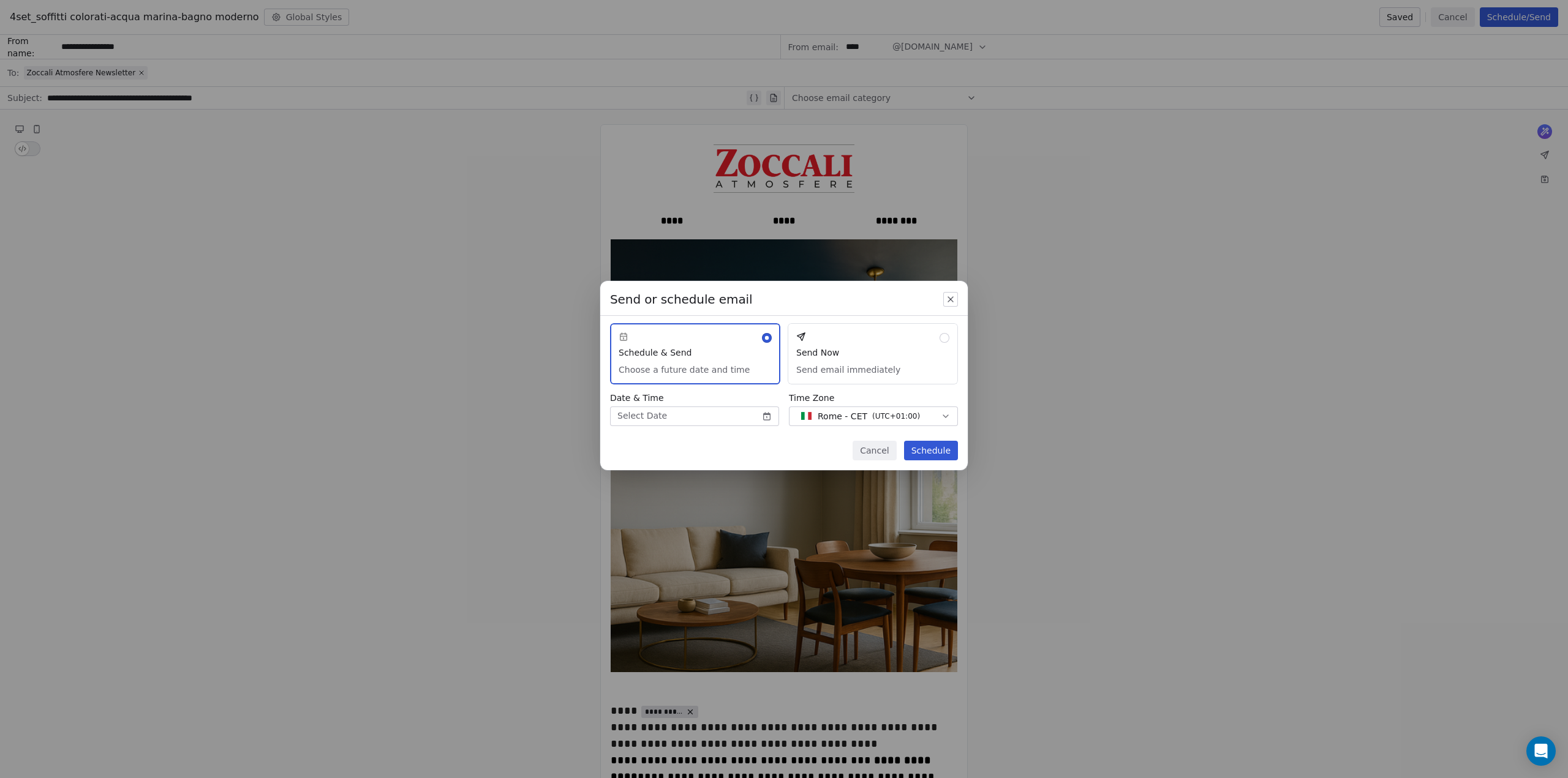
click at [694, 411] on body "**********" at bounding box center [784, 389] width 1568 height 778
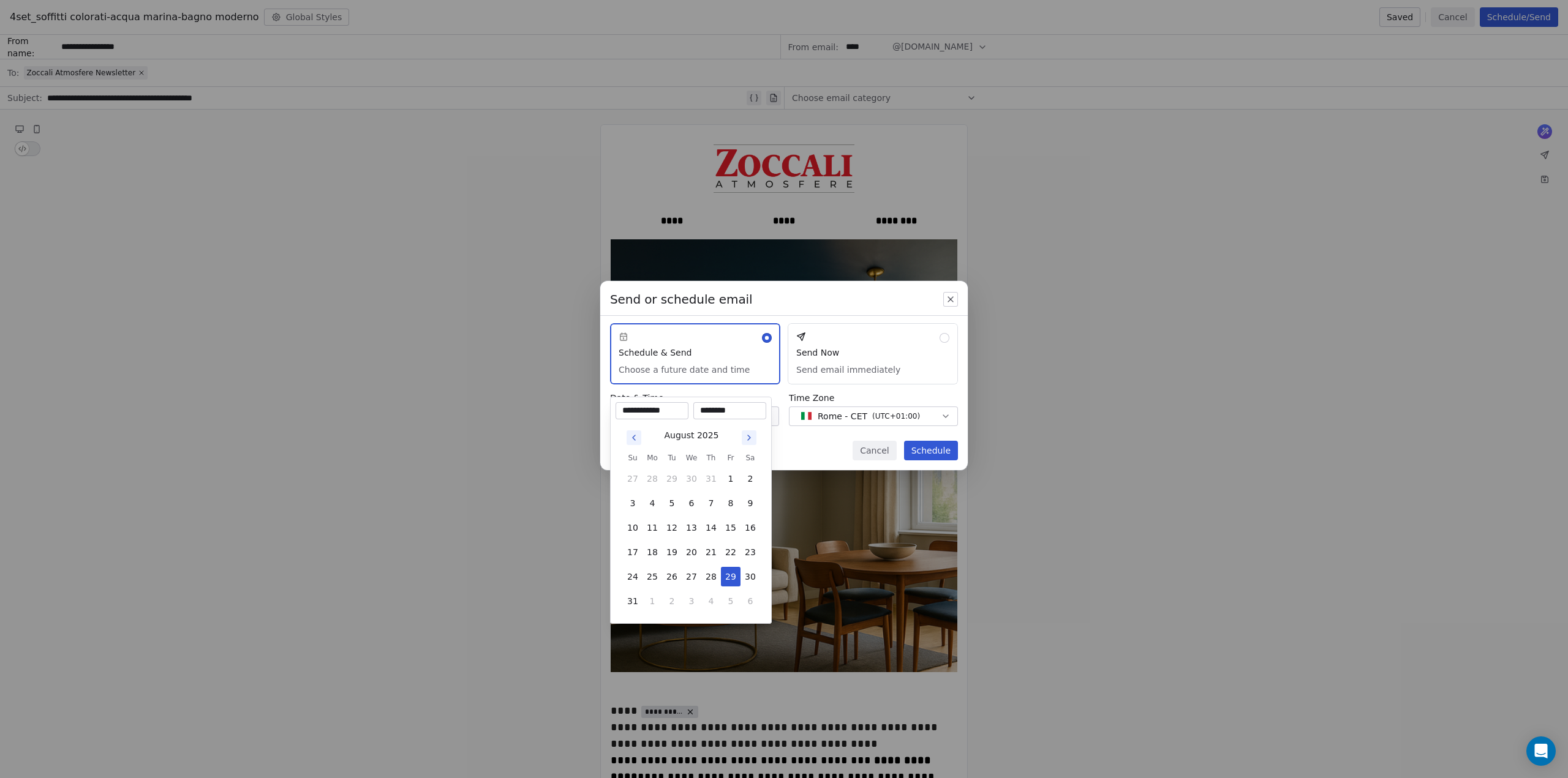
click at [747, 437] on icon "Go to next month" at bounding box center [749, 438] width 10 height 10
click at [712, 479] on button "4" at bounding box center [711, 479] width 20 height 20
type input "**********"
click at [704, 414] on input "********" at bounding box center [730, 410] width 68 height 13
drag, startPoint x: 709, startPoint y: 410, endPoint x: 691, endPoint y: 411, distance: 18.0
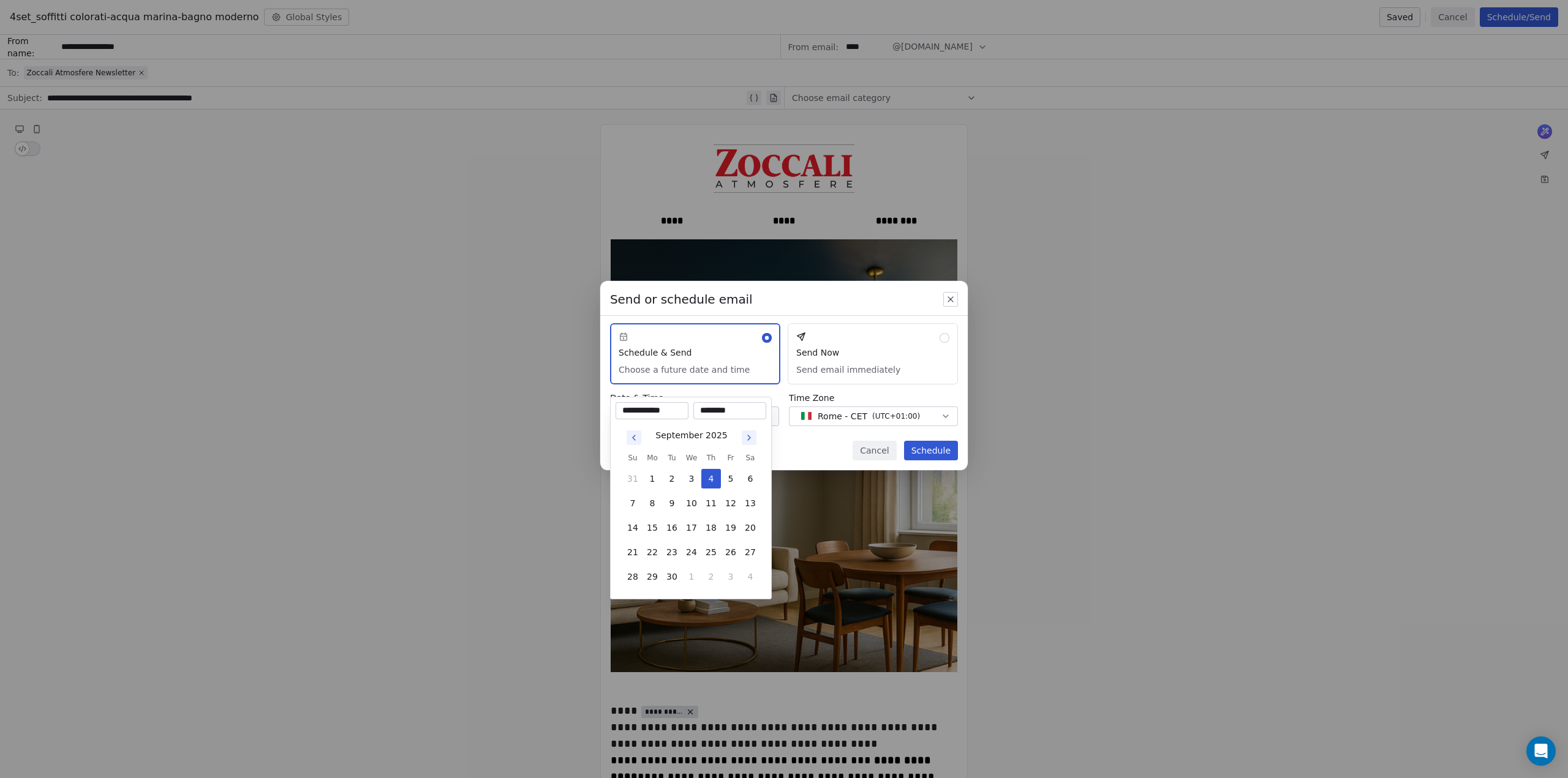
click at [691, 411] on div "**********" at bounding box center [691, 411] width 151 height 17
drag, startPoint x: 711, startPoint y: 409, endPoint x: 720, endPoint y: 413, distance: 9.8
click at [720, 413] on input "********" at bounding box center [730, 410] width 68 height 13
type input "********"
click at [766, 391] on div "Send or schedule email Schedule & Send Choose a future date and time Send Now S…" at bounding box center [784, 389] width 1568 height 255
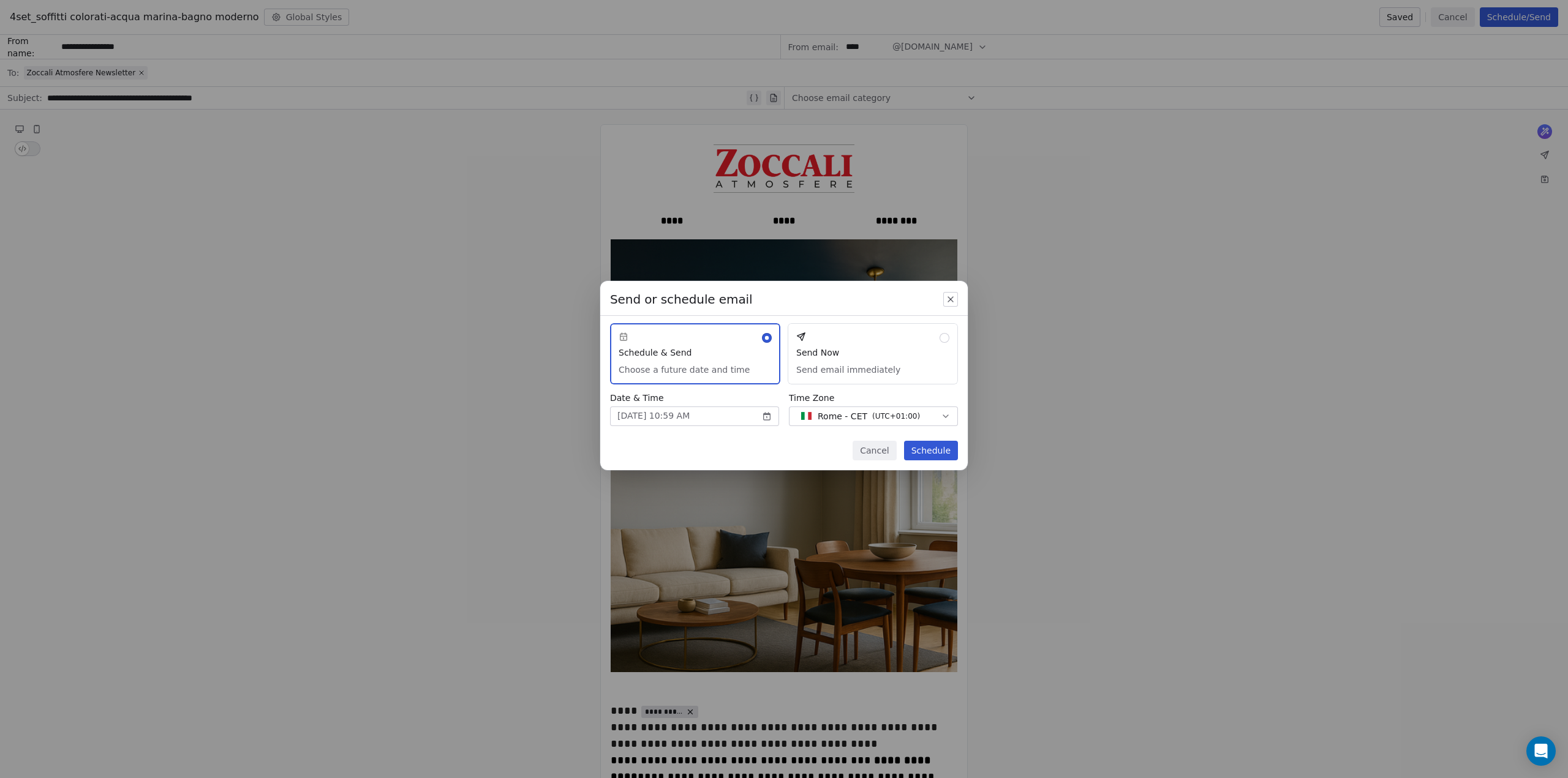
click at [929, 445] on button "Schedule" at bounding box center [931, 451] width 54 height 20
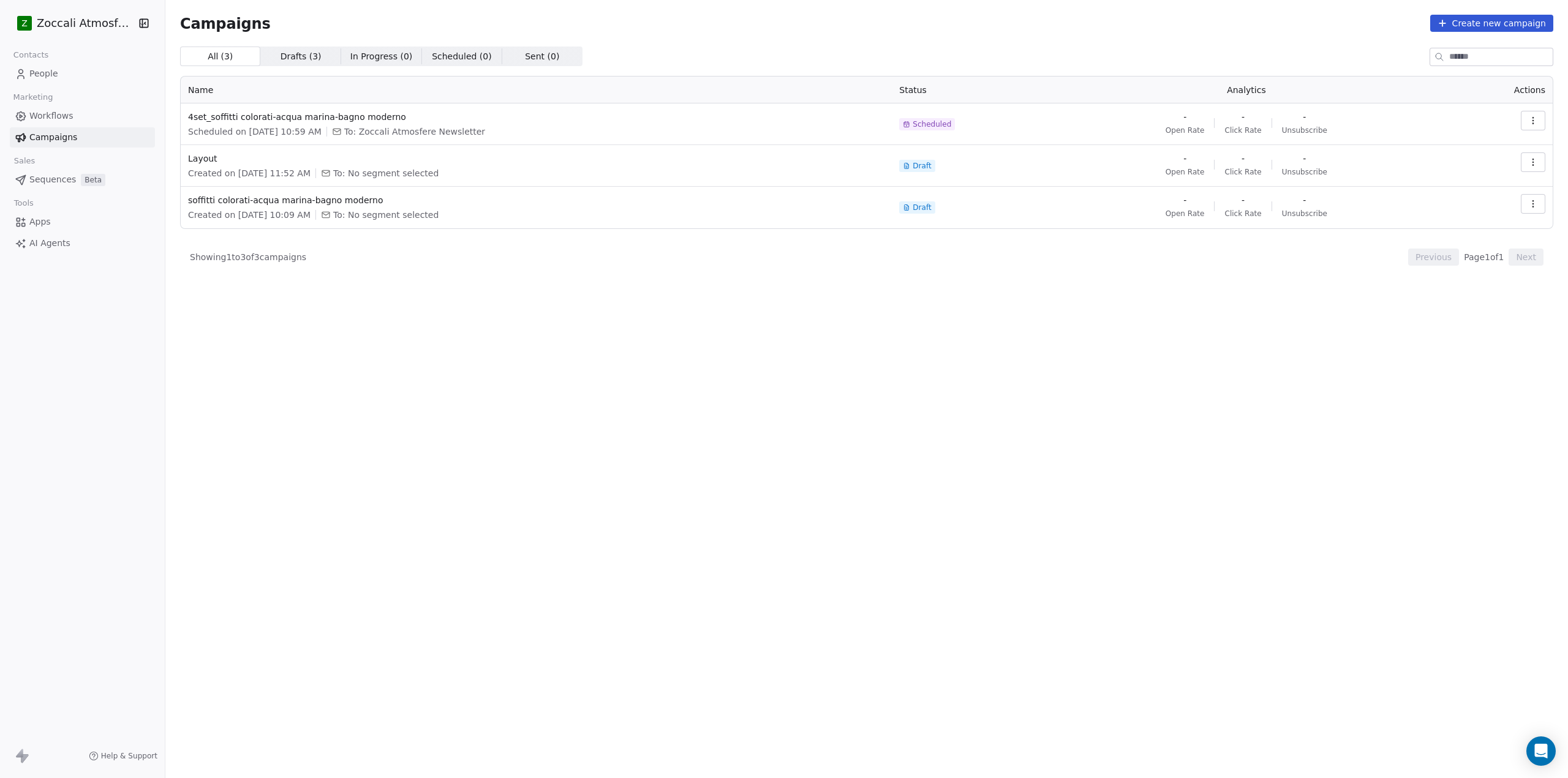
click at [69, 27] on html "Z Zoccali Atmosfere Contacts People Marketing Workflows Campaigns Sales Sequenc…" at bounding box center [784, 389] width 1568 height 778
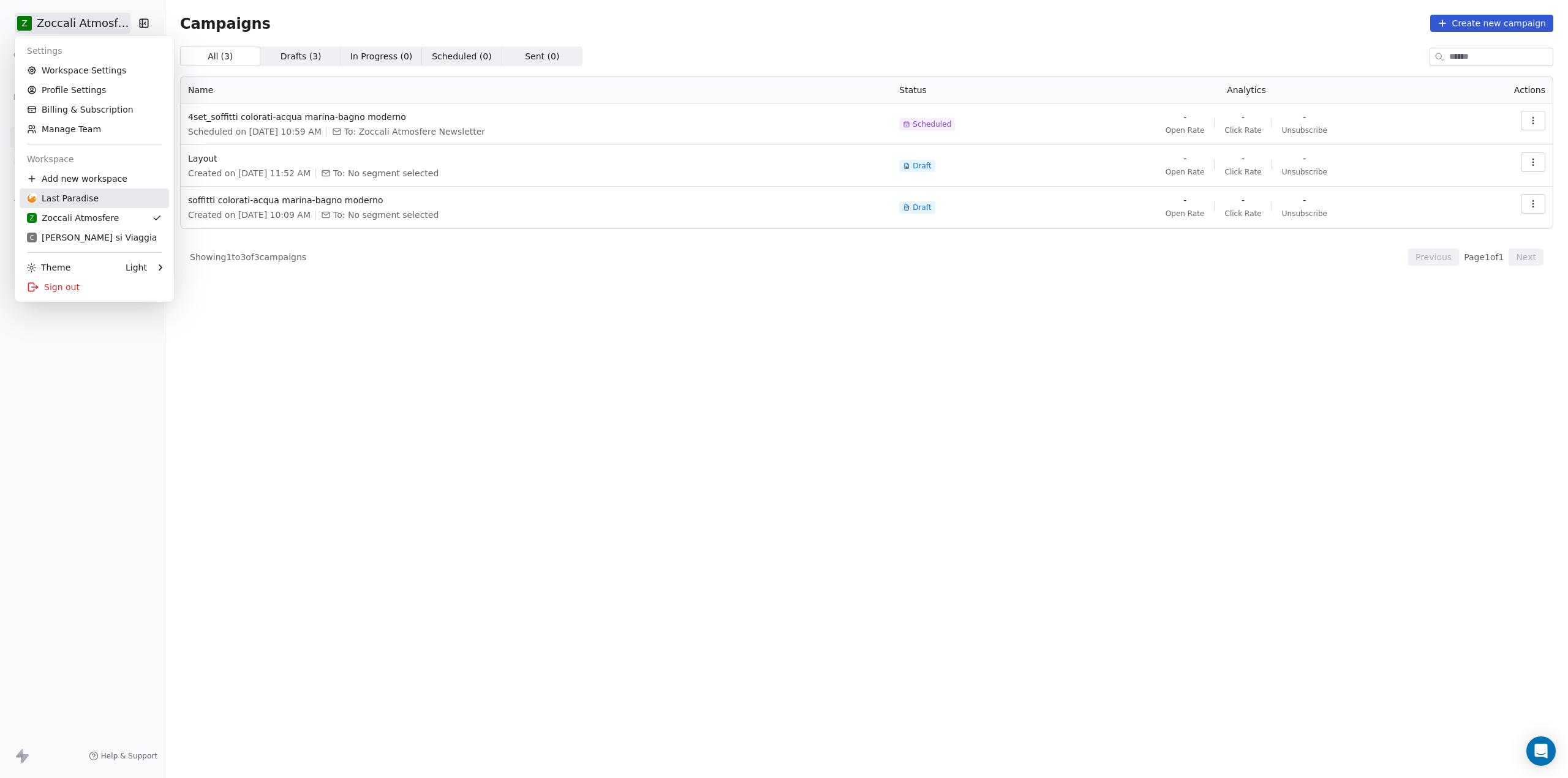
click at [80, 199] on div "Last Paradise" at bounding box center [63, 198] width 72 height 13
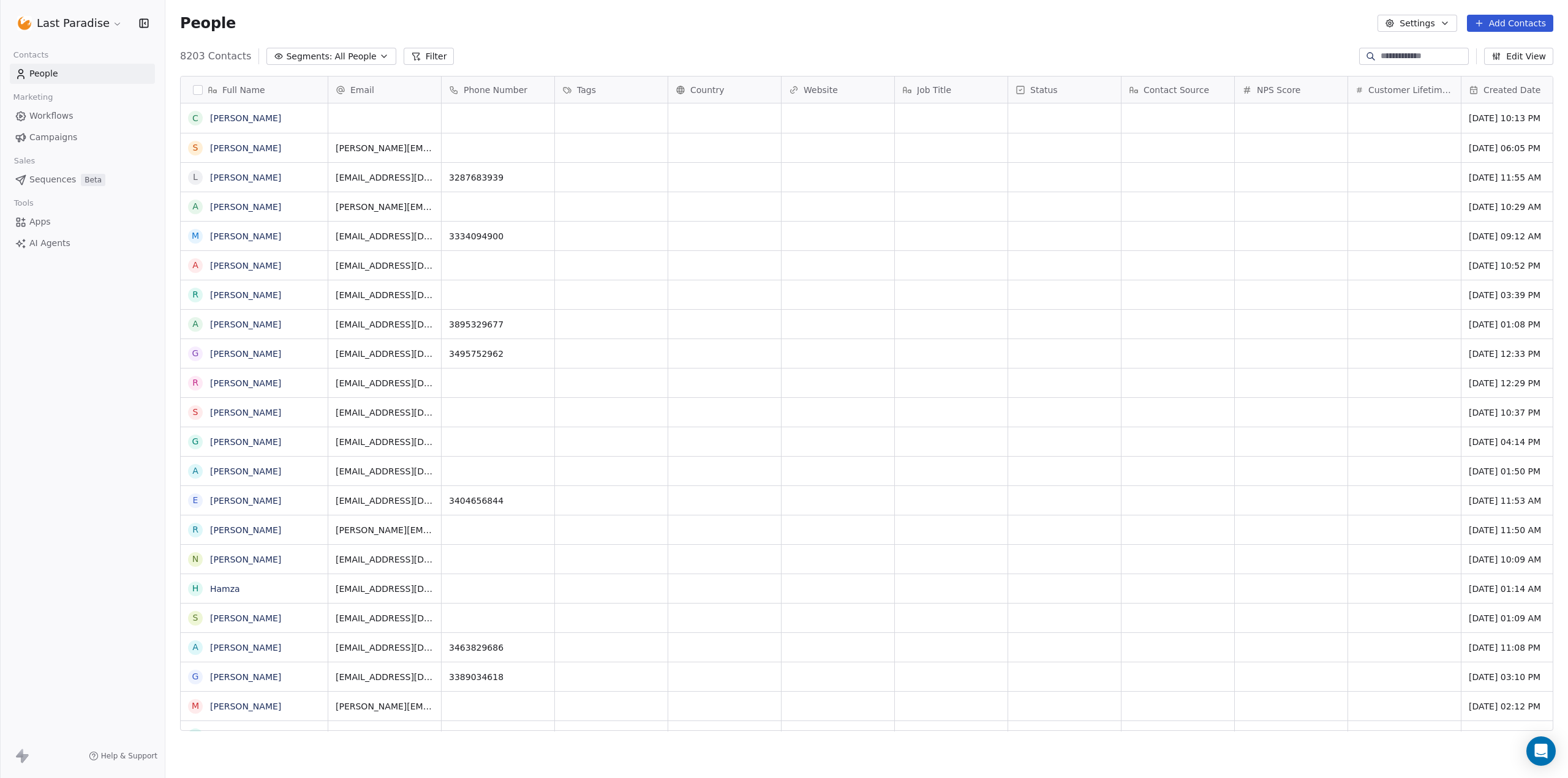
scroll to position [676, 1394]
click at [102, 22] on html "Last Paradise Contacts People Marketing Workflows Campaigns Sales Sequences Bet…" at bounding box center [784, 389] width 1568 height 778
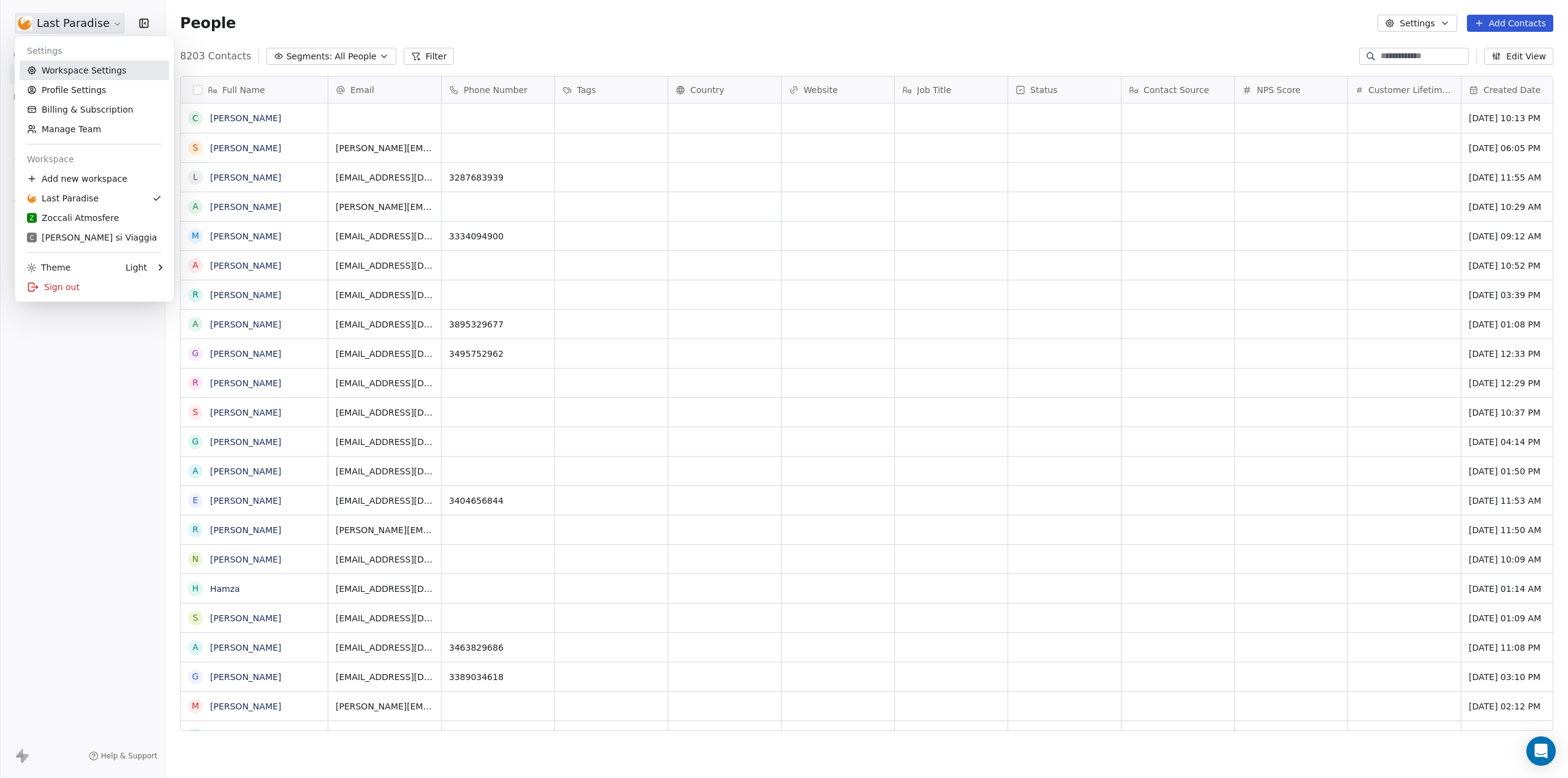
click at [96, 64] on link "Workspace Settings" at bounding box center [94, 71] width 149 height 20
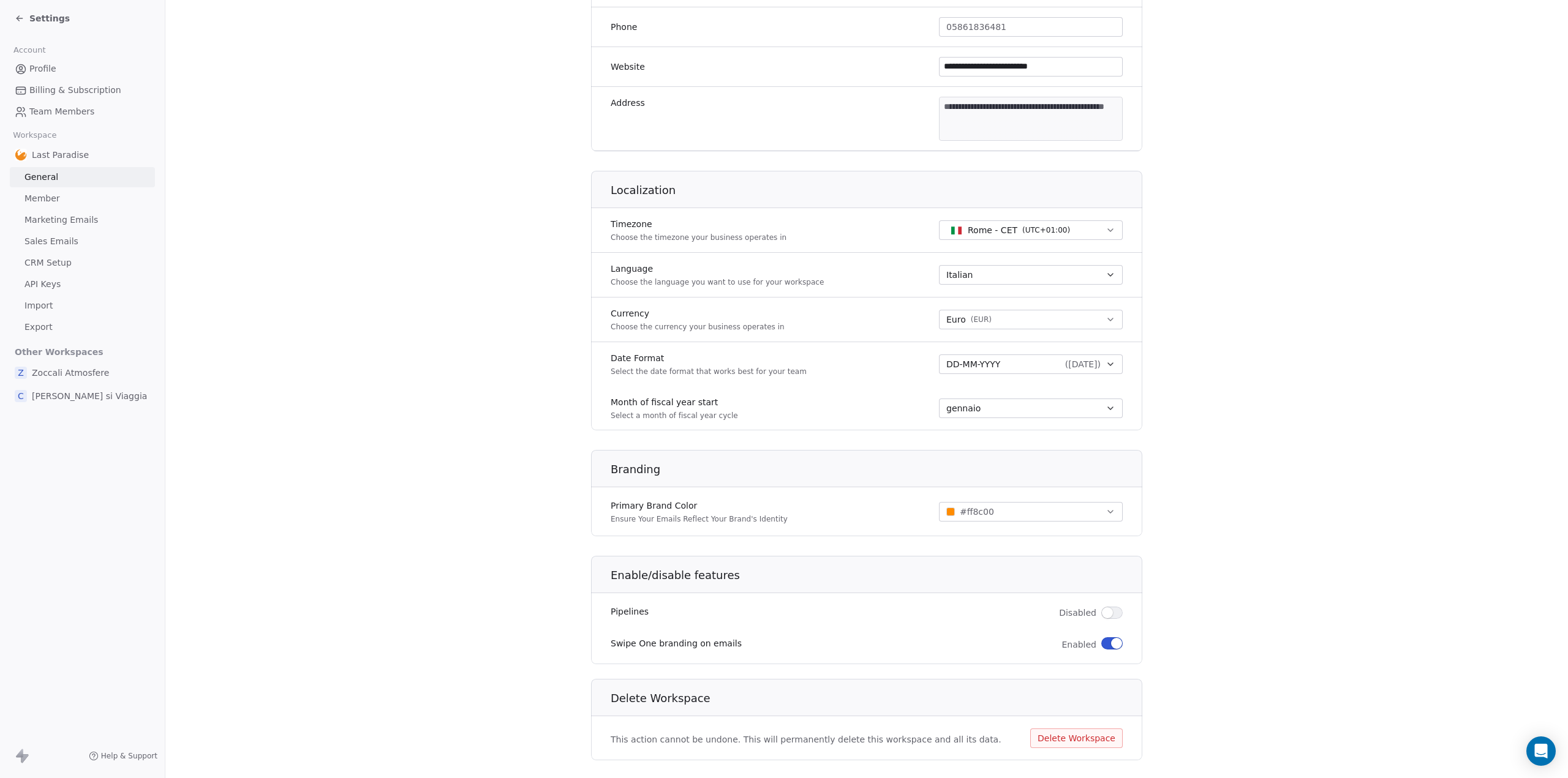
scroll to position [368, 0]
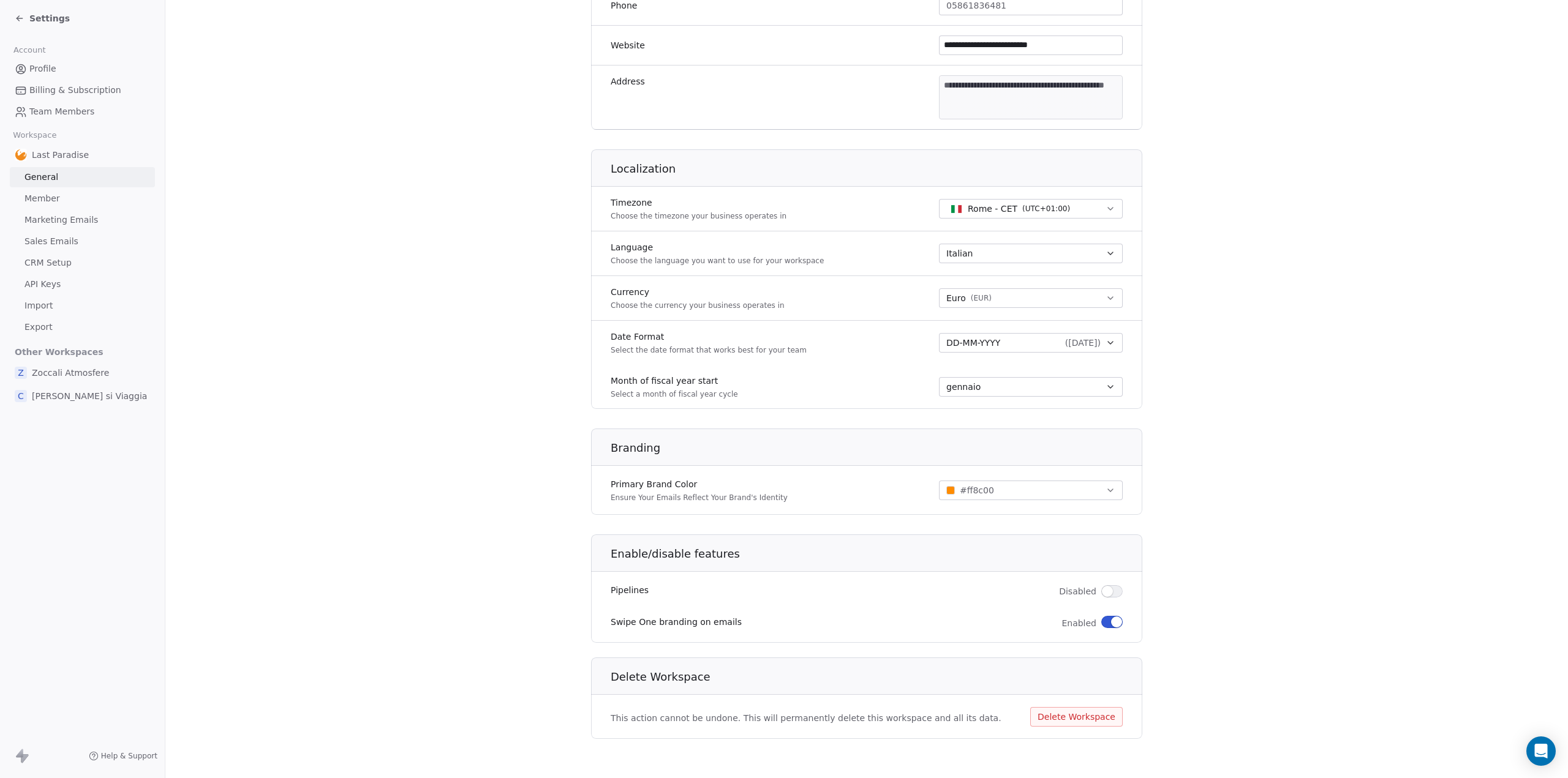
click at [1105, 620] on button "button" at bounding box center [1112, 622] width 21 height 13
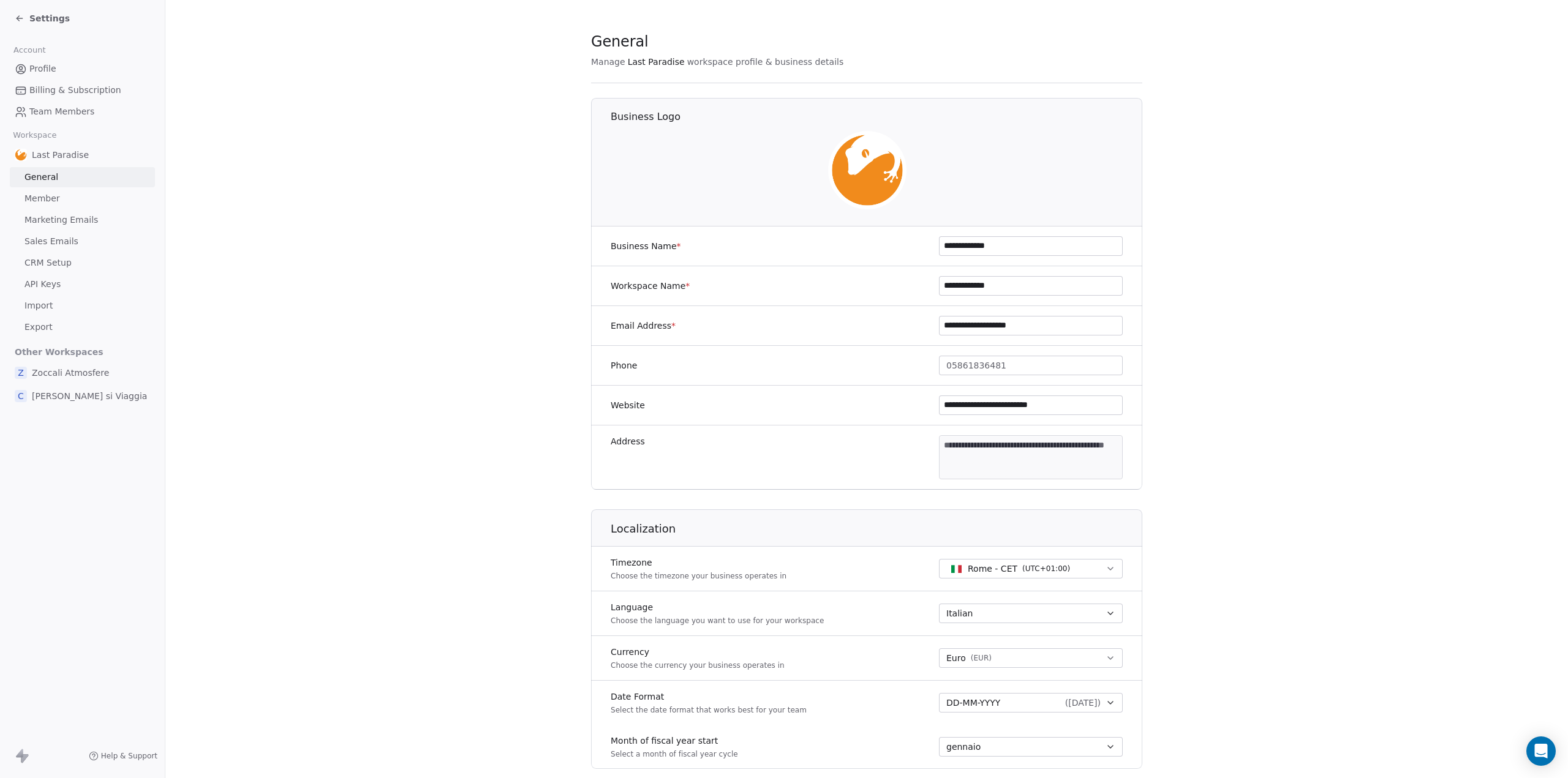
scroll to position [0, 0]
